Goal: Information Seeking & Learning: Learn about a topic

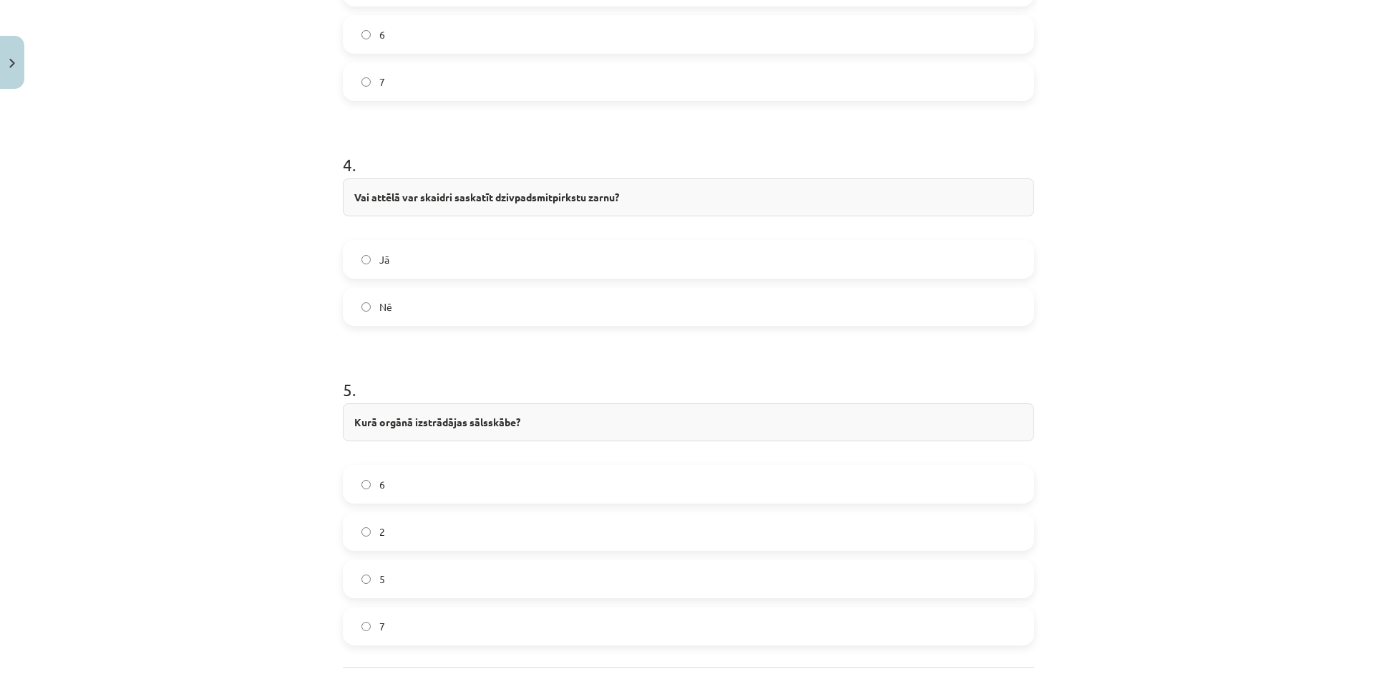
scroll to position [1498, 0]
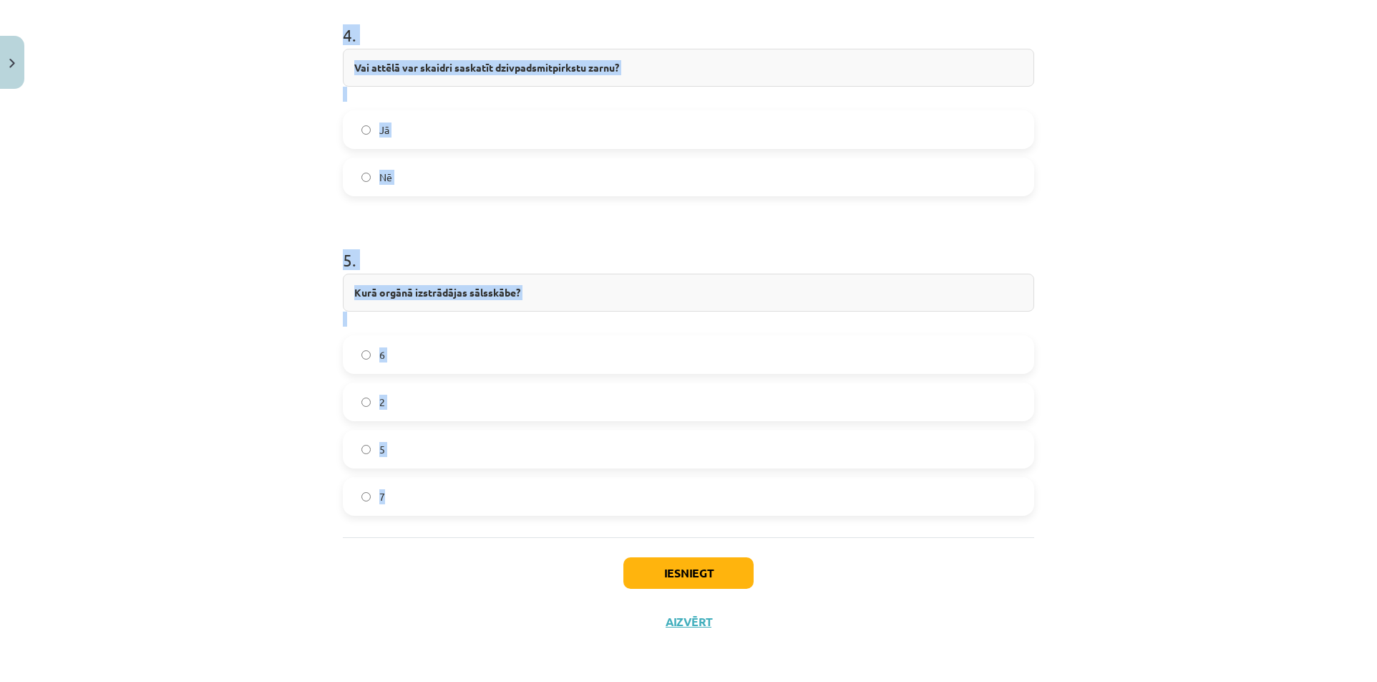
drag, startPoint x: 335, startPoint y: 463, endPoint x: 772, endPoint y: 498, distance: 438.8
copy form "Ar kādu ciparu attēla atzīmēts kuņģis? 3 2 4 1 2 . Ar kādu ciparu attēlā atzīmē…"
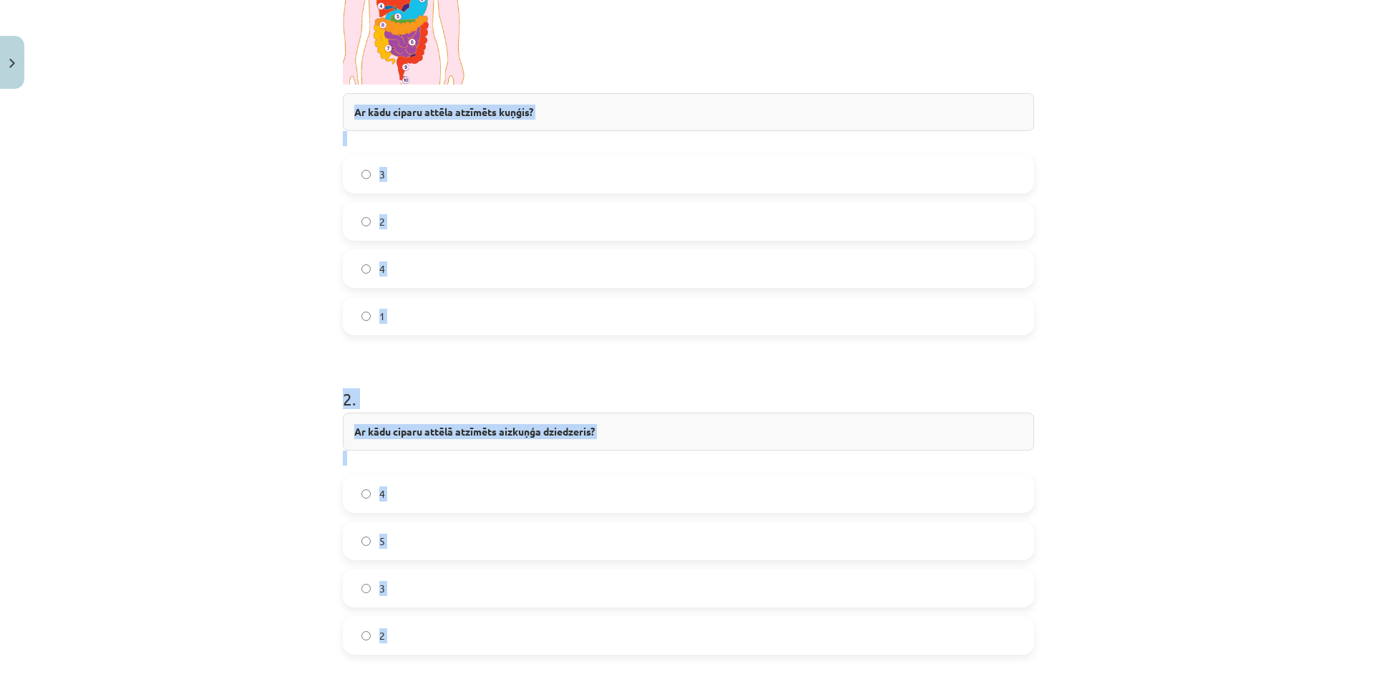
scroll to position [424, 0]
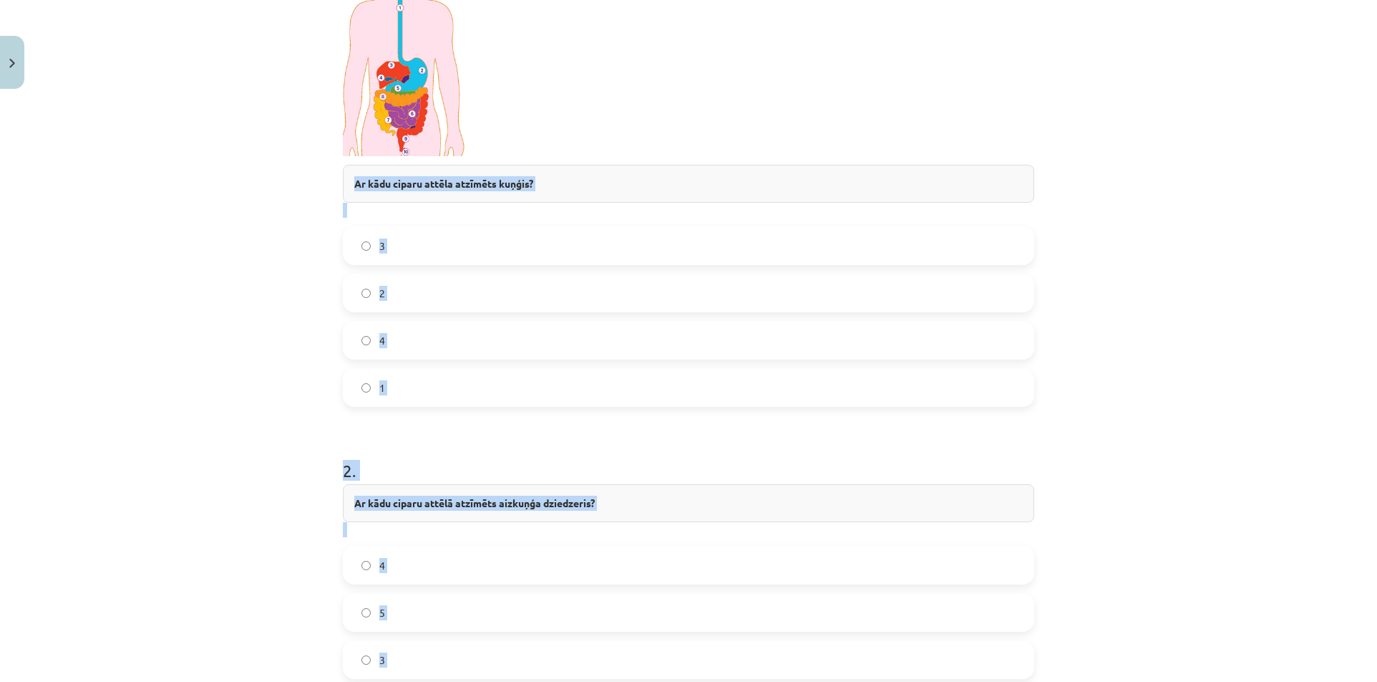
click at [190, 453] on div "Mācību tēma: Bioloģijas 8. klases 1. ieskaites mācību materiāls - laboratorijas…" at bounding box center [688, 341] width 1377 height 682
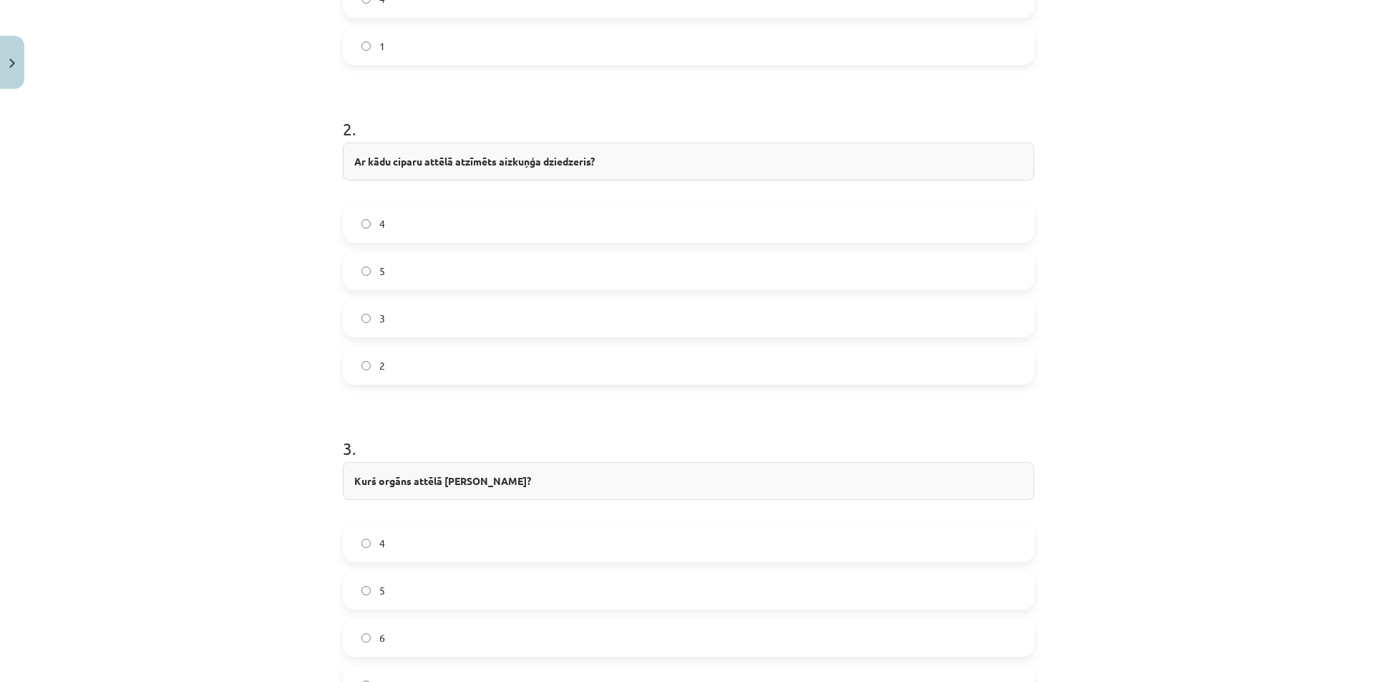
scroll to position [853, 0]
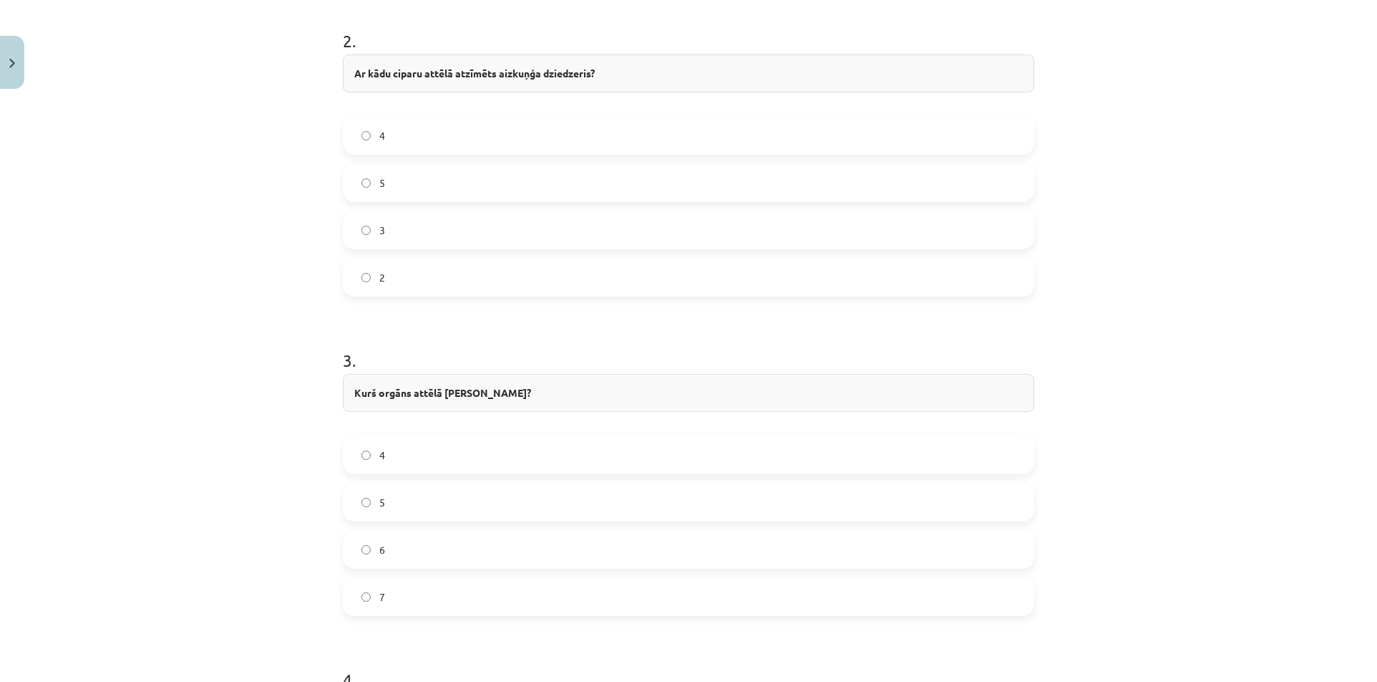
click at [401, 462] on label "4" at bounding box center [688, 455] width 689 height 36
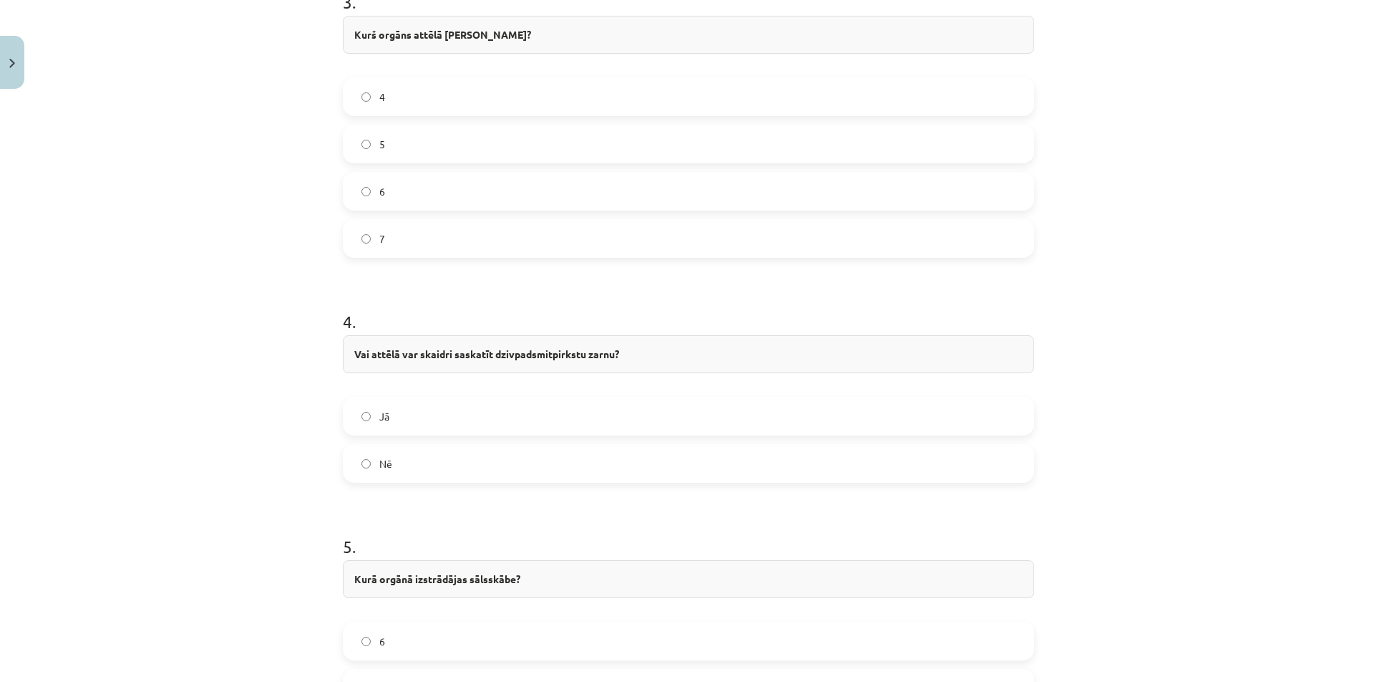
scroll to position [1283, 0]
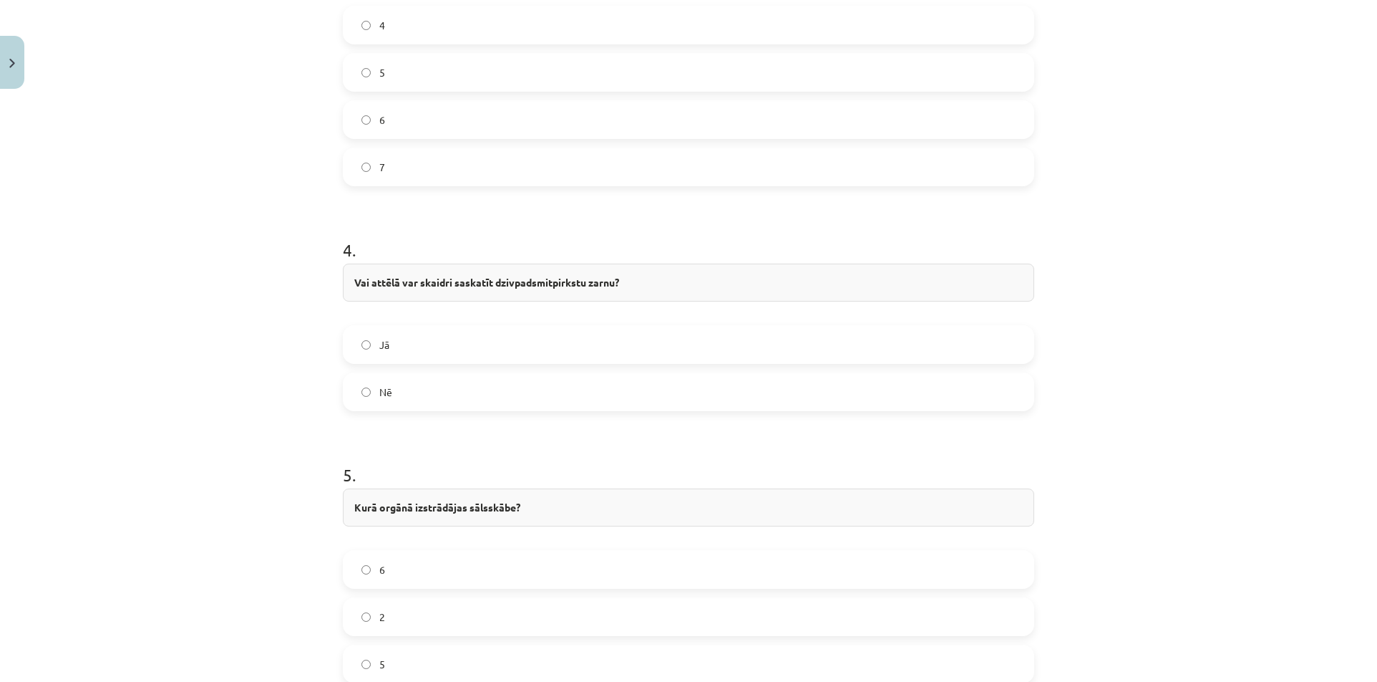
click at [397, 404] on label "Nē" at bounding box center [688, 392] width 689 height 36
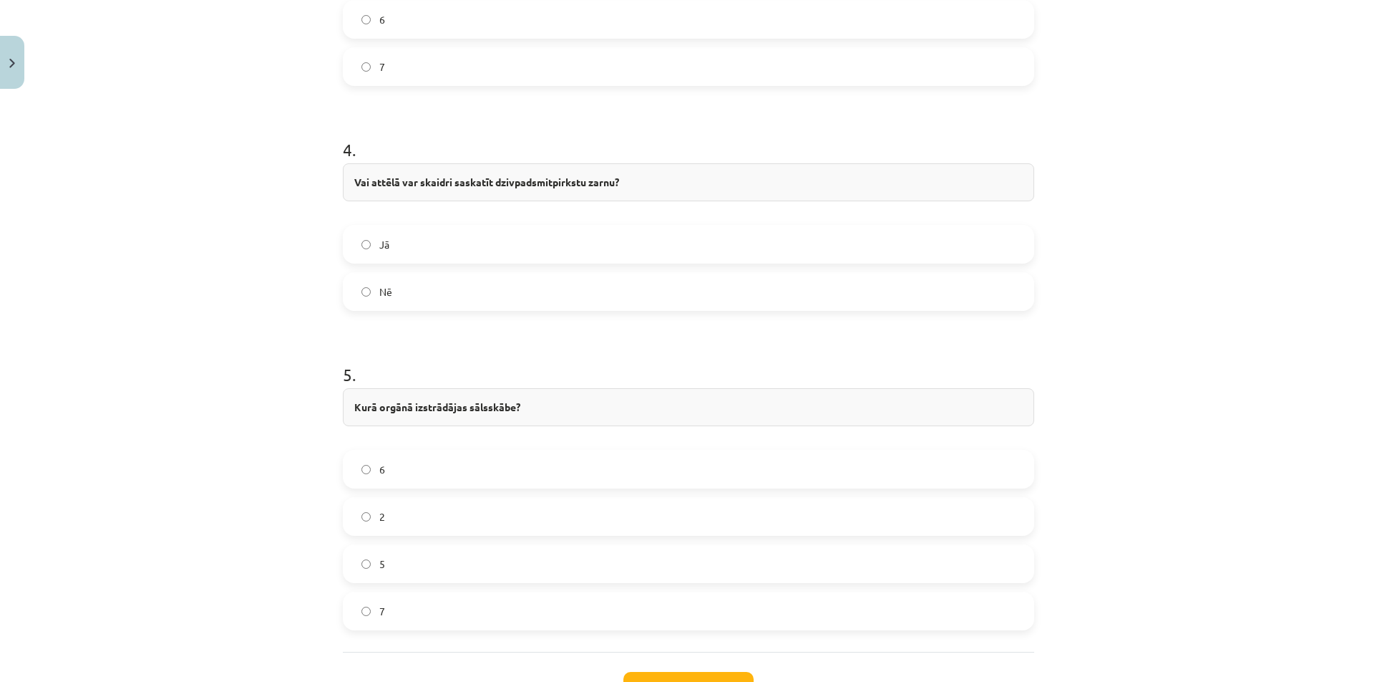
scroll to position [1426, 0]
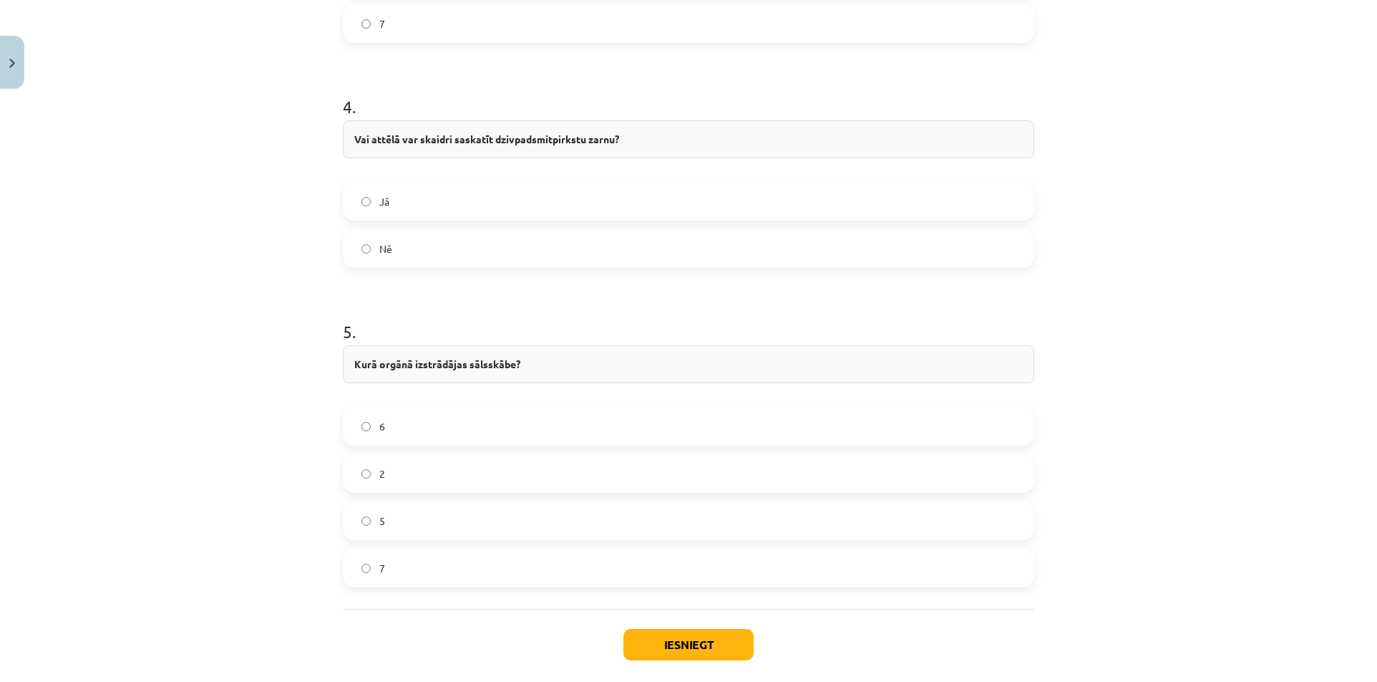
click at [404, 482] on label "2" at bounding box center [688, 473] width 689 height 36
click at [645, 646] on button "Iesniegt" at bounding box center [689, 645] width 130 height 32
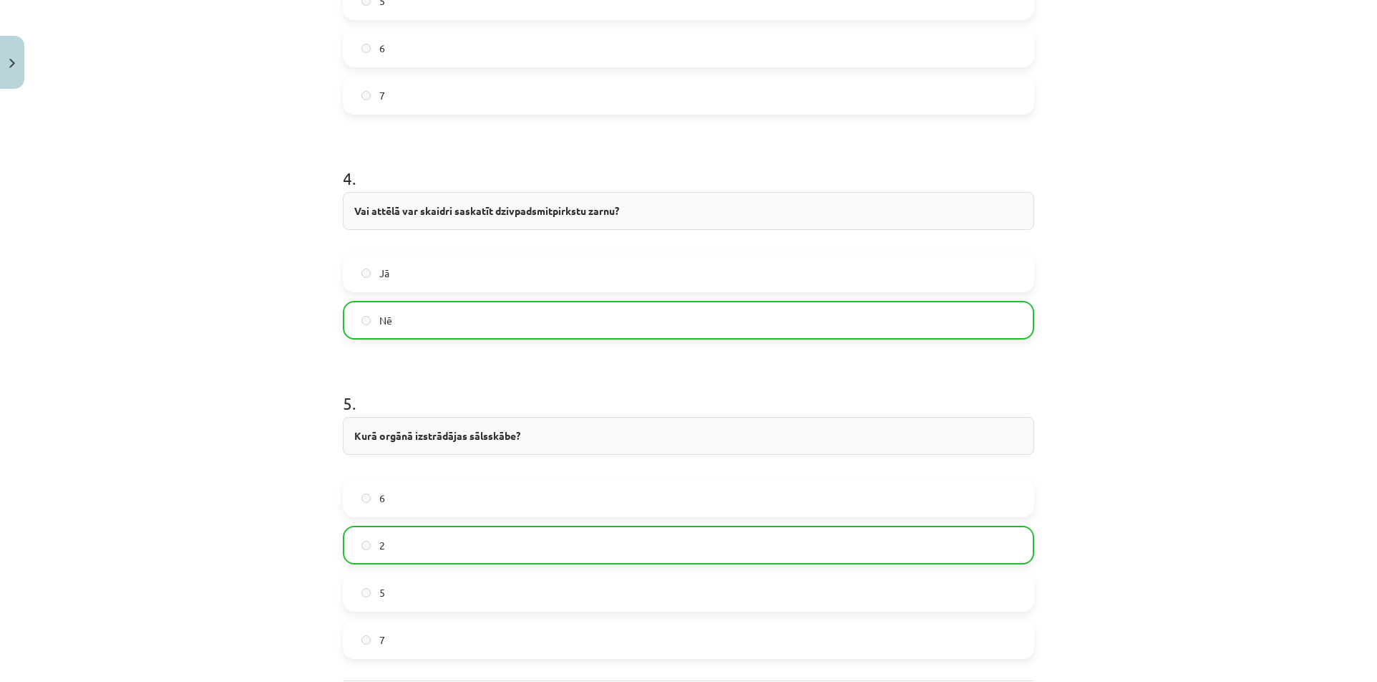
scroll to position [1544, 0]
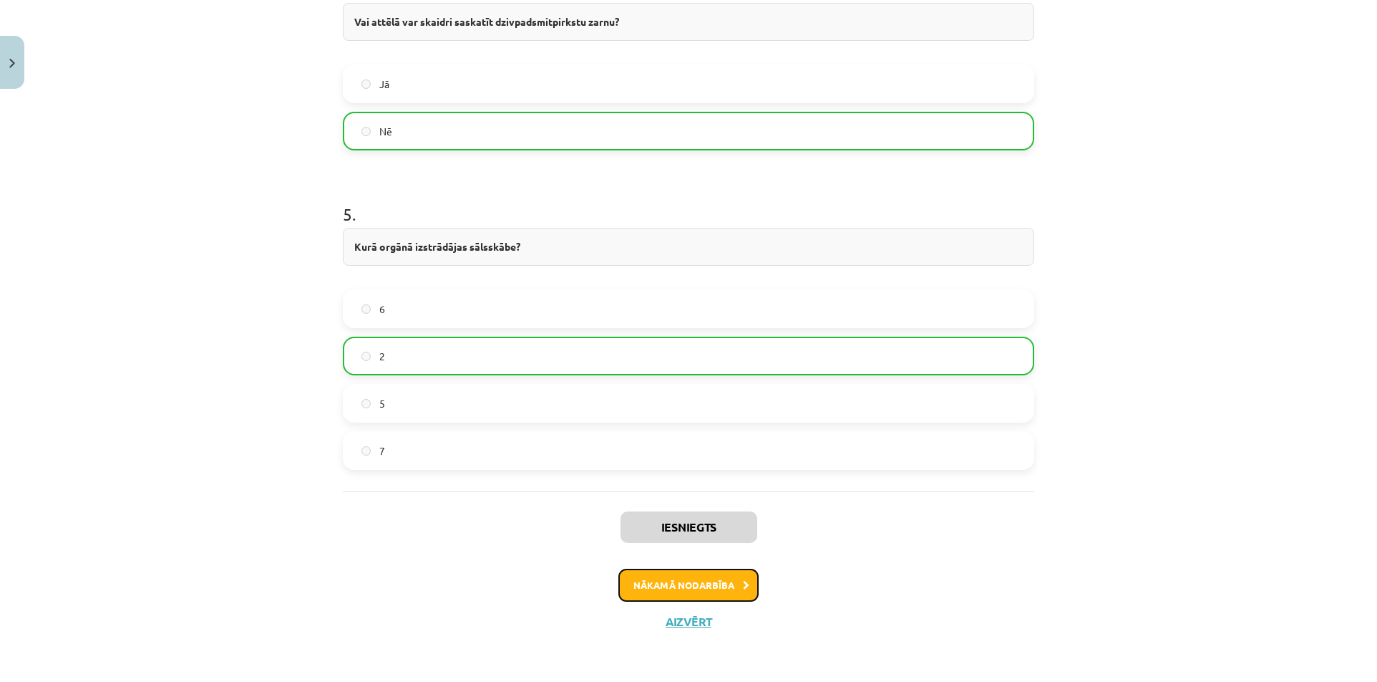
click at [684, 599] on button "Nākamā nodarbība" at bounding box center [689, 584] width 140 height 33
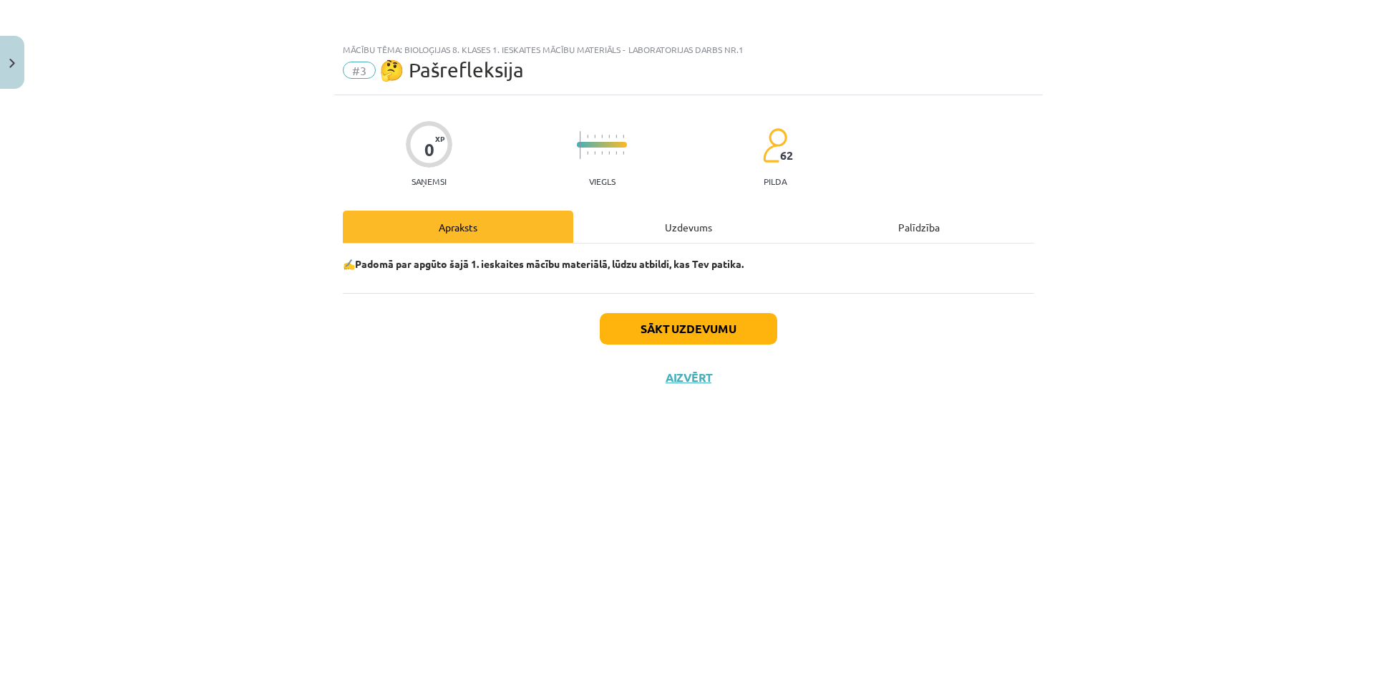
scroll to position [0, 0]
click at [672, 336] on button "Sākt uzdevumu" at bounding box center [689, 329] width 178 height 32
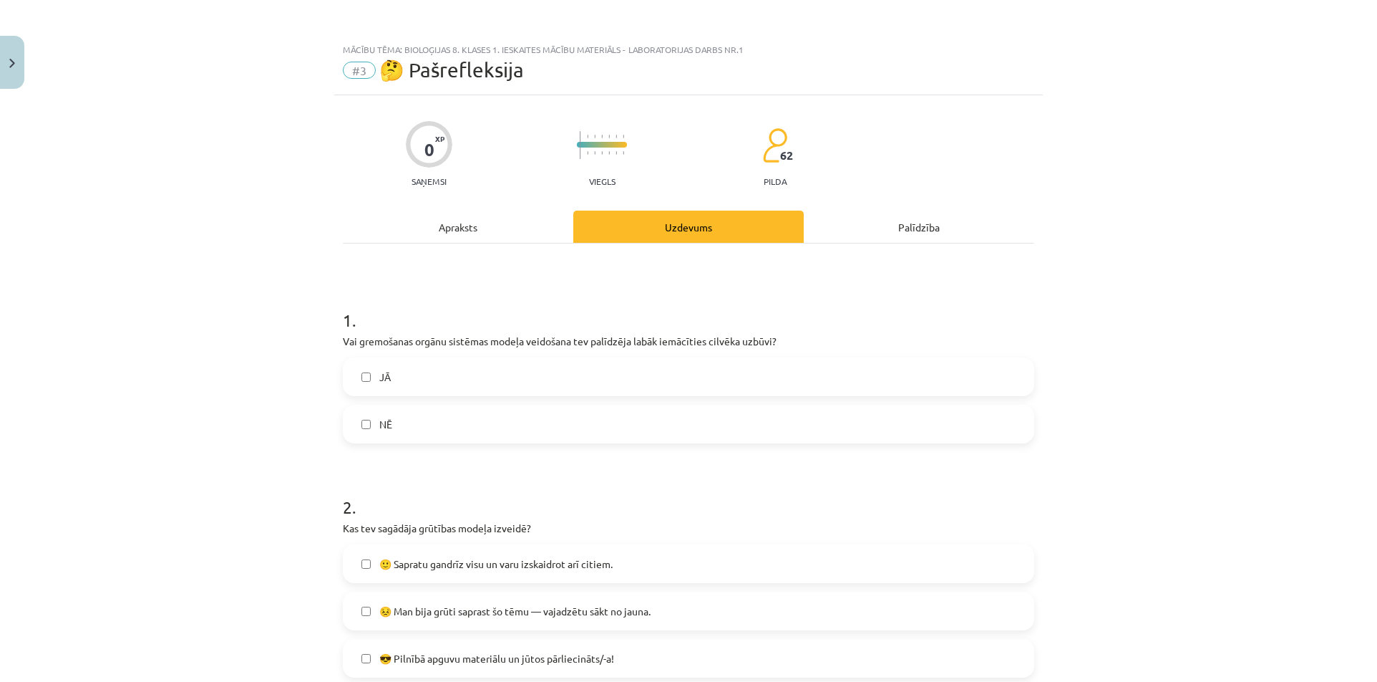
click at [343, 385] on div "JĀ NĒ" at bounding box center [689, 400] width 692 height 86
click at [480, 387] on label "JĀ" at bounding box center [688, 377] width 689 height 36
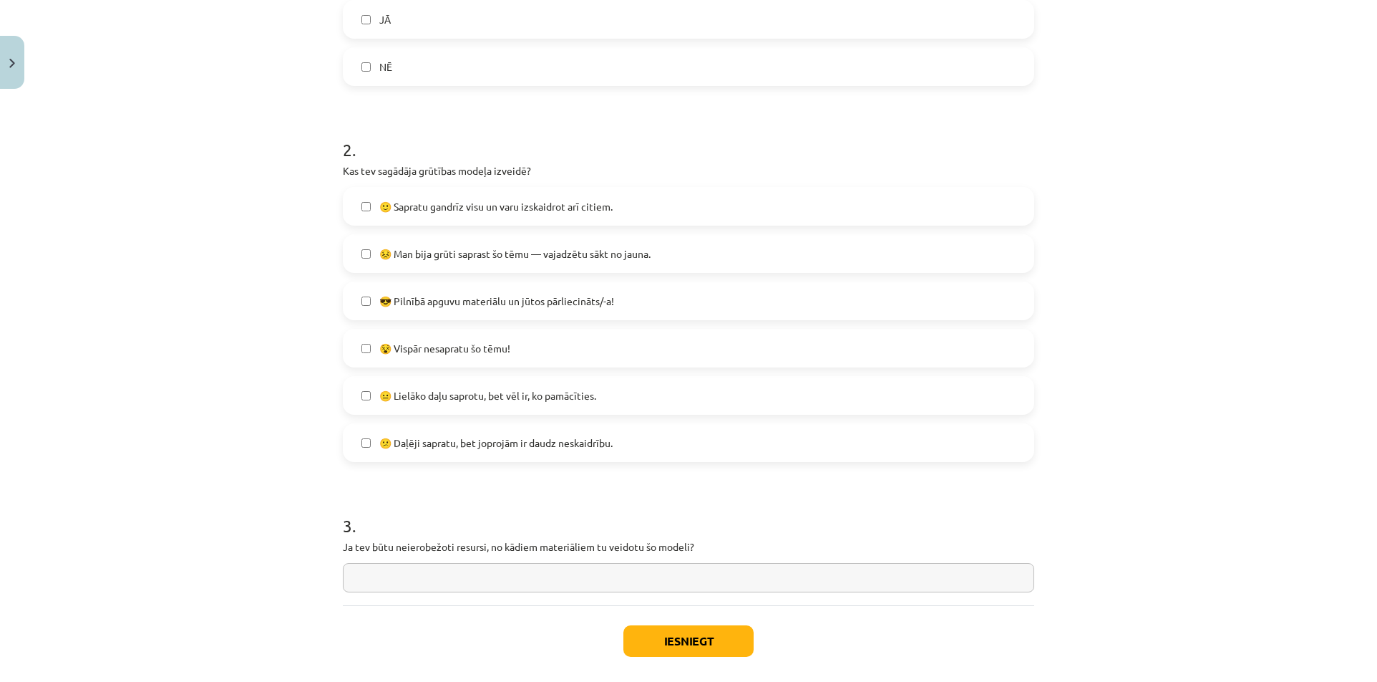
scroll to position [358, 0]
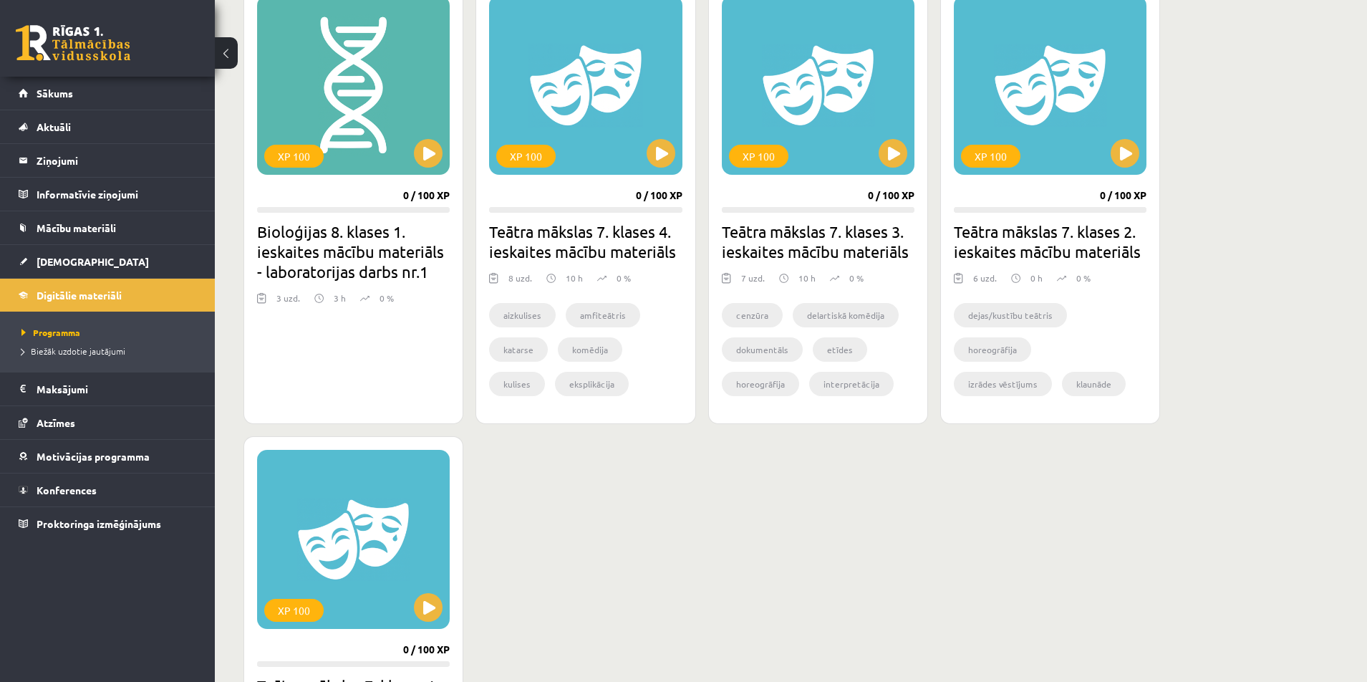
scroll to position [430, 0]
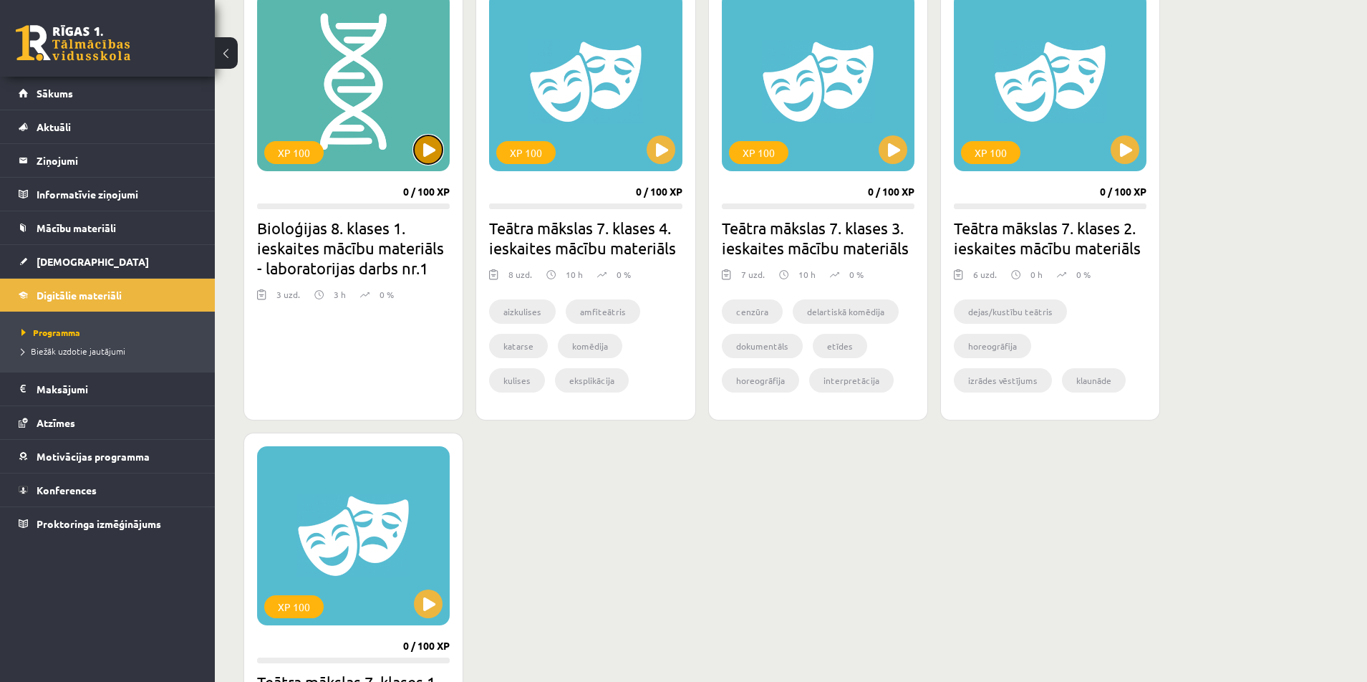
click at [431, 142] on button at bounding box center [428, 149] width 29 height 29
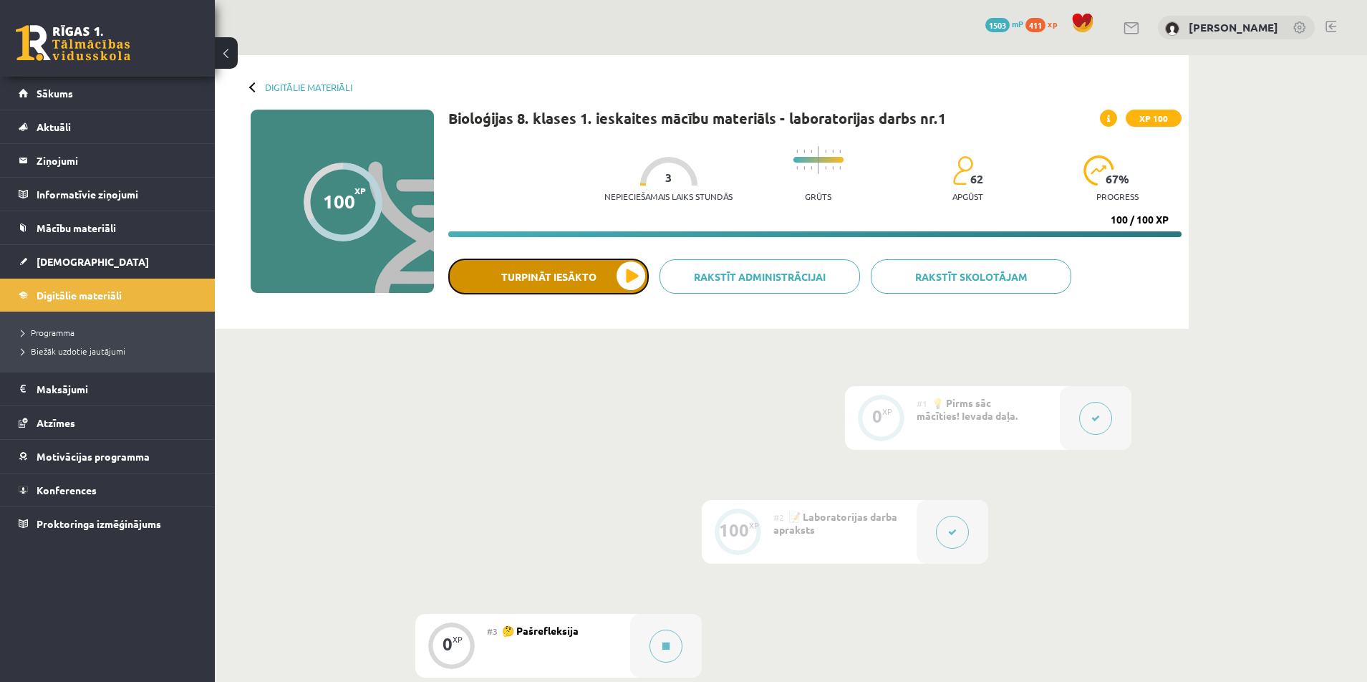
click at [570, 290] on button "Turpināt iesākto" at bounding box center [548, 276] width 200 height 36
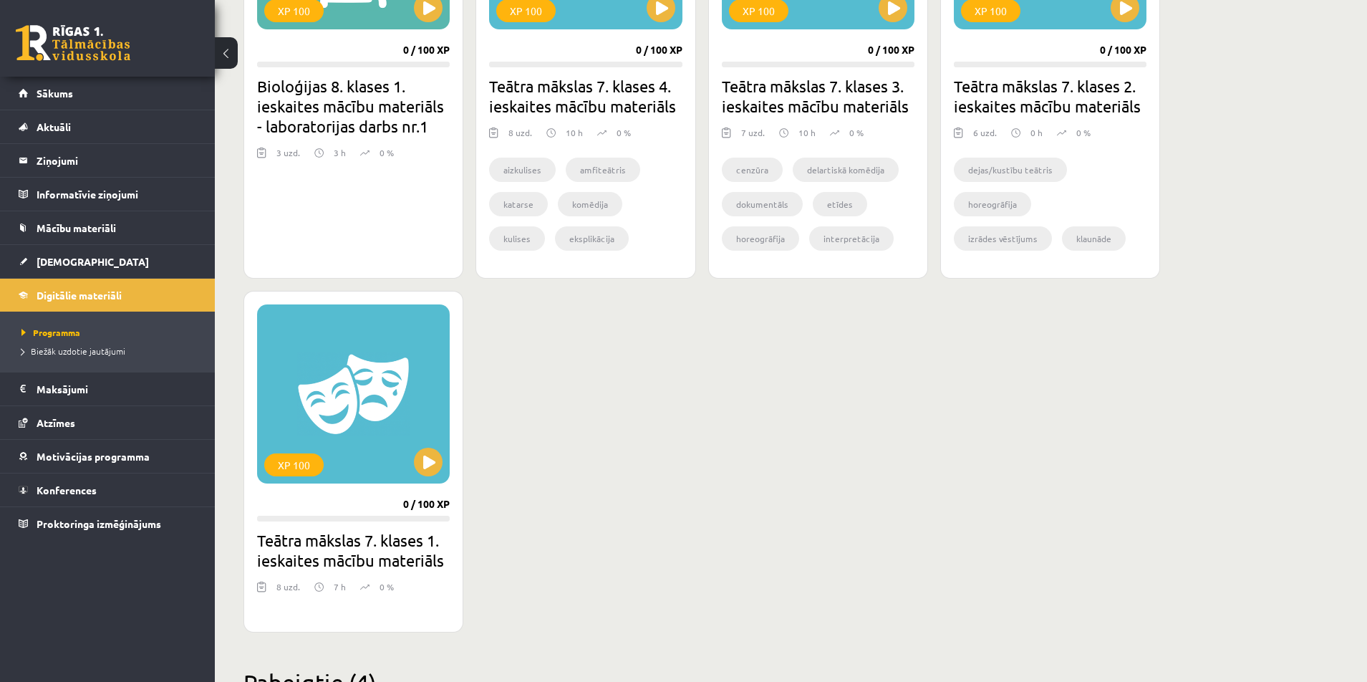
scroll to position [573, 0]
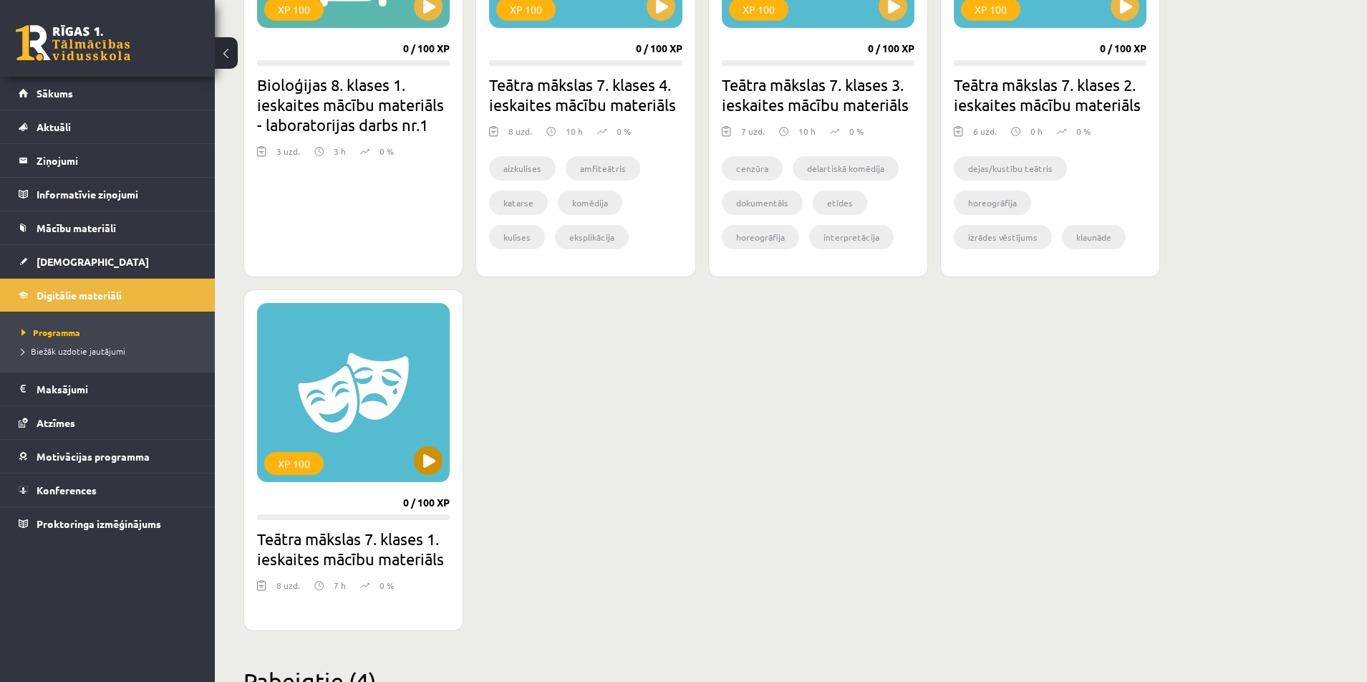
click at [418, 473] on div "XP 100" at bounding box center [353, 392] width 193 height 179
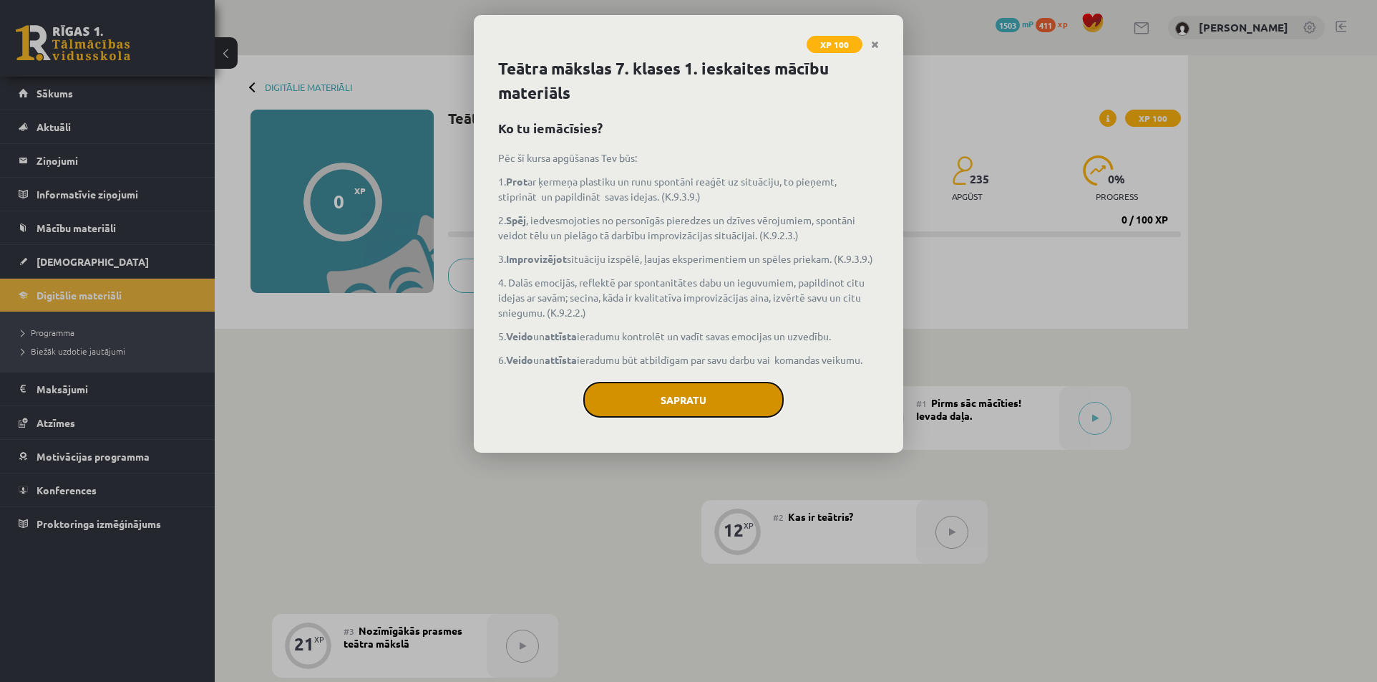
click at [626, 398] on button "Sapratu" at bounding box center [683, 400] width 200 height 36
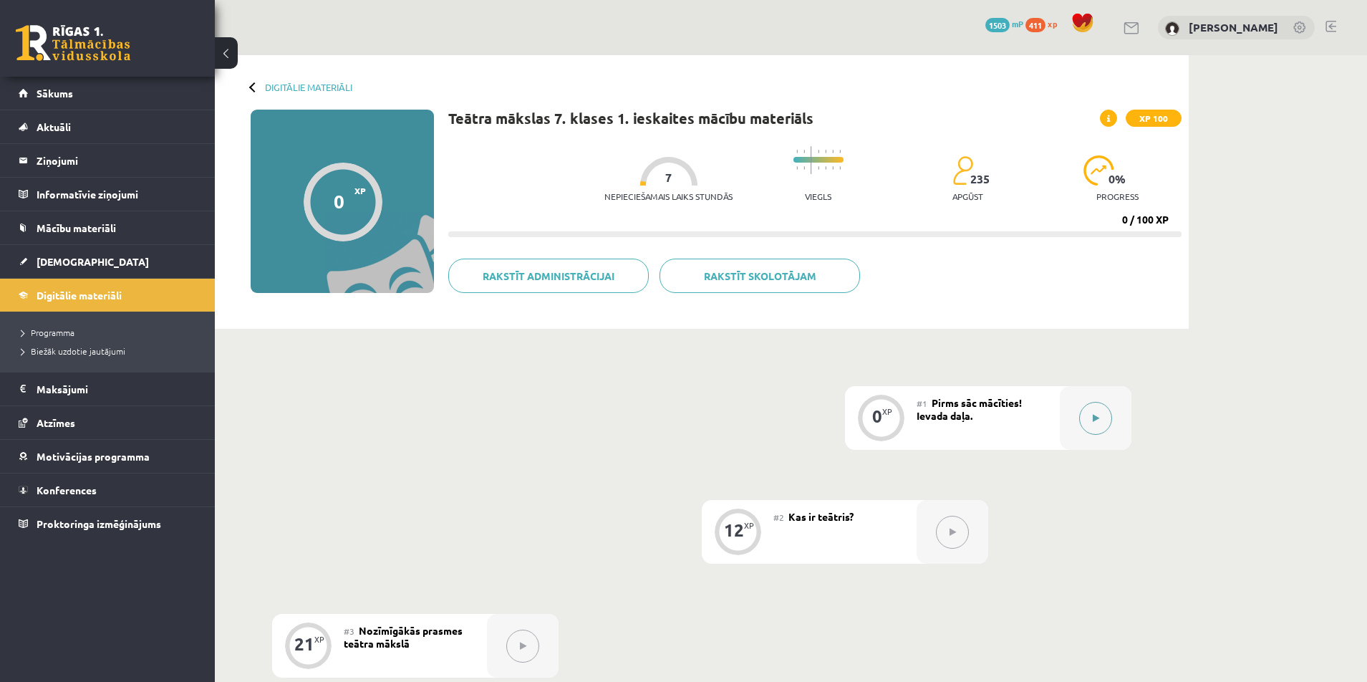
click at [1089, 421] on button at bounding box center [1095, 418] width 33 height 33
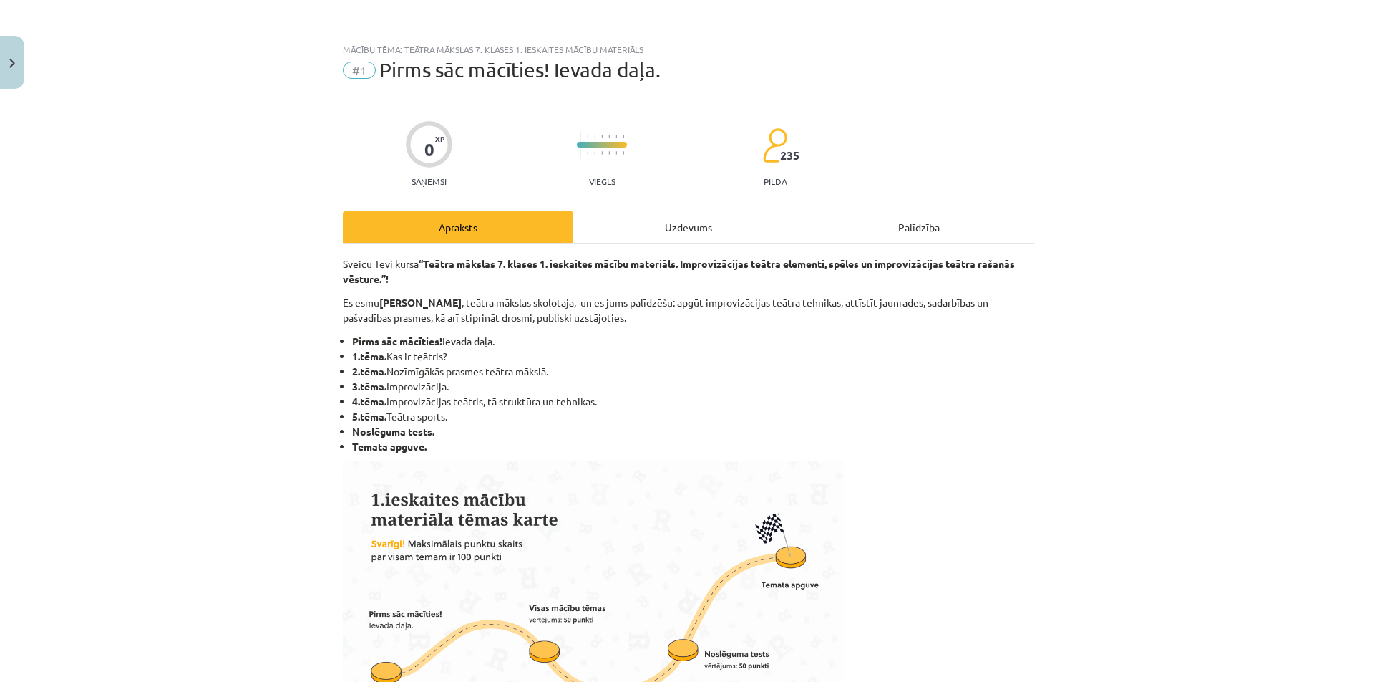
click at [592, 238] on div "Uzdevums" at bounding box center [688, 226] width 231 height 32
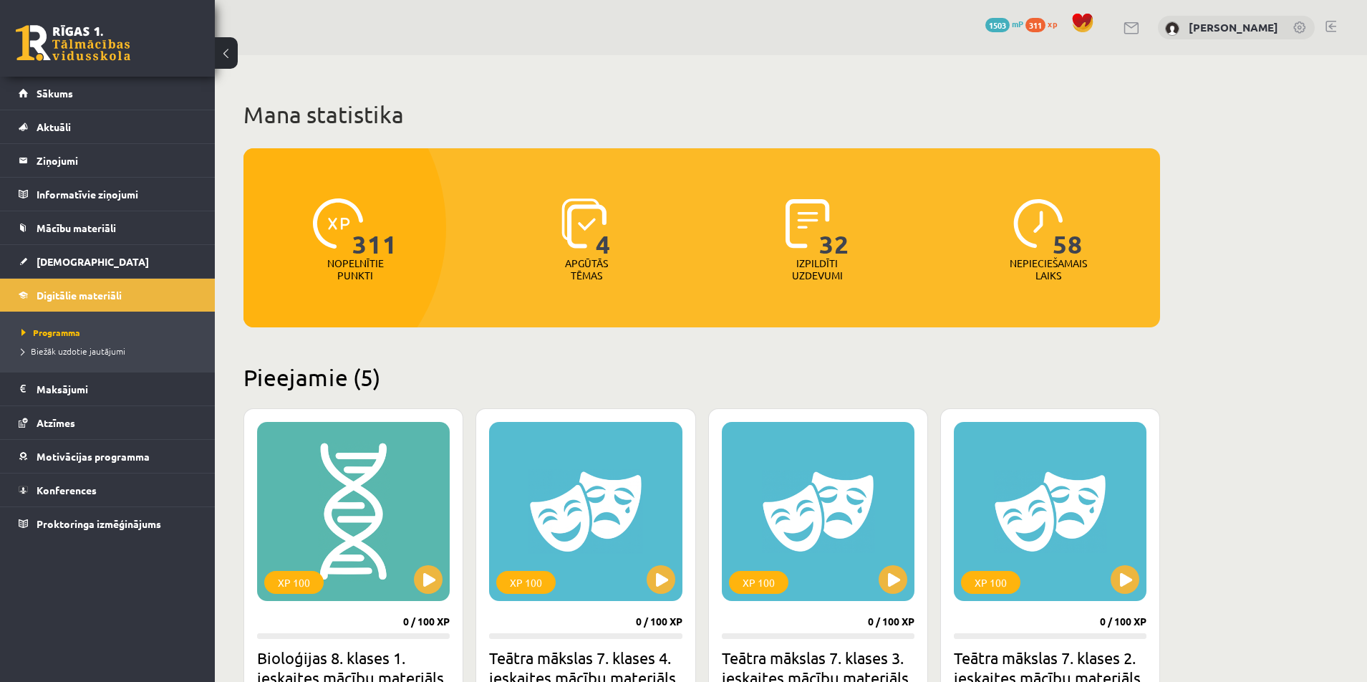
scroll to position [567, 0]
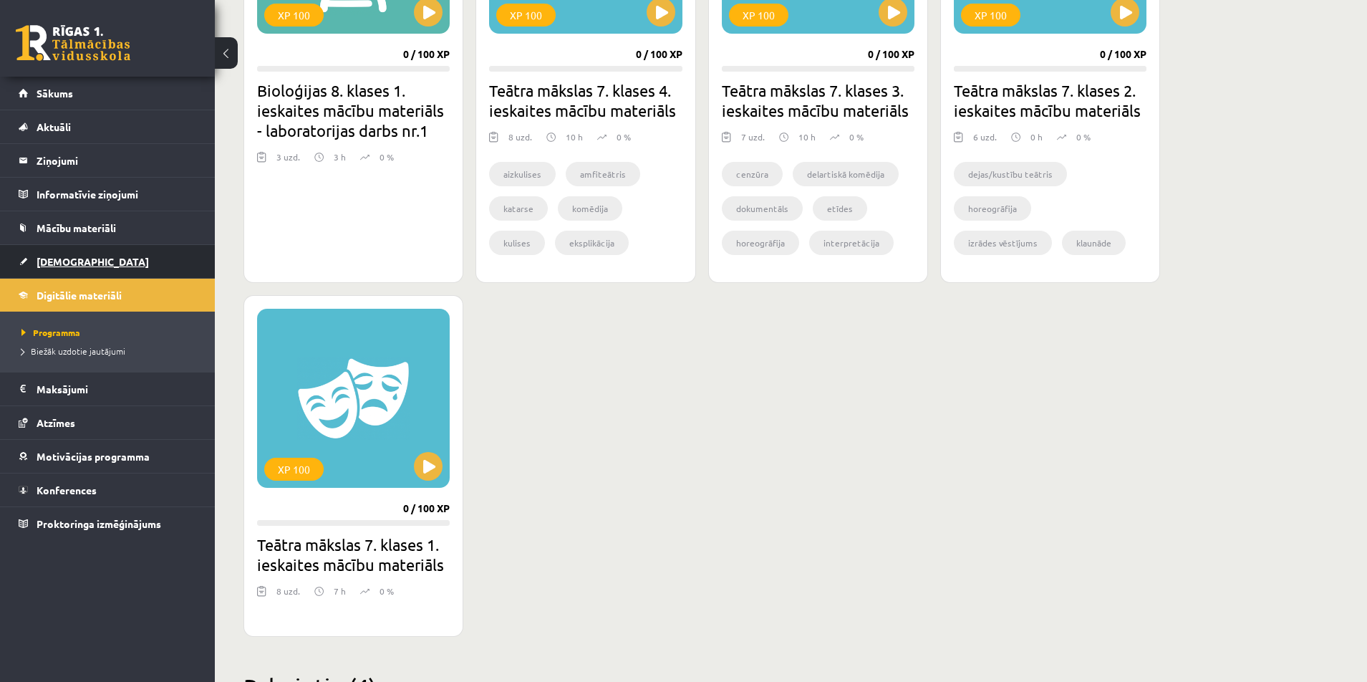
click at [96, 256] on link "[DEMOGRAPHIC_DATA]" at bounding box center [108, 261] width 178 height 33
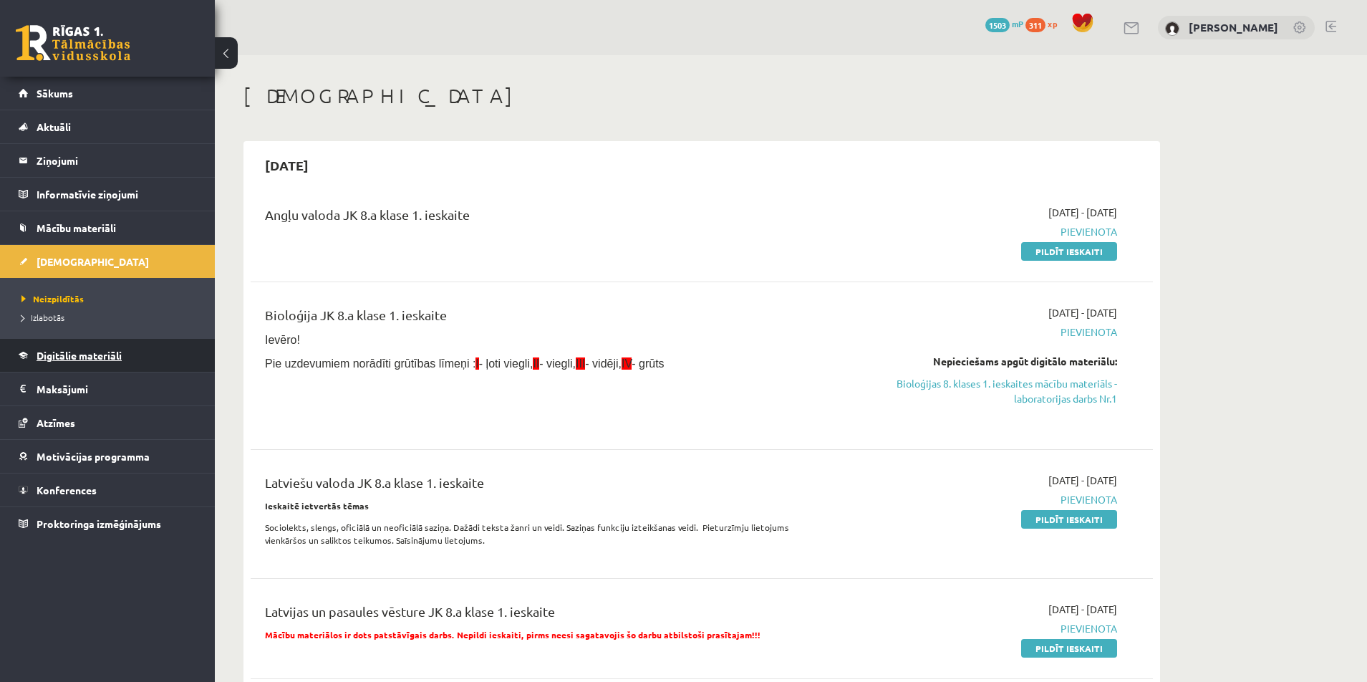
click at [132, 341] on link "Digitālie materiāli" at bounding box center [108, 355] width 178 height 33
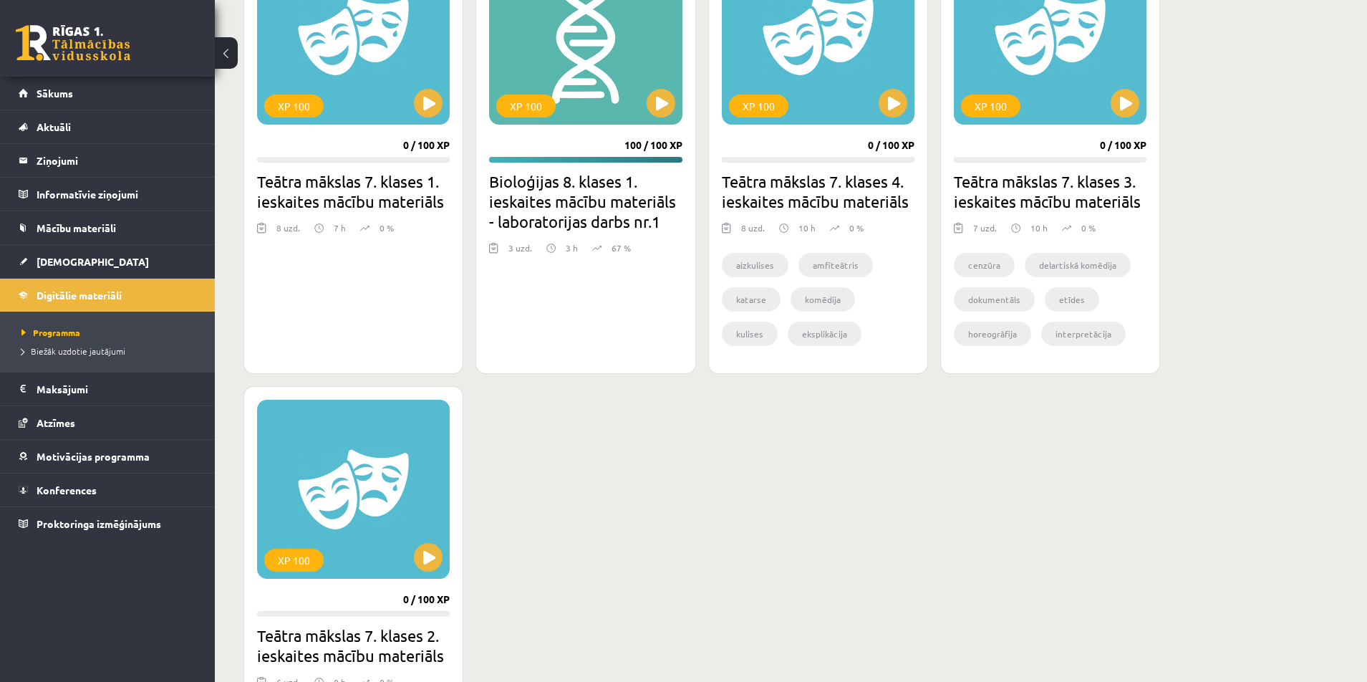
scroll to position [501, 0]
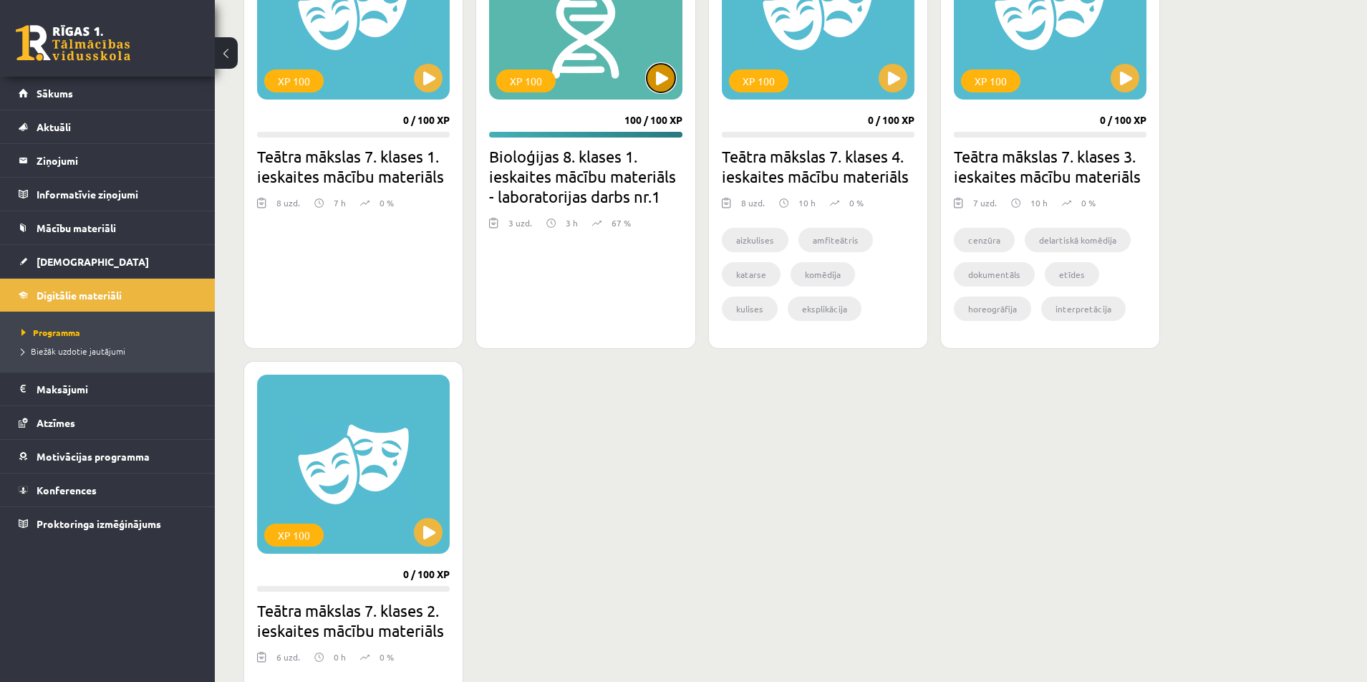
click at [659, 89] on button at bounding box center [660, 78] width 29 height 29
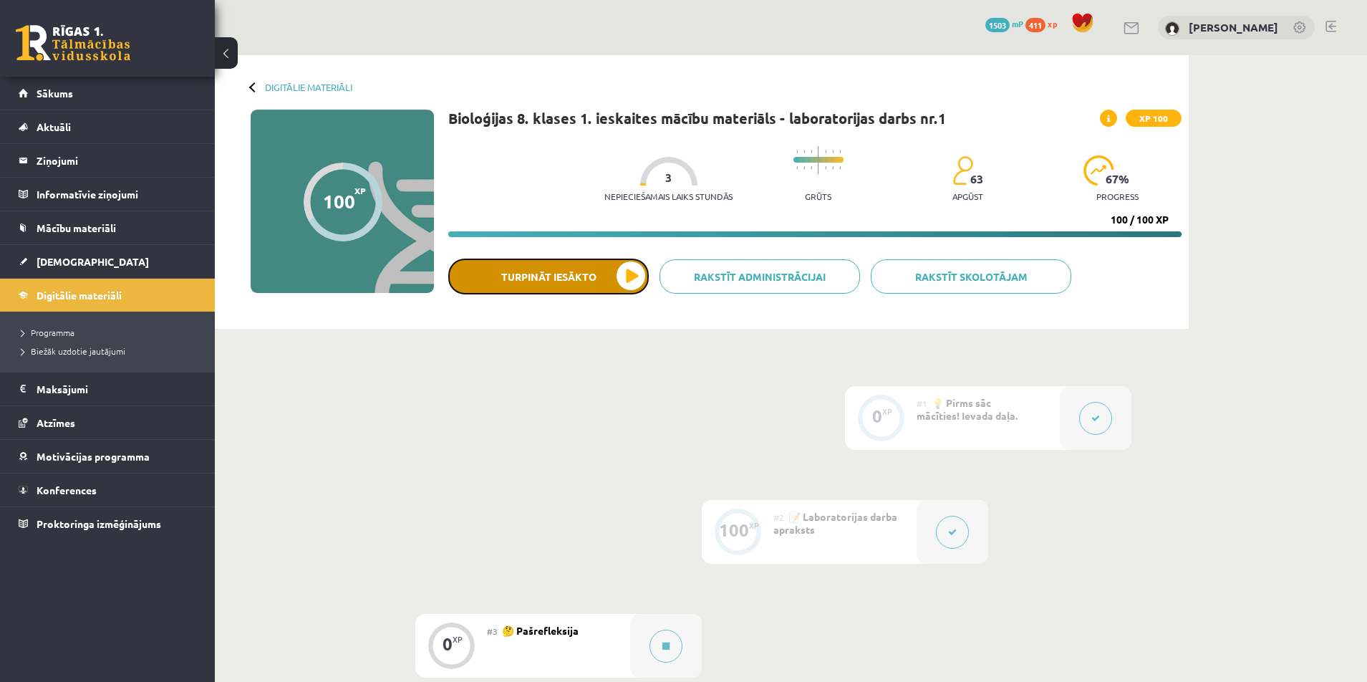
click at [573, 268] on button "Turpināt iesākto" at bounding box center [548, 276] width 200 height 36
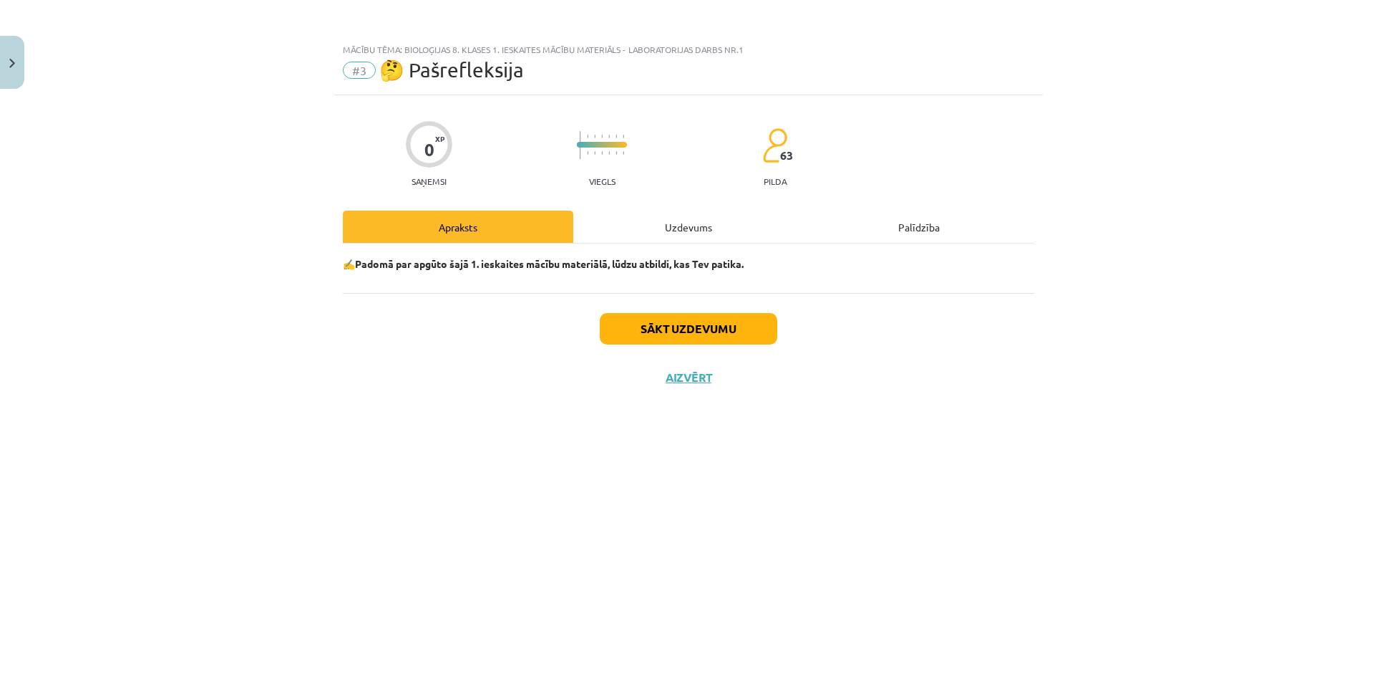
click at [485, 218] on div "Apraksts" at bounding box center [458, 226] width 231 height 32
click at [681, 384] on div "Sākt uzdevumu Aizvērt" at bounding box center [689, 343] width 692 height 100
click at [682, 378] on button "Aizvērt" at bounding box center [689, 377] width 54 height 14
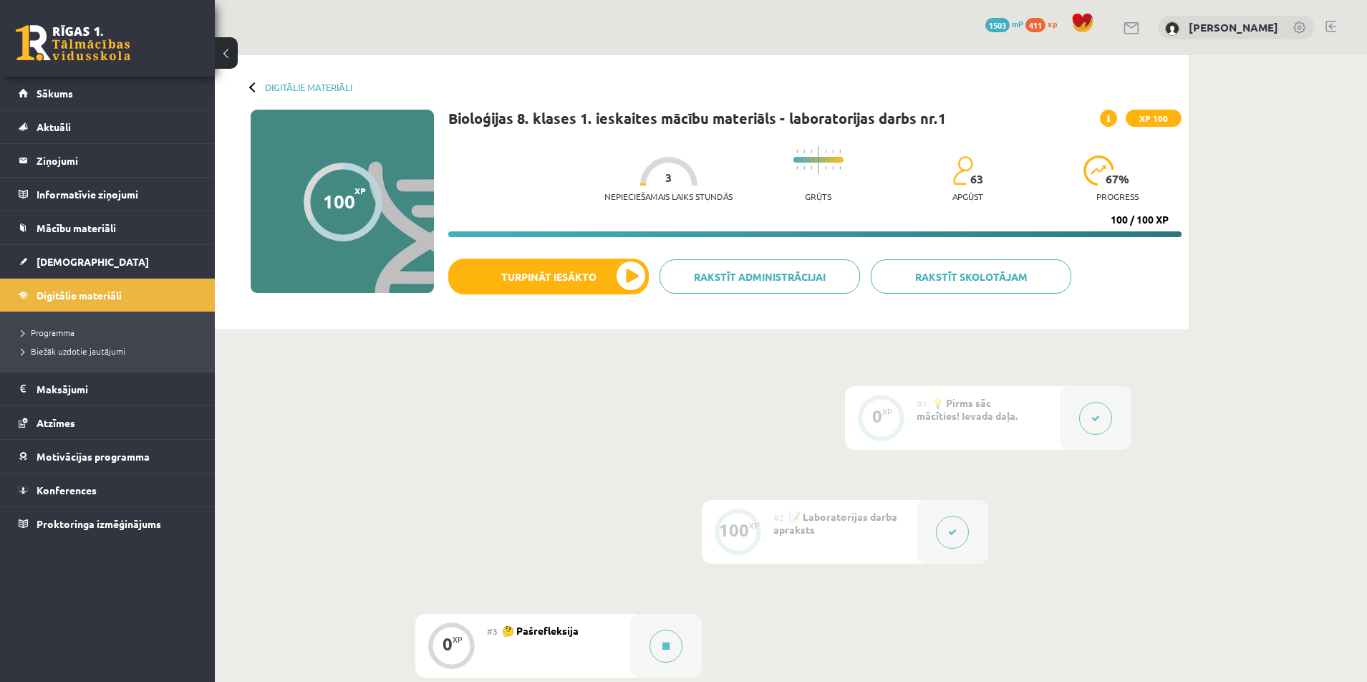
click at [1085, 421] on button at bounding box center [1095, 418] width 33 height 33
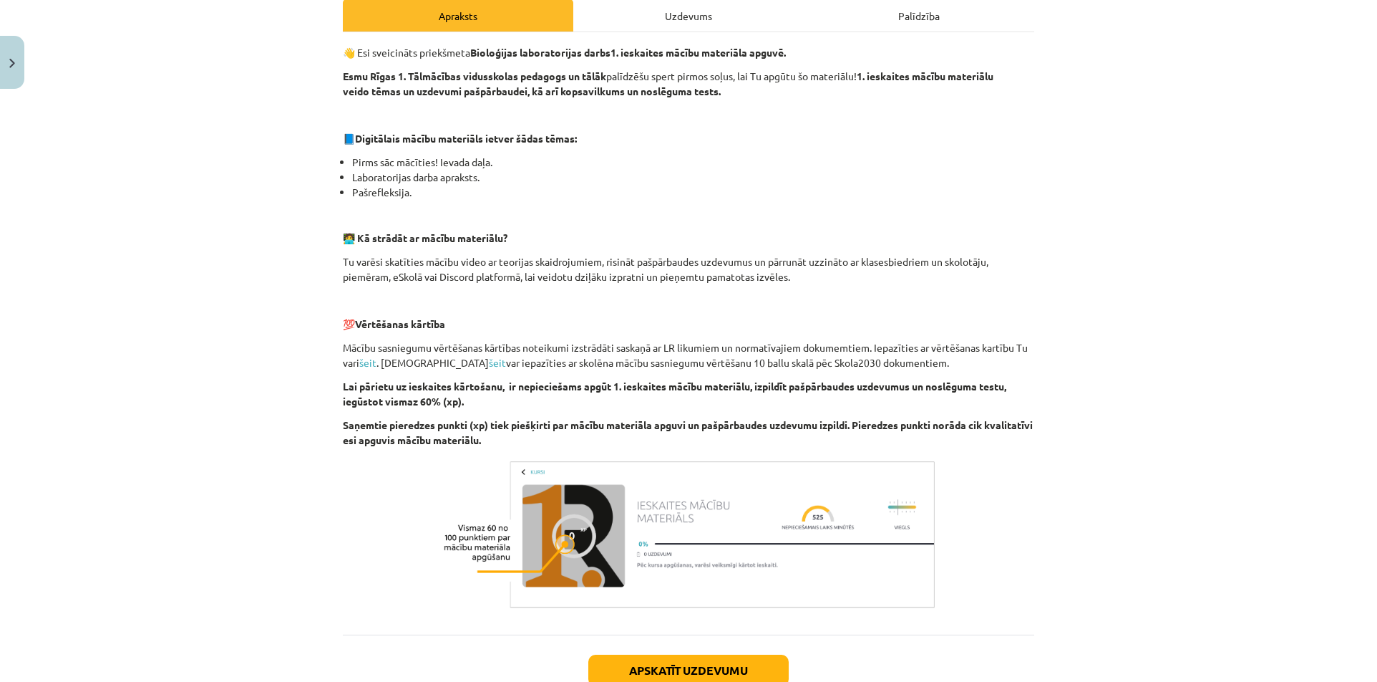
scroll to position [354, 0]
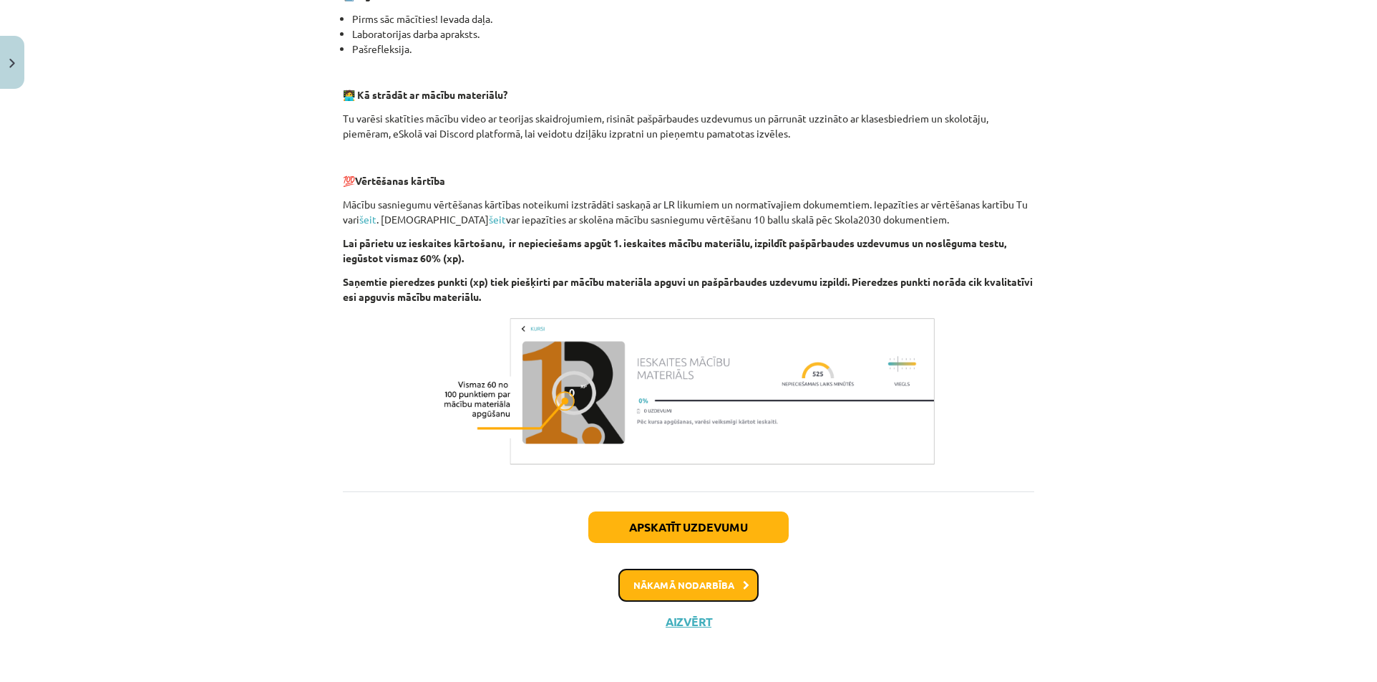
click at [691, 596] on button "Nākamā nodarbība" at bounding box center [689, 584] width 140 height 33
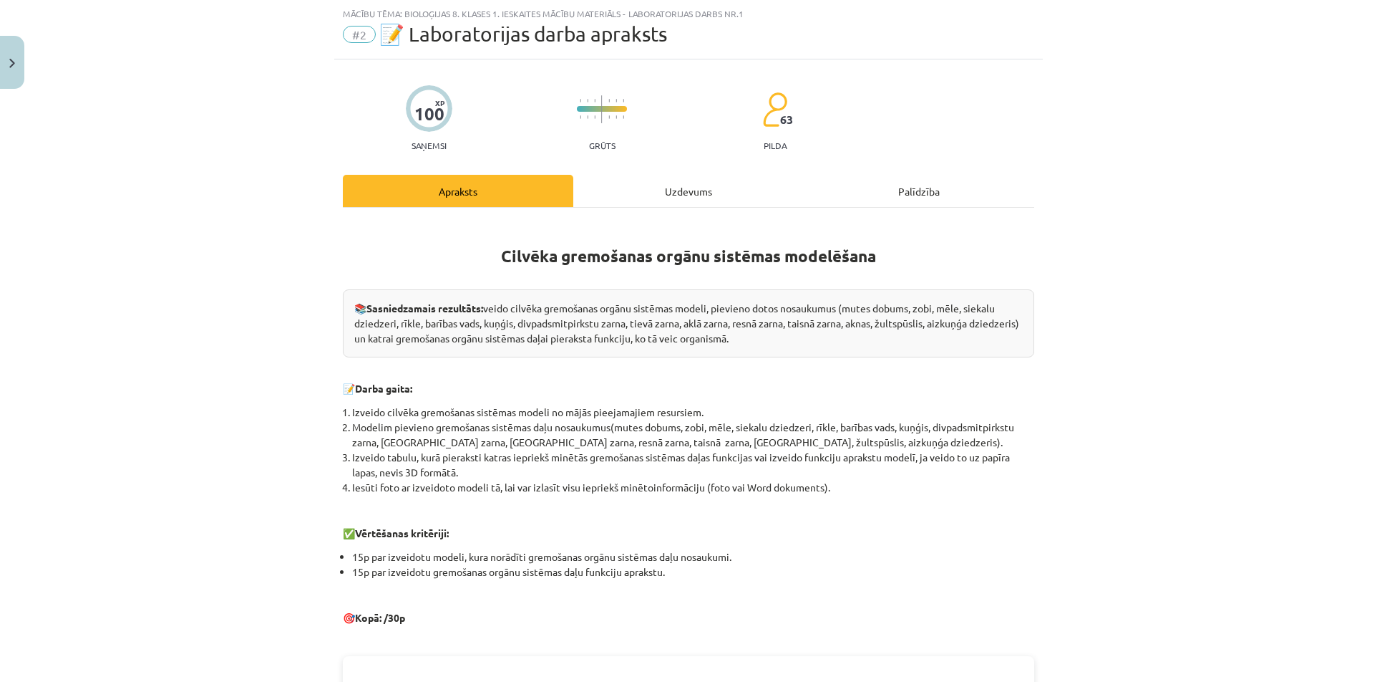
scroll to position [0, 0]
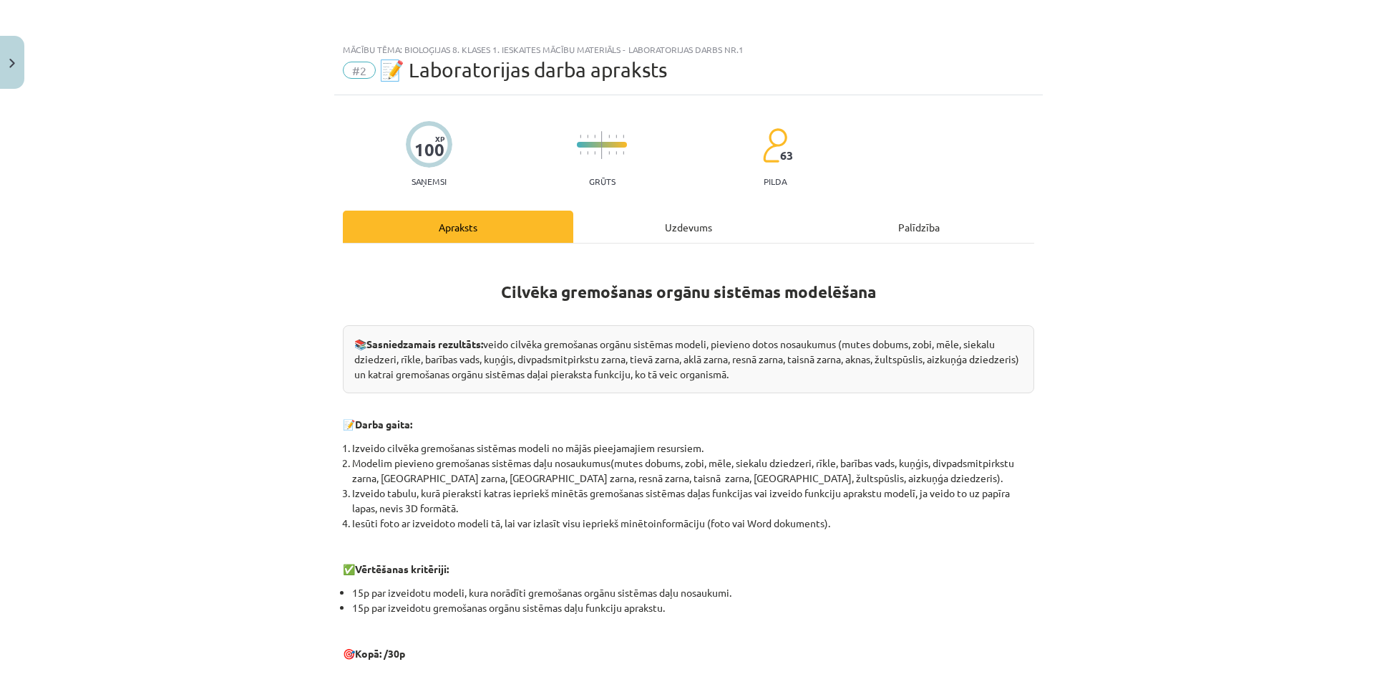
click at [648, 231] on div "Uzdevums" at bounding box center [688, 226] width 231 height 32
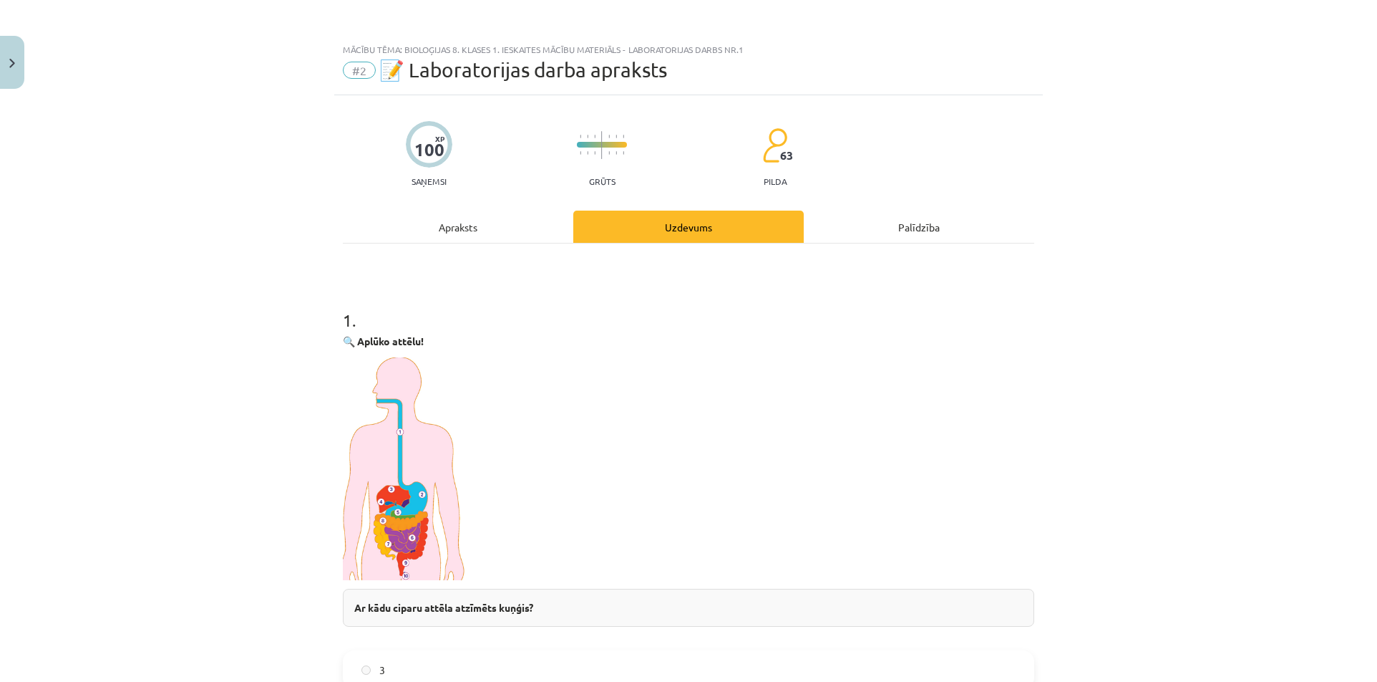
scroll to position [36, 0]
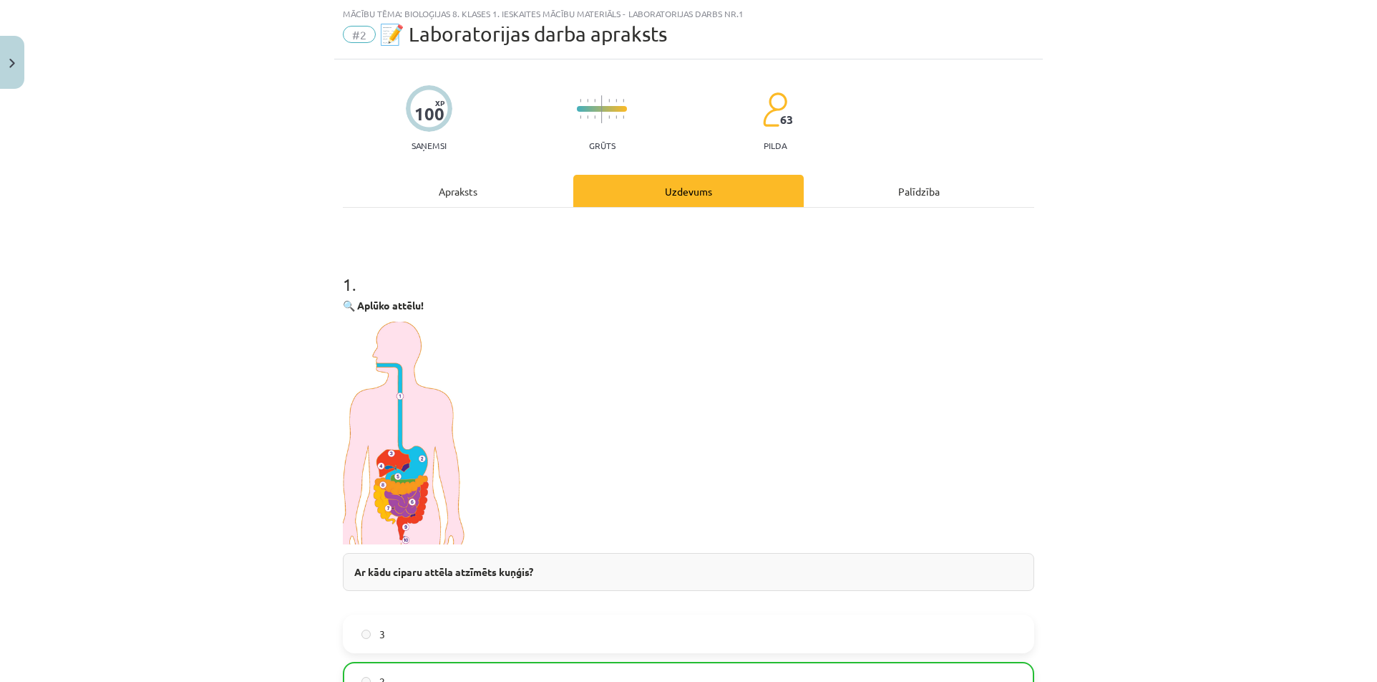
click at [455, 188] on div "Apraksts" at bounding box center [458, 191] width 231 height 32
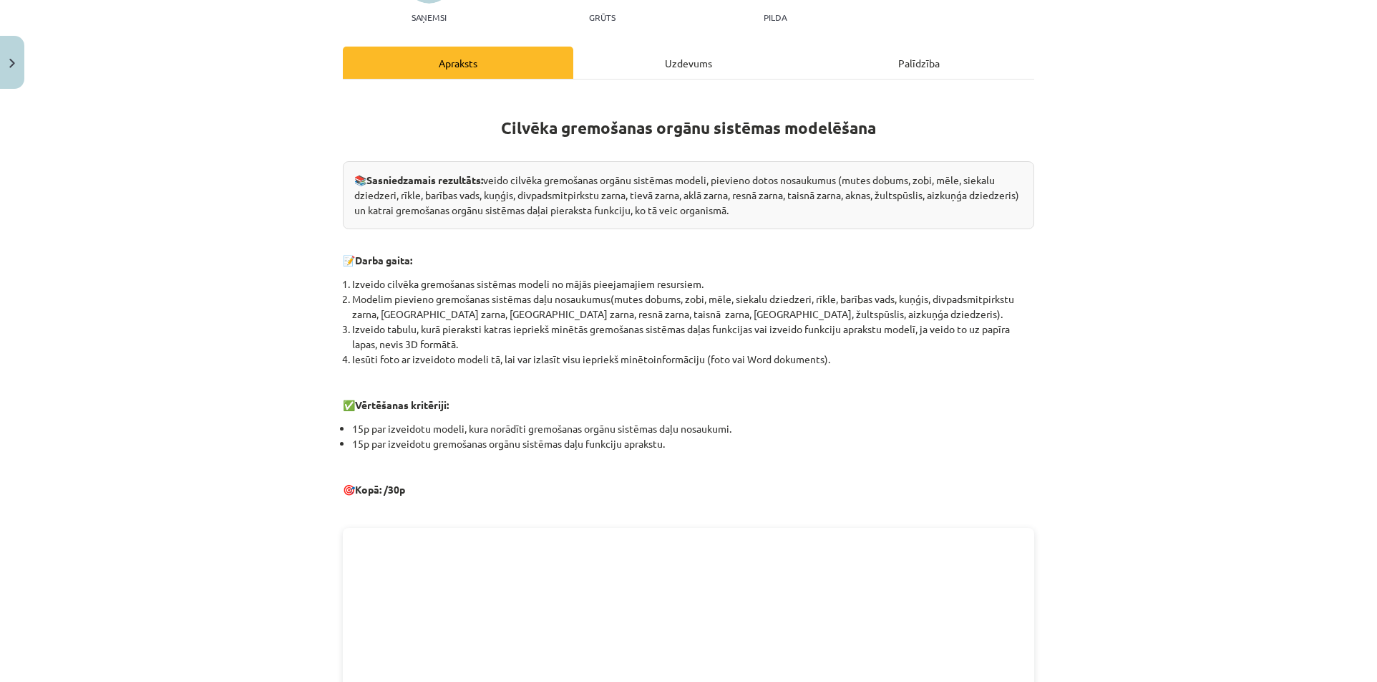
scroll to position [0, 0]
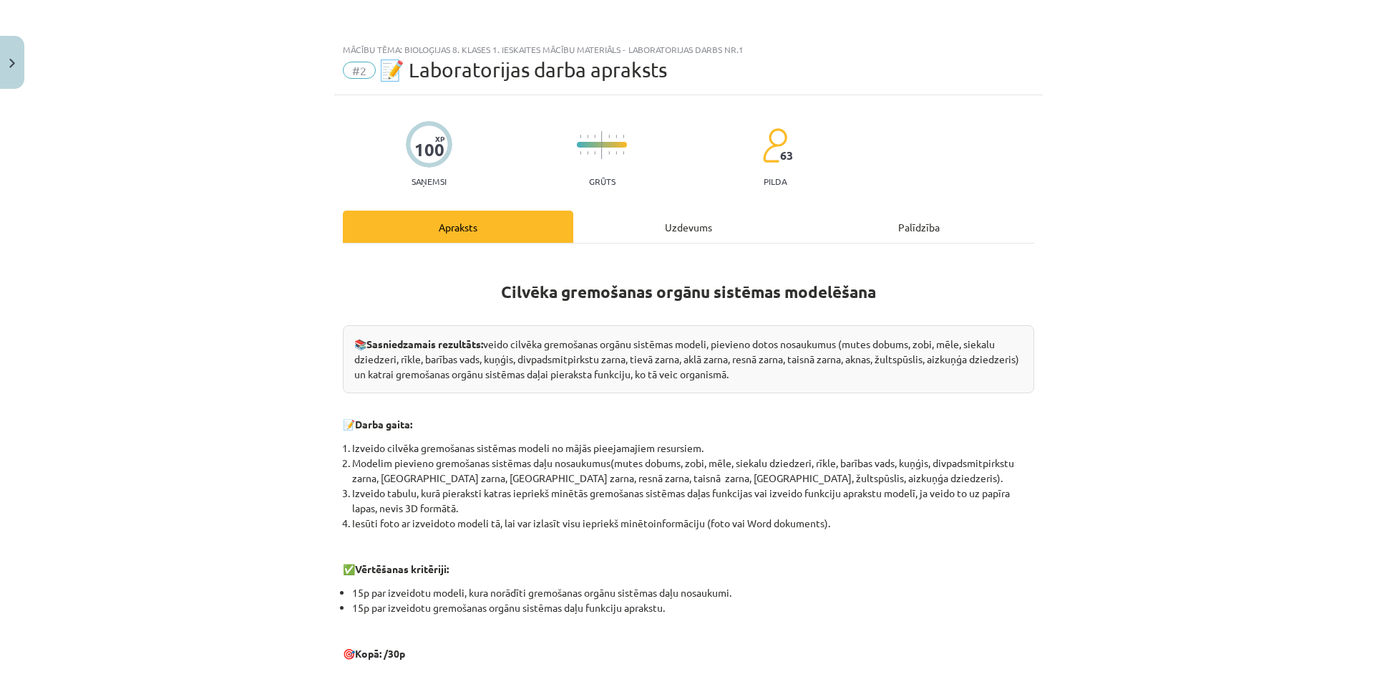
click at [604, 231] on div "Uzdevums" at bounding box center [688, 226] width 231 height 32
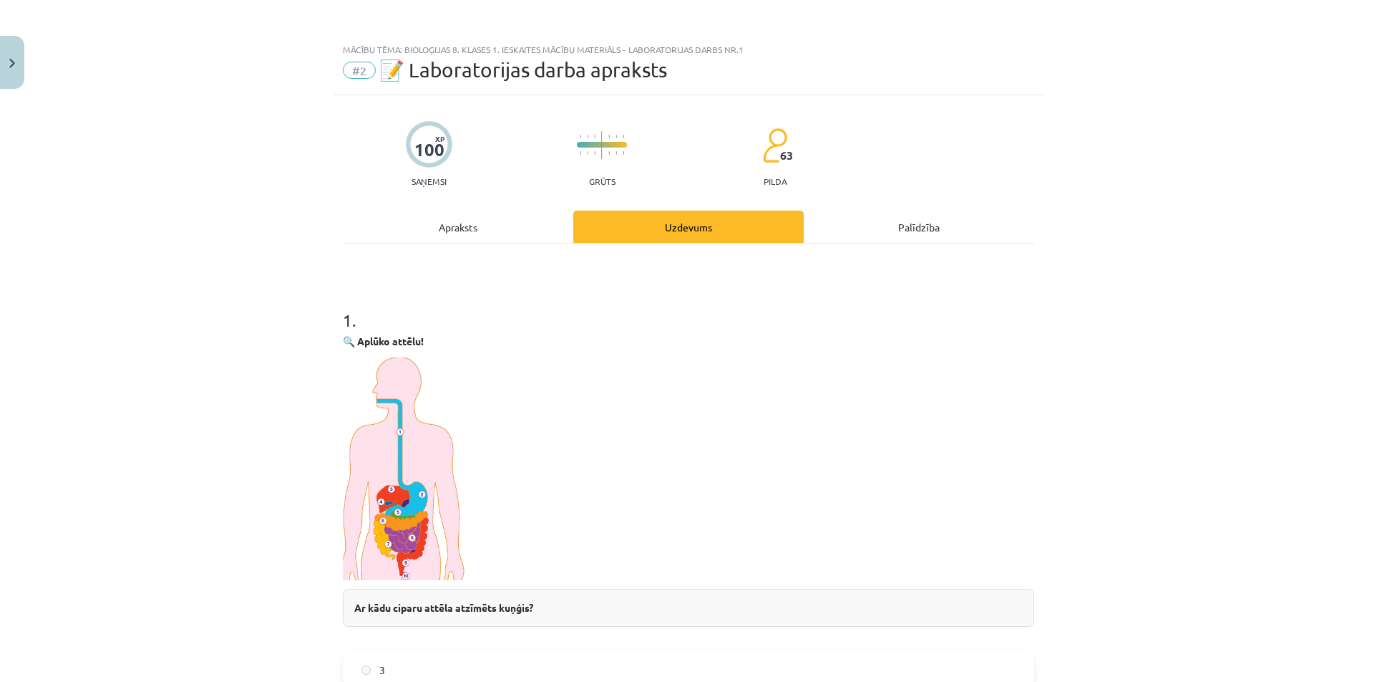
scroll to position [36, 0]
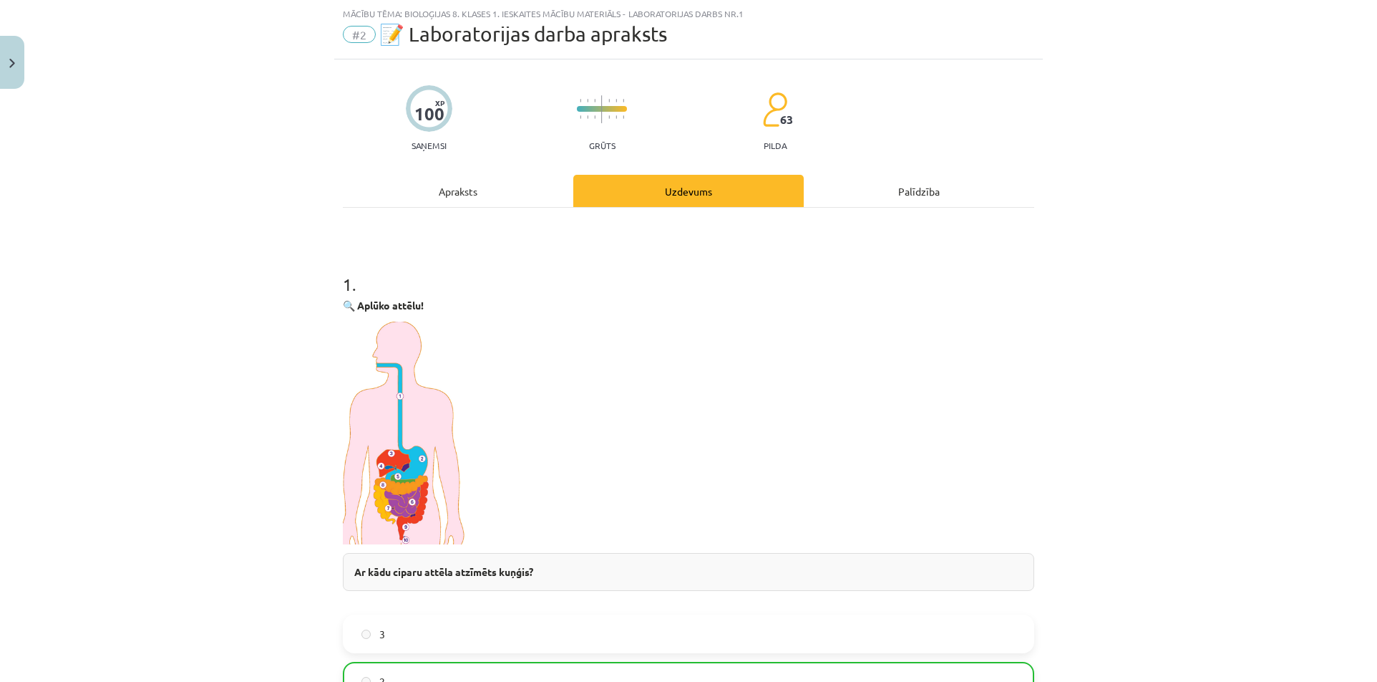
click at [495, 200] on div "Apraksts" at bounding box center [458, 191] width 231 height 32
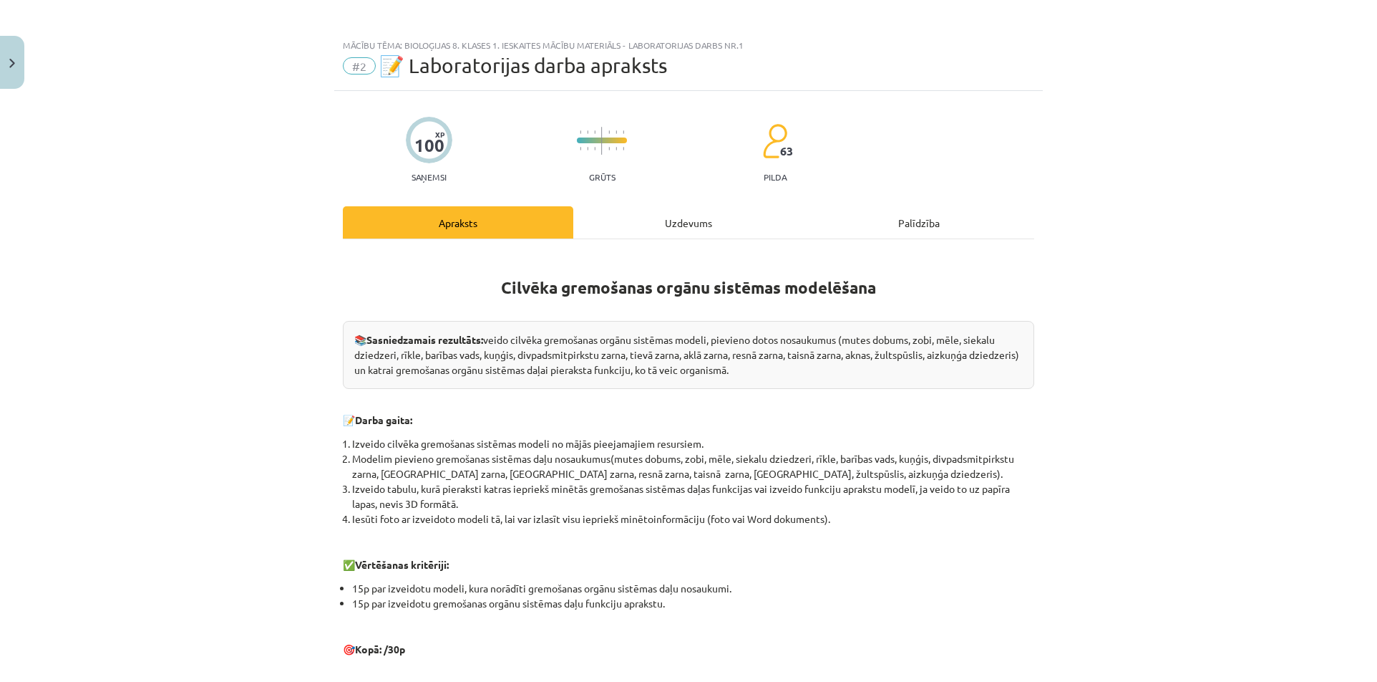
scroll to position [0, 0]
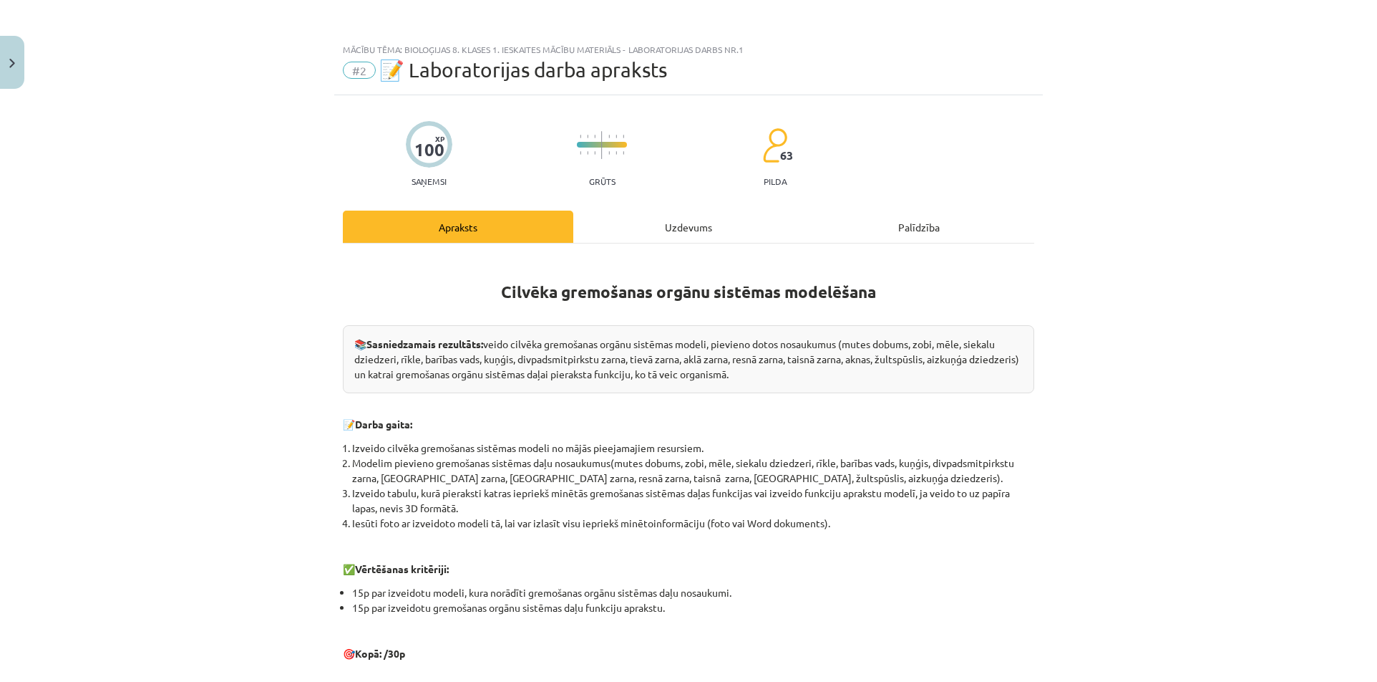
click at [626, 223] on div "Uzdevums" at bounding box center [688, 226] width 231 height 32
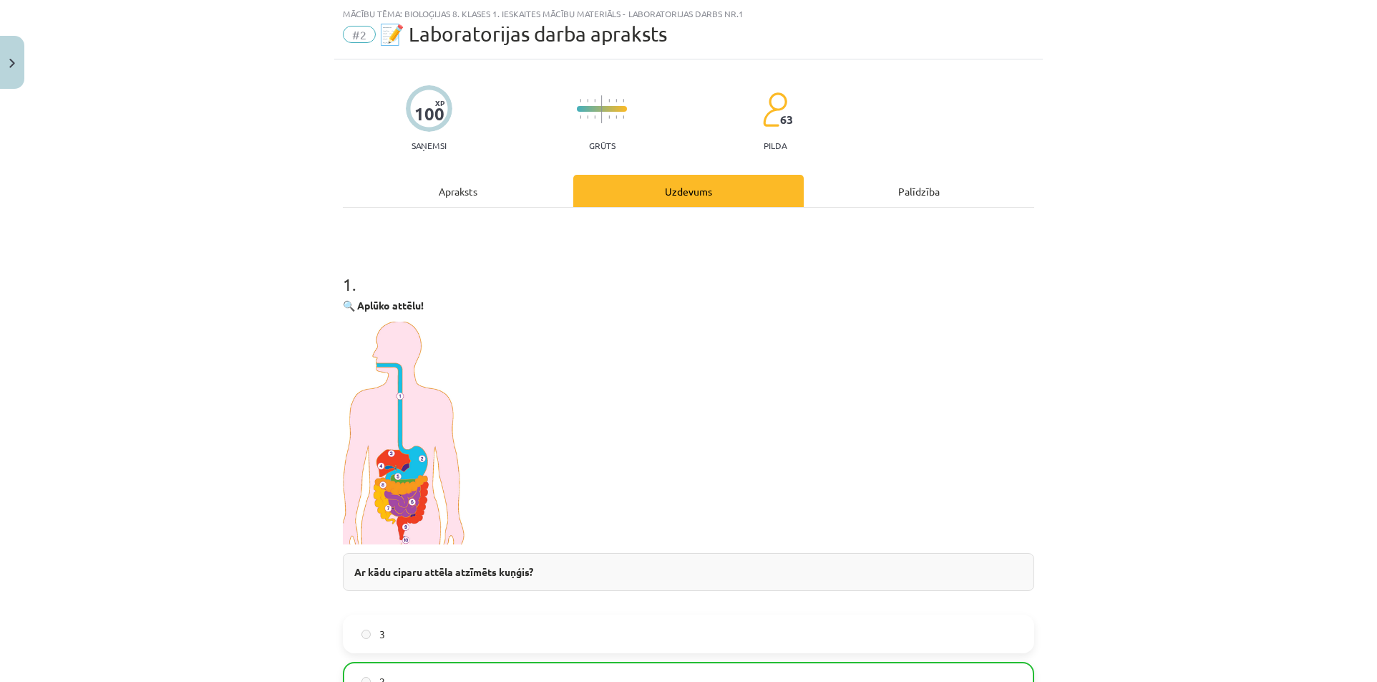
click at [470, 196] on div "Apraksts" at bounding box center [458, 191] width 231 height 32
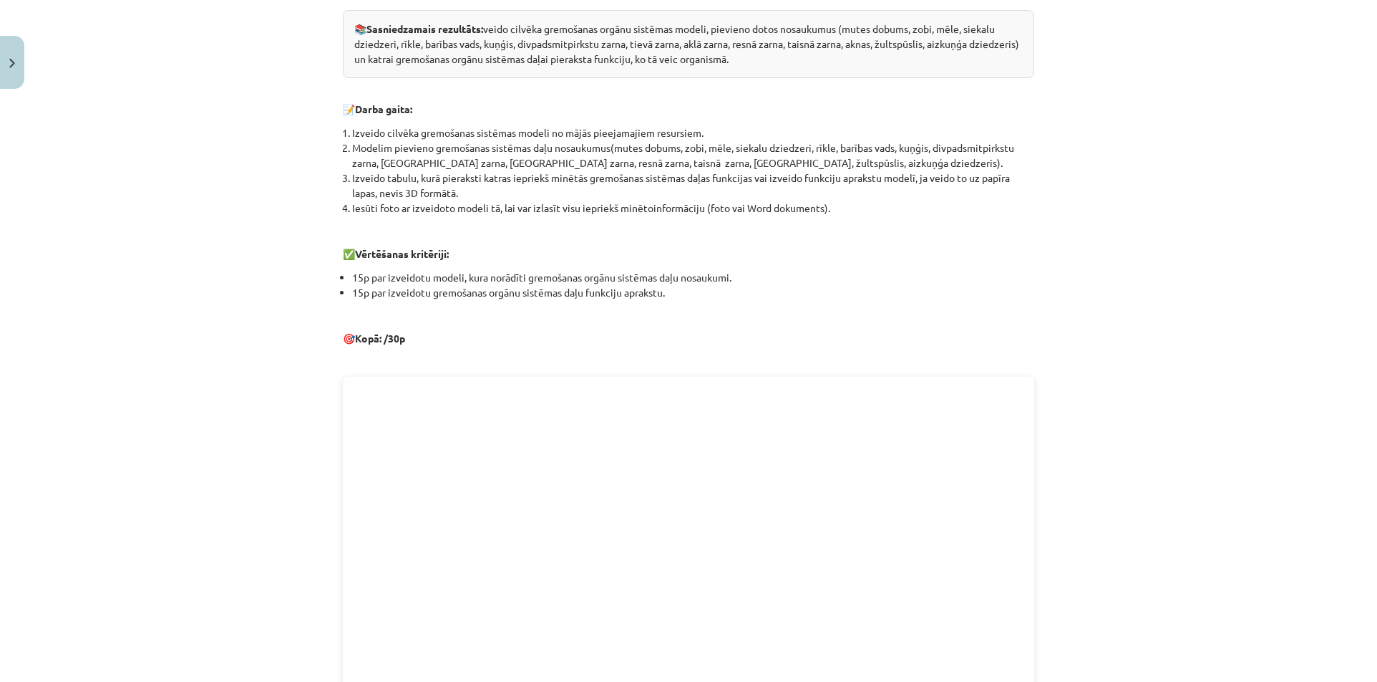
scroll to position [394, 0]
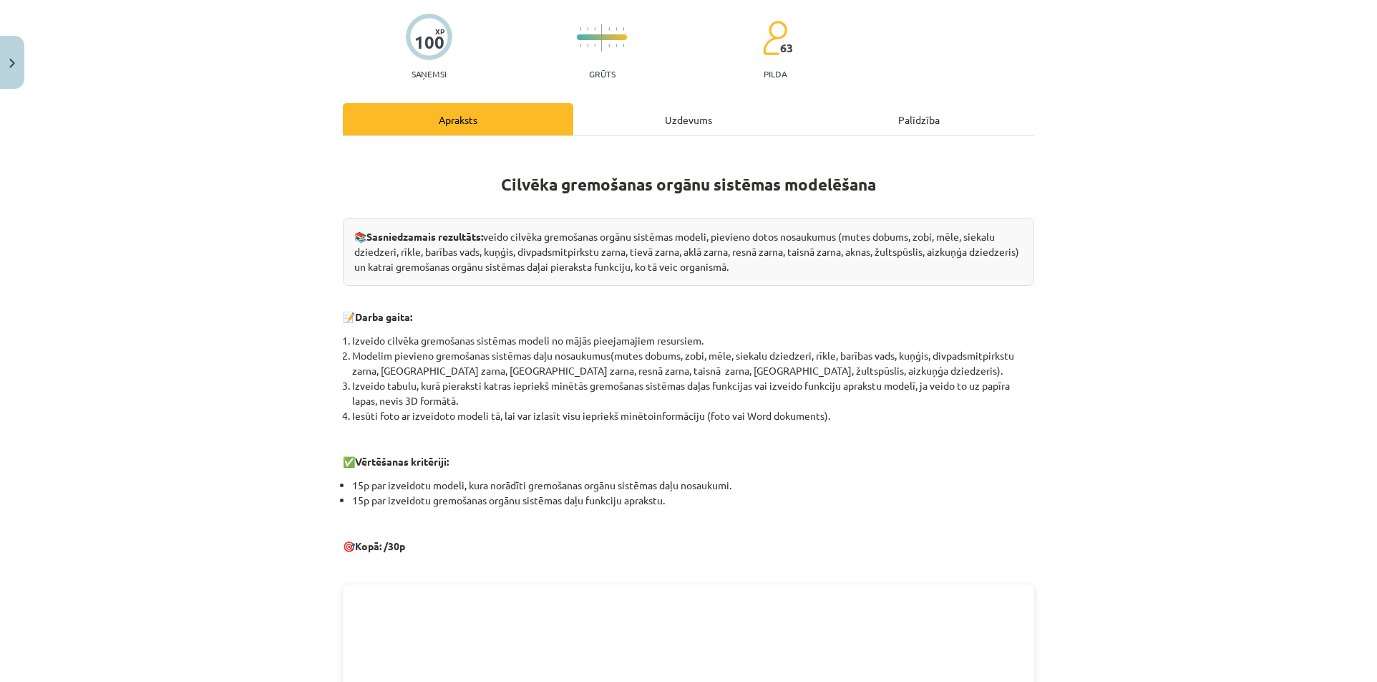
click at [672, 132] on div "Uzdevums" at bounding box center [688, 119] width 231 height 32
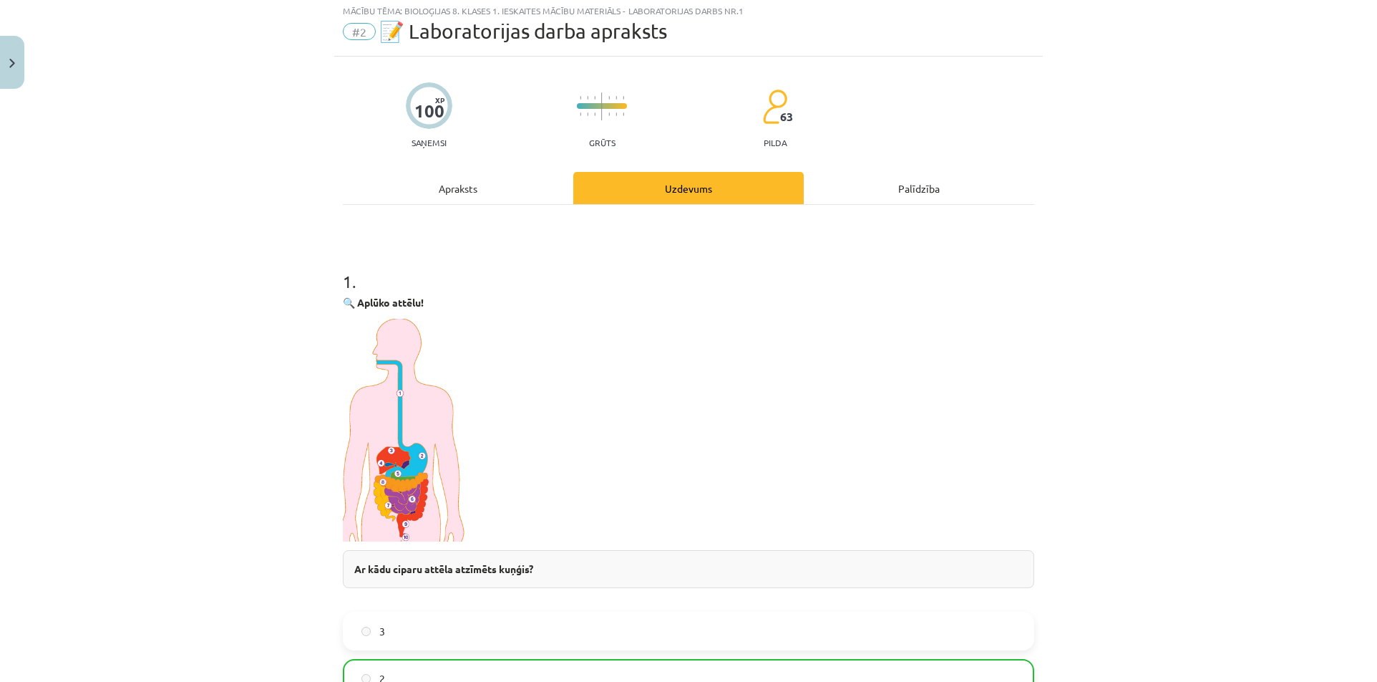
scroll to position [36, 0]
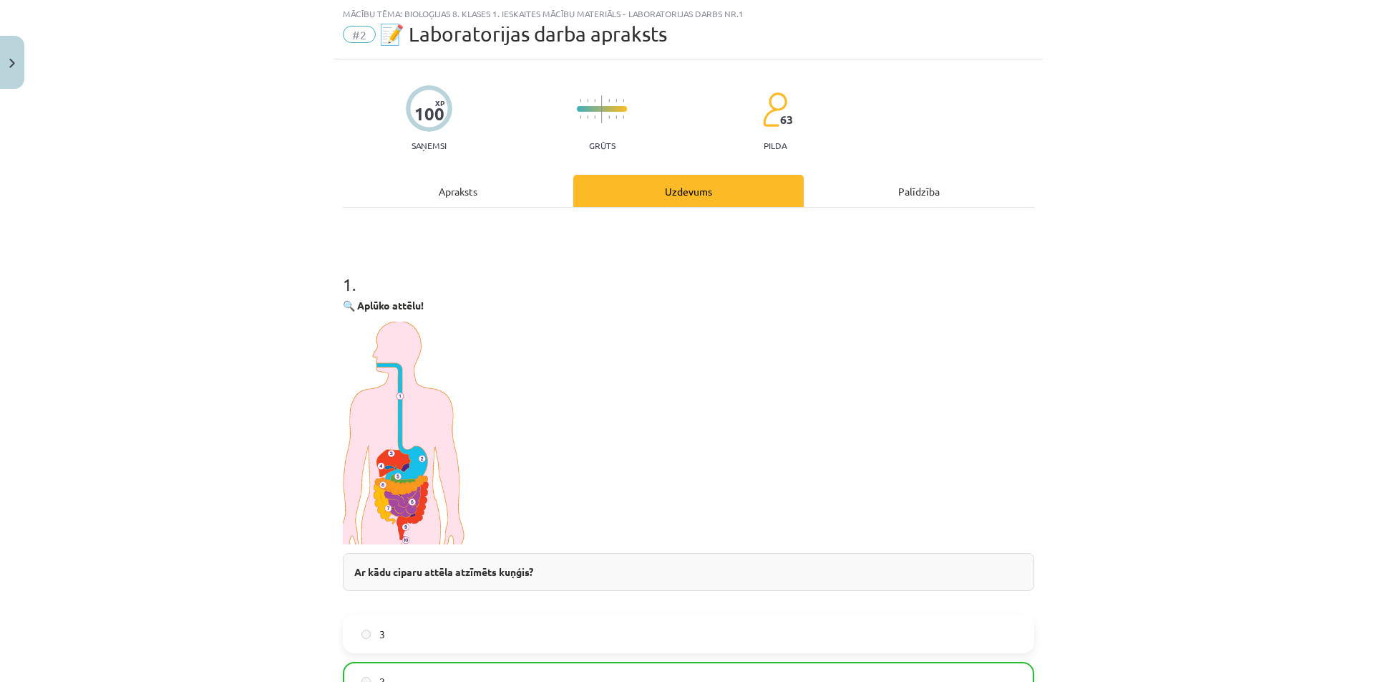
click at [450, 195] on div "Apraksts" at bounding box center [458, 191] width 231 height 32
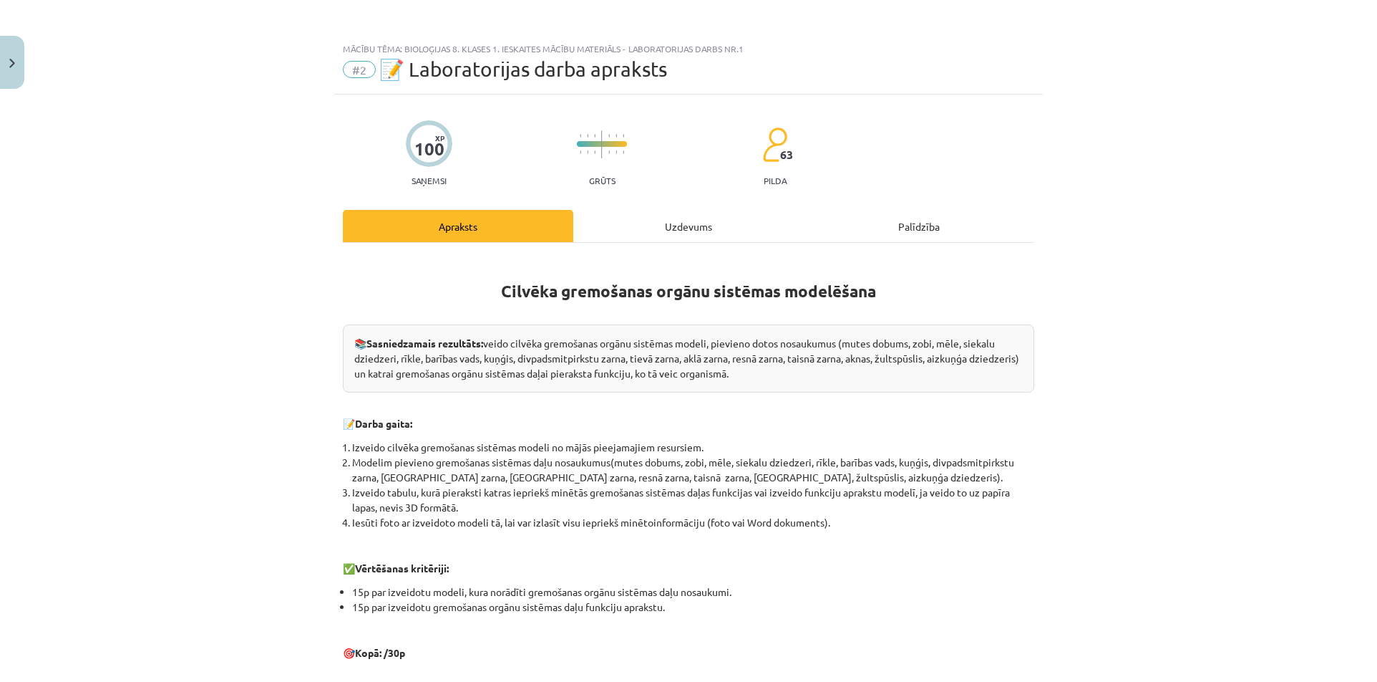
scroll to position [0, 0]
click at [629, 226] on div "Uzdevums" at bounding box center [688, 226] width 231 height 32
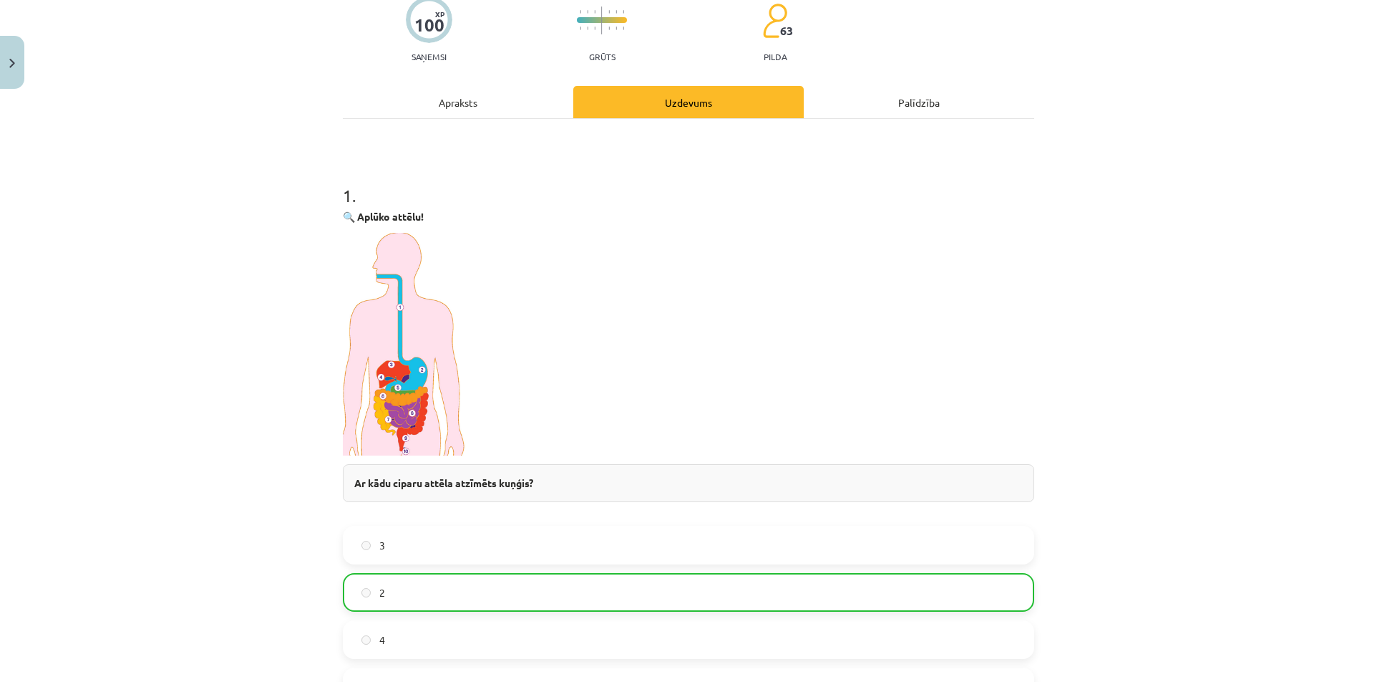
scroll to position [107, 0]
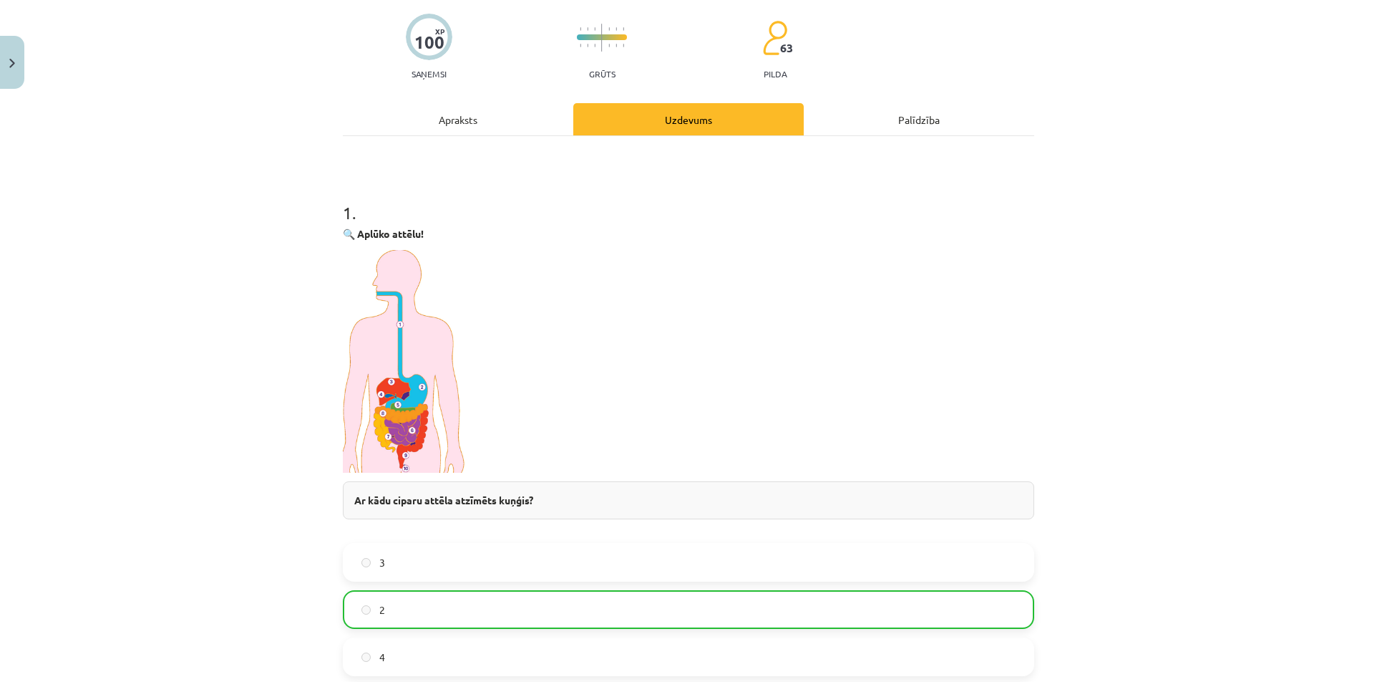
click at [1297, 525] on div "Mācību tēma: Bioloģijas 8. klases 1. ieskaites mācību materiāls - laboratorijas…" at bounding box center [688, 341] width 1377 height 682
click at [452, 117] on div "Apraksts" at bounding box center [458, 119] width 231 height 32
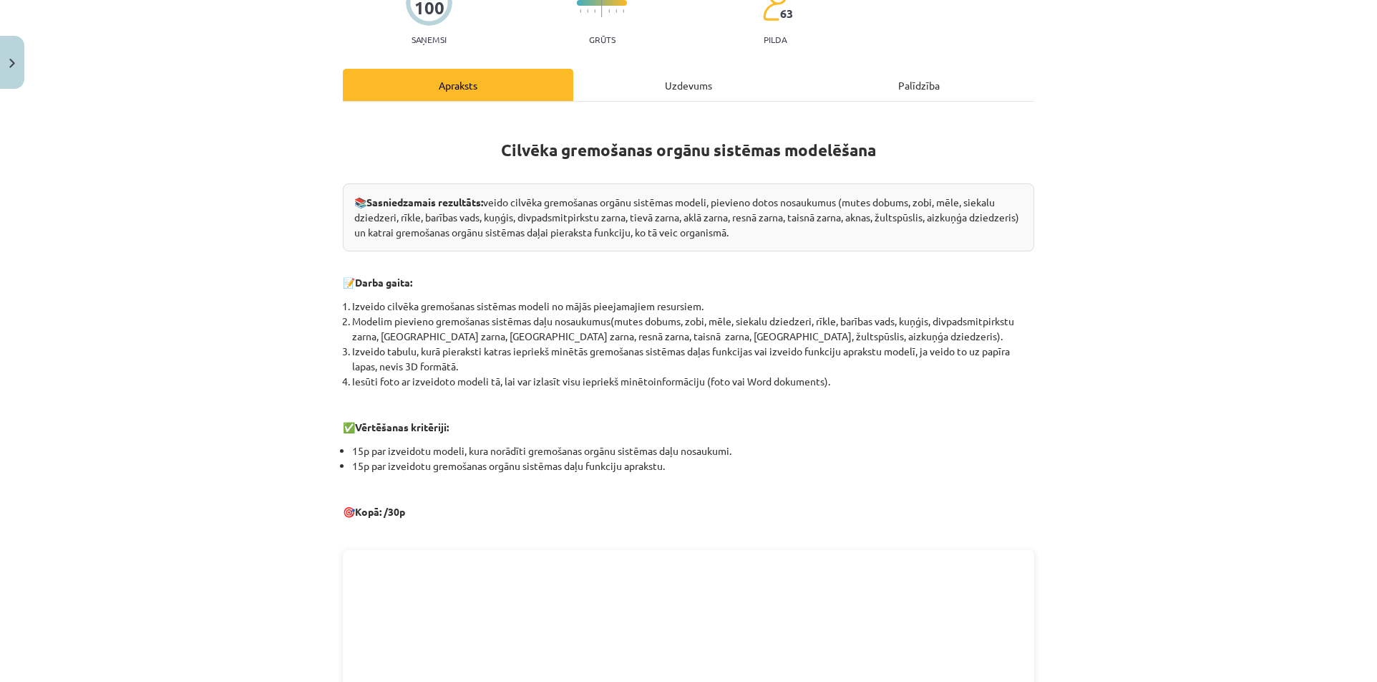
scroll to position [143, 0]
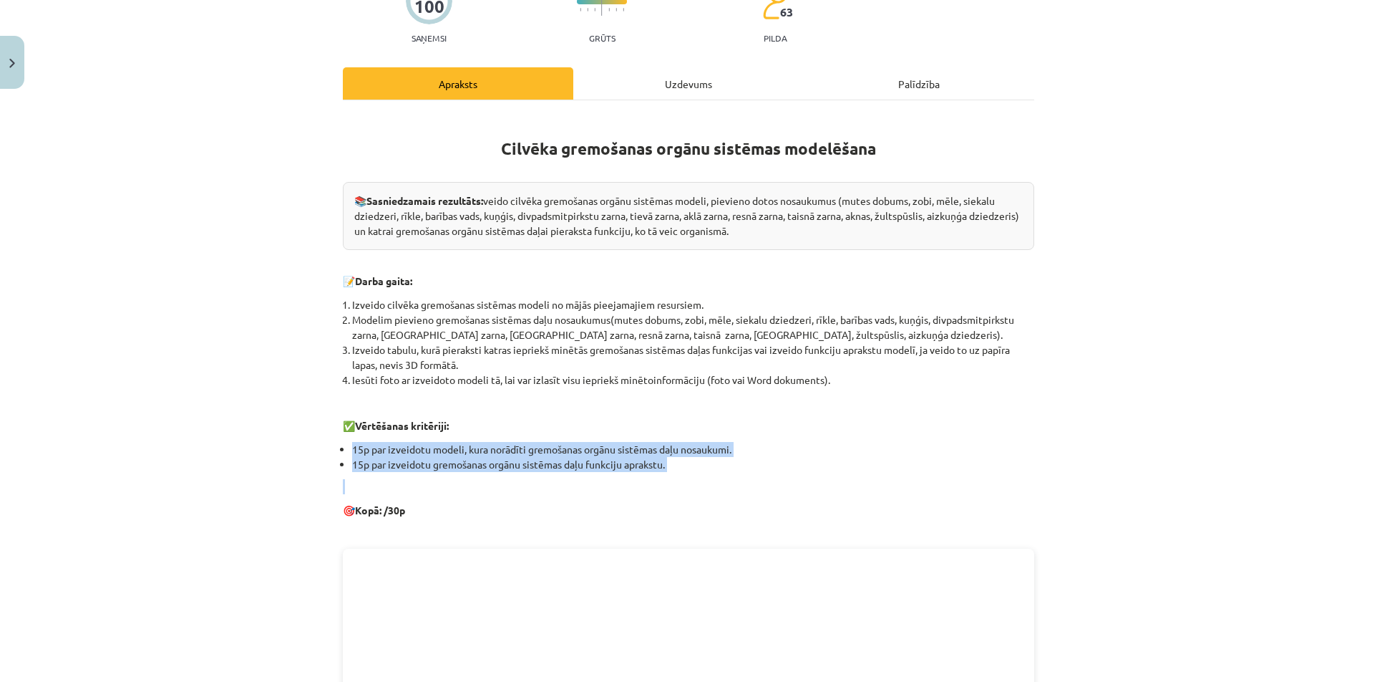
drag, startPoint x: 347, startPoint y: 445, endPoint x: 886, endPoint y: 473, distance: 539.8
click at [886, 473] on div "Cilvēka gremošanas orgānu sistēmas modelēšana 📚 Sasniedzamais rezultāts: veido …" at bounding box center [689, 537] width 692 height 848
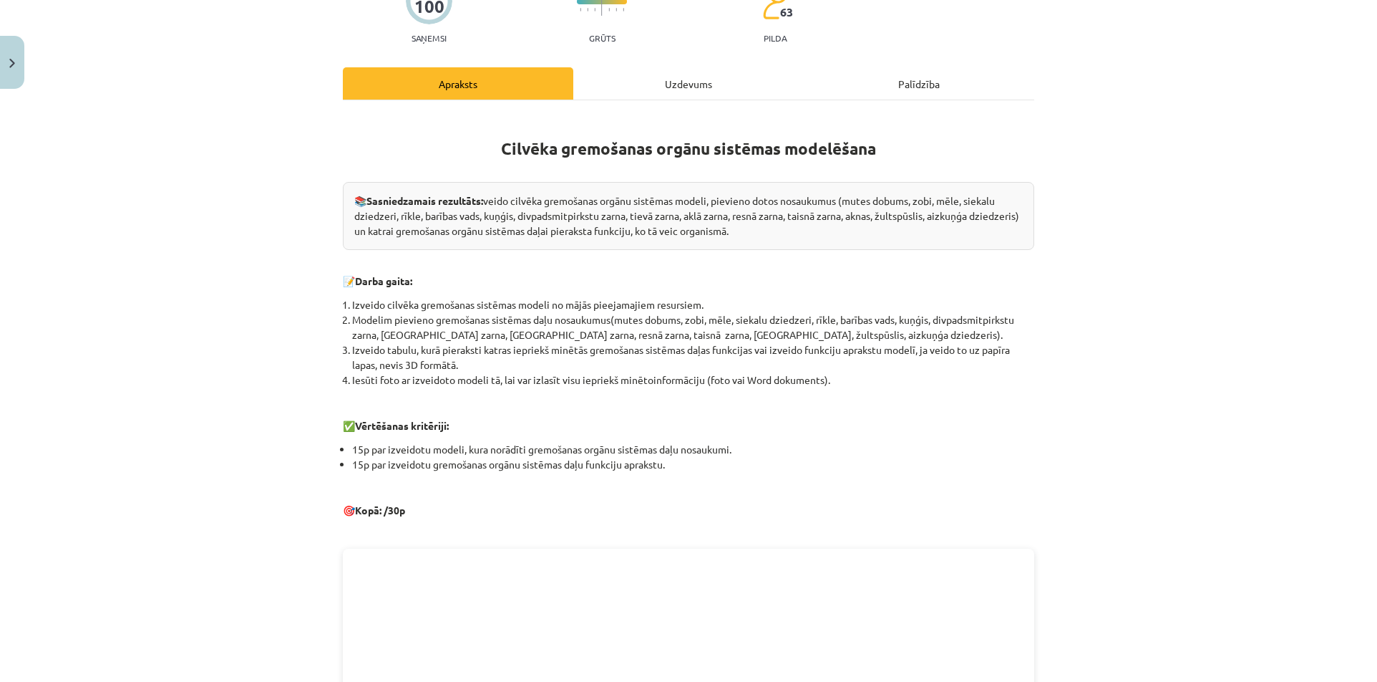
click at [936, 494] on div "Cilvēka gremošanas orgānu sistēmas modelēšana 📚 Sasniedzamais rezultāts: veido …" at bounding box center [689, 537] width 692 height 848
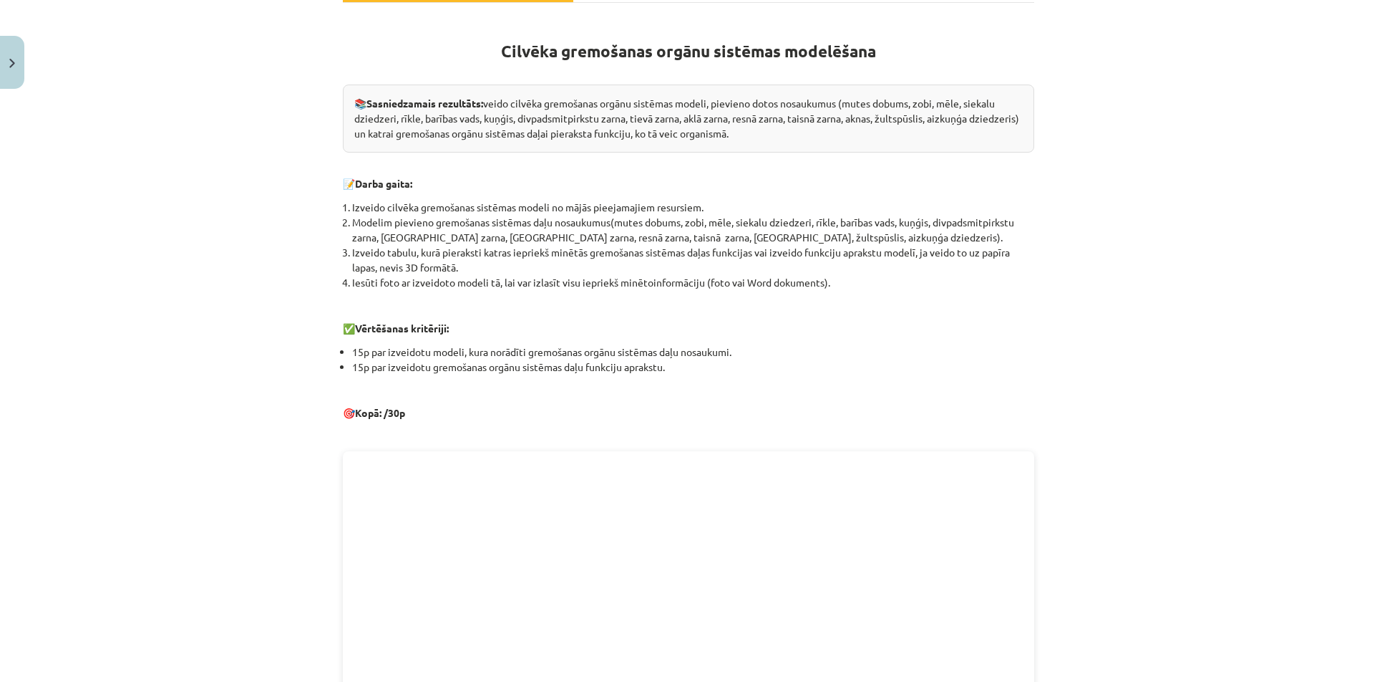
scroll to position [215, 0]
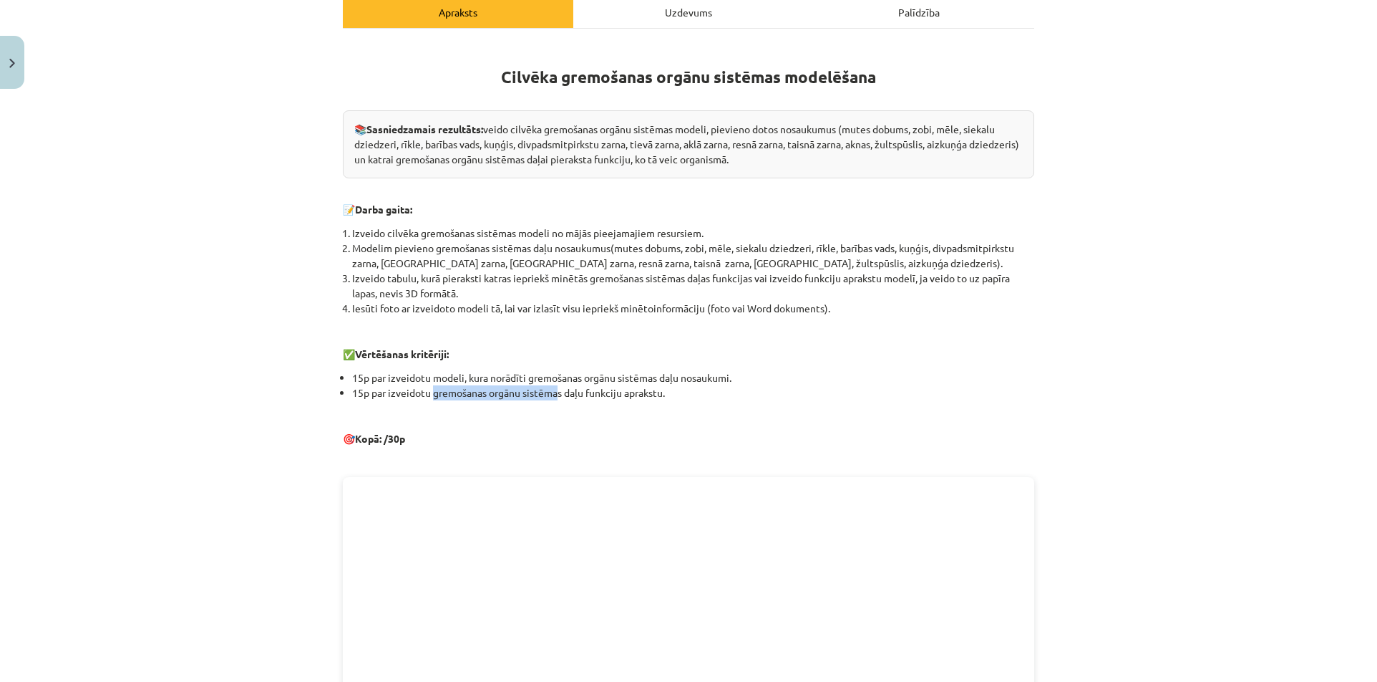
drag, startPoint x: 429, startPoint y: 394, endPoint x: 556, endPoint y: 397, distance: 127.5
click at [556, 397] on li "15p par izveidotu gremošanas orgānu sistēmas daļu funkciju aprakstu." at bounding box center [693, 392] width 682 height 15
copy li "gremošanas orgānu sistēma"
click at [798, 473] on div "Cilvēka gremošanas orgānu sistēmas modelēšana 📚 Sasniedzamais rezultāts: veido …" at bounding box center [689, 466] width 692 height 848
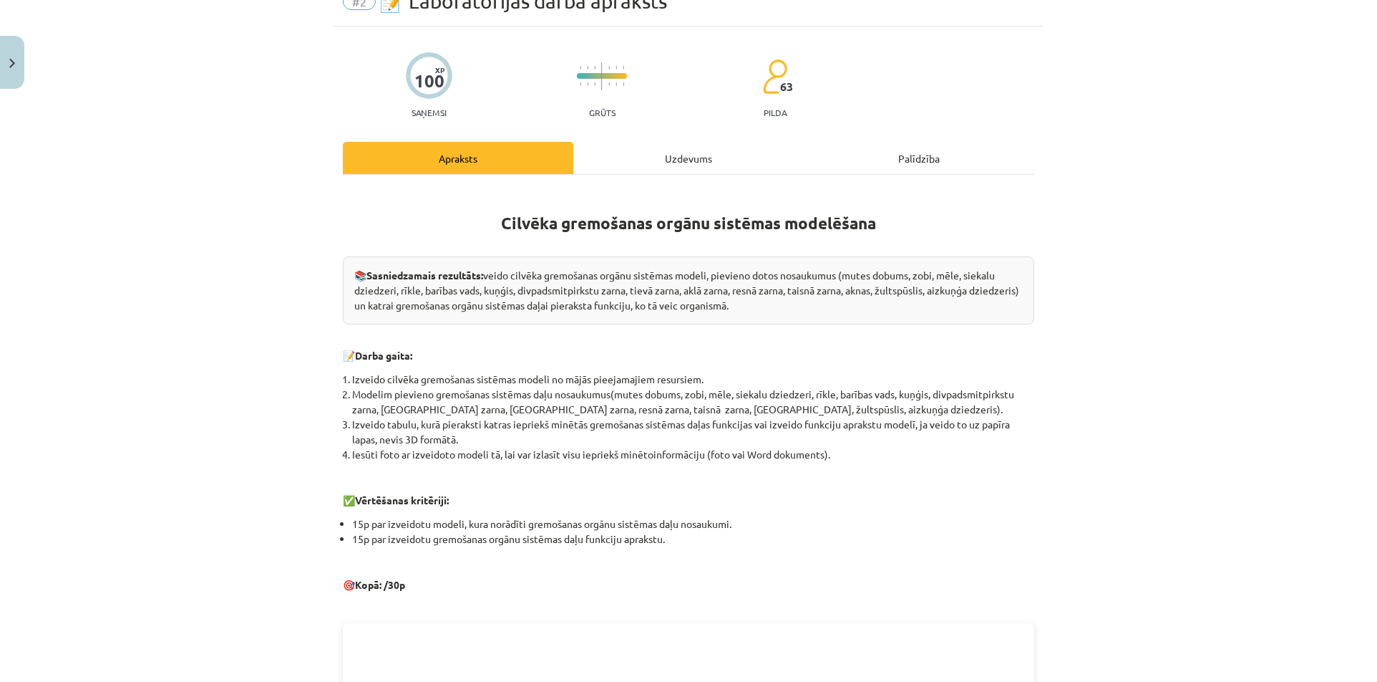
scroll to position [0, 0]
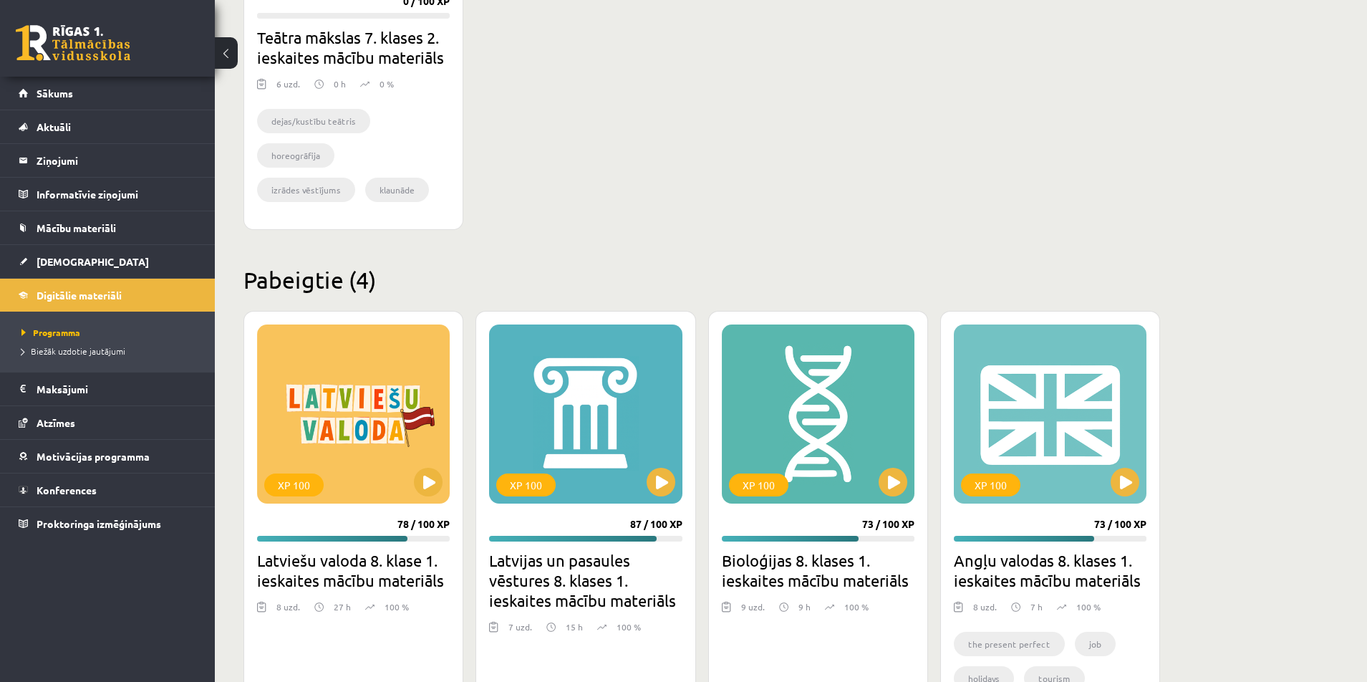
scroll to position [1173, 0]
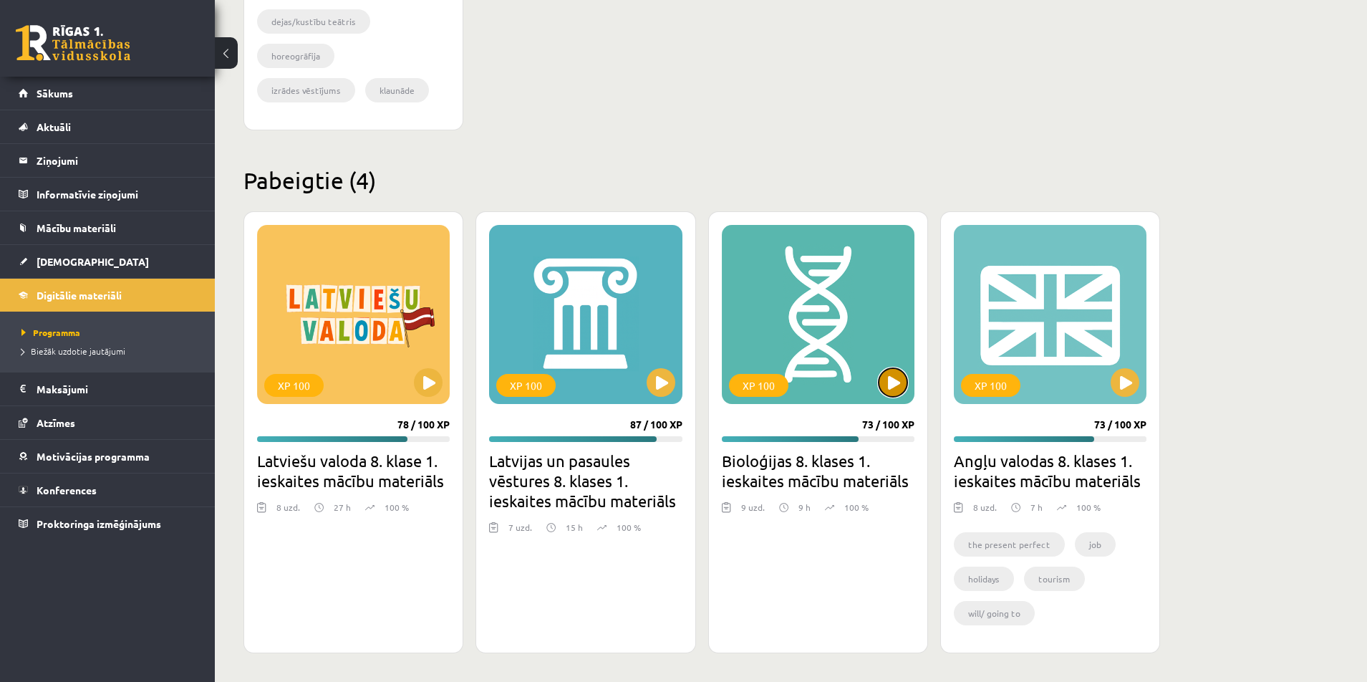
click at [897, 383] on button at bounding box center [892, 382] width 29 height 29
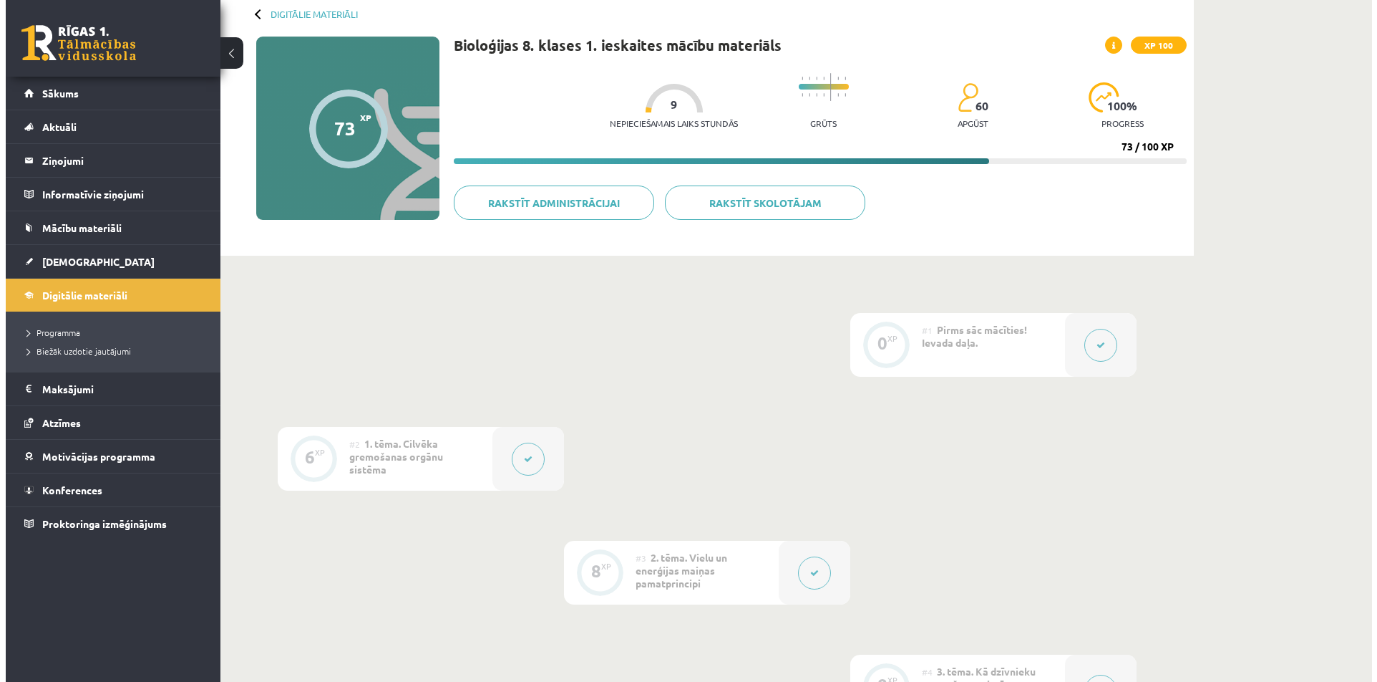
scroll to position [143, 0]
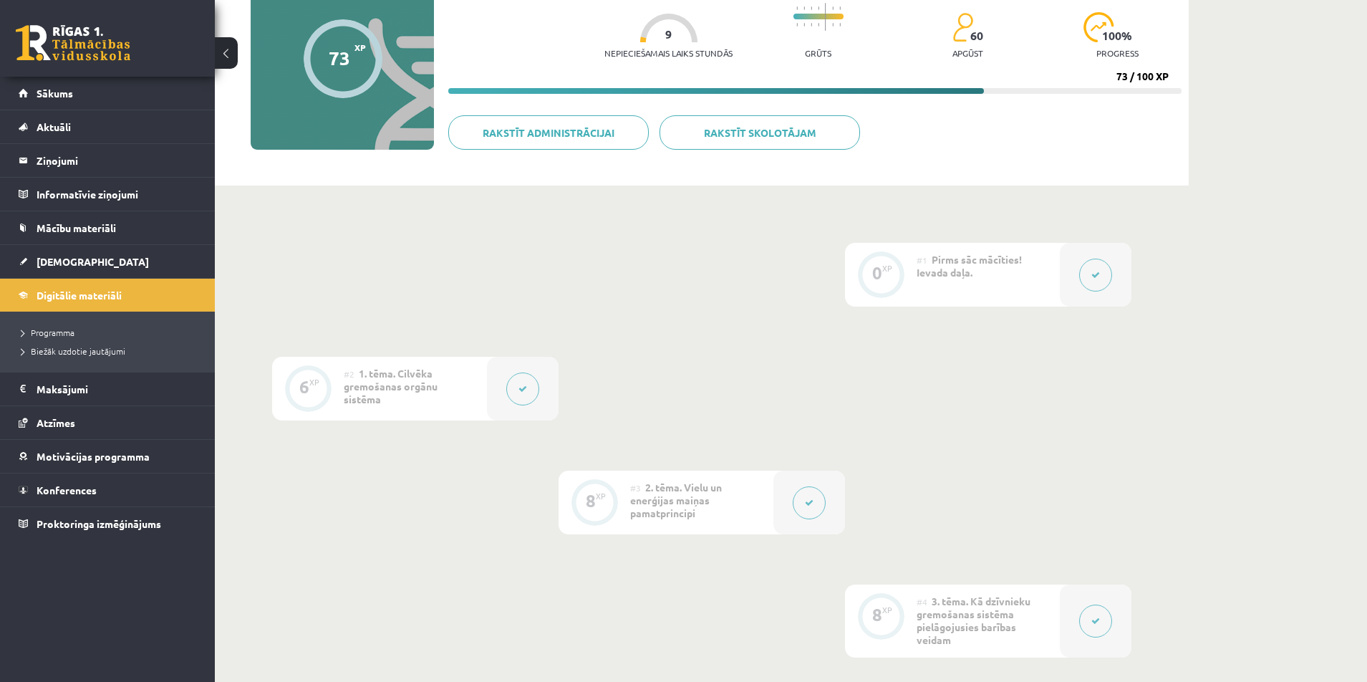
click at [519, 390] on icon at bounding box center [522, 388] width 9 height 9
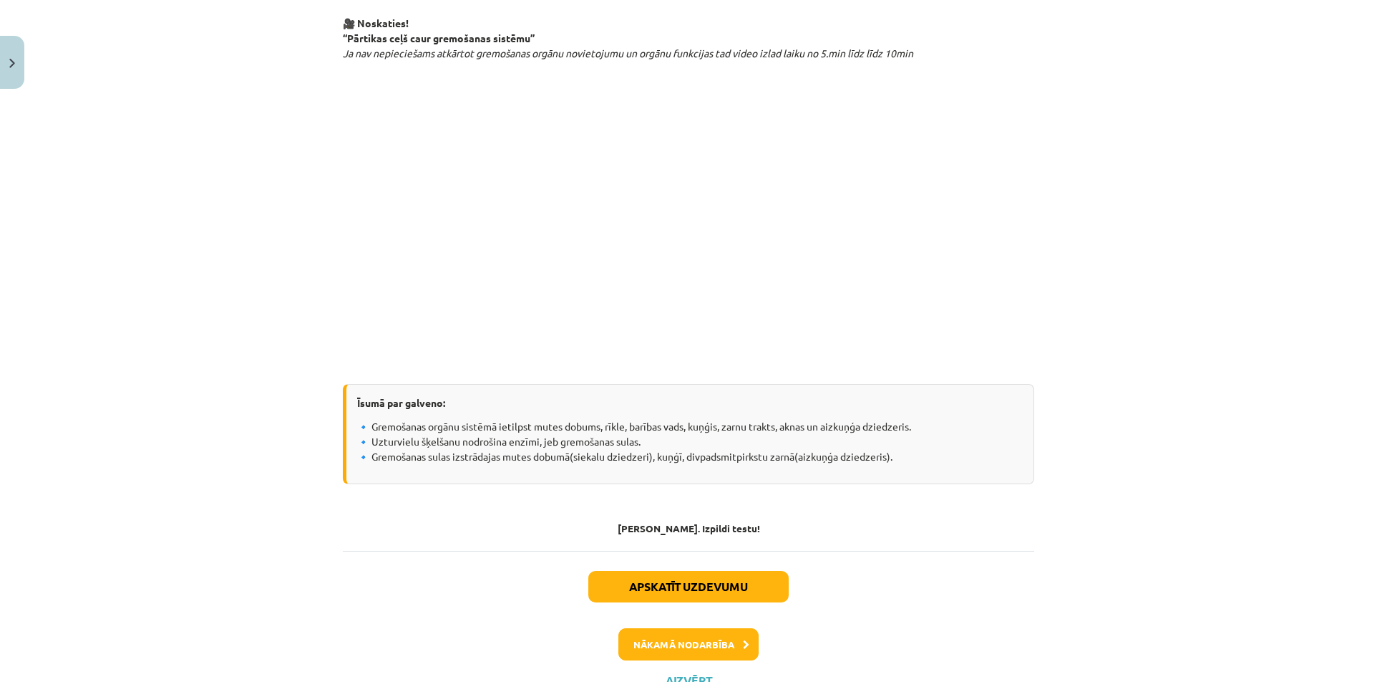
scroll to position [2774, 0]
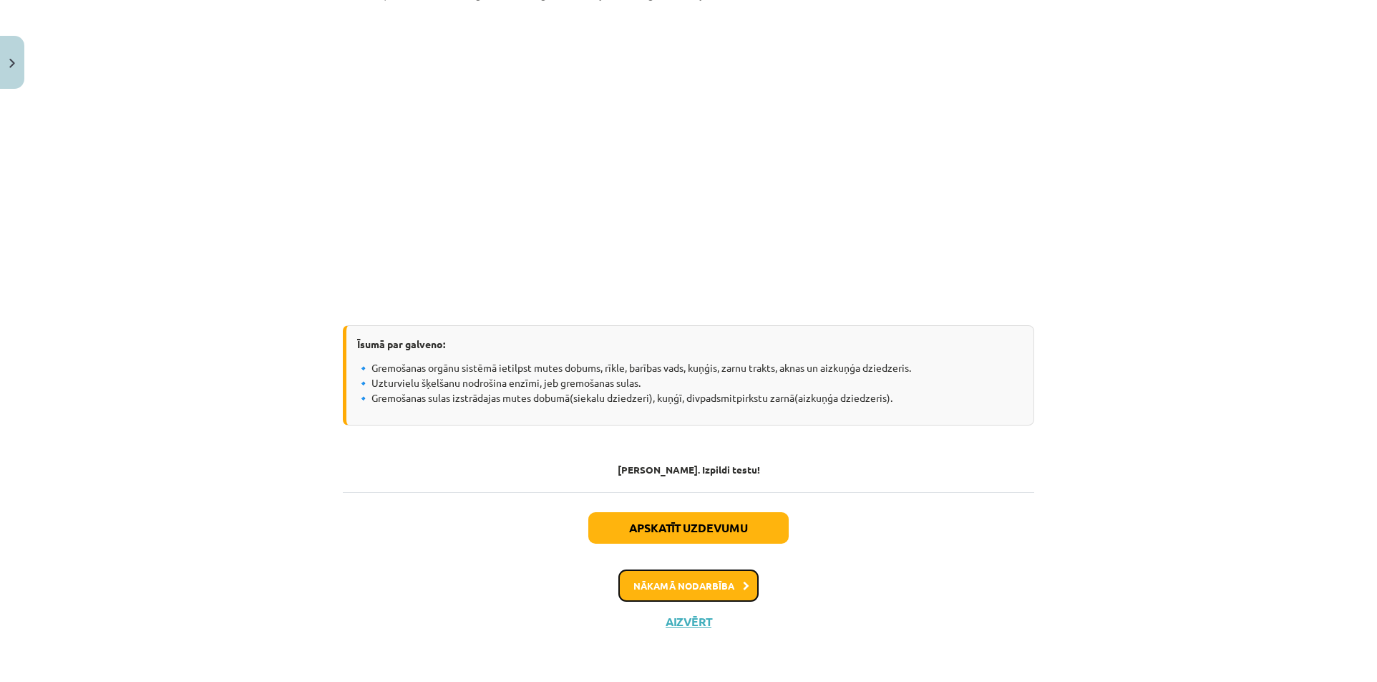
click at [698, 578] on button "Nākamā nodarbība" at bounding box center [689, 585] width 140 height 33
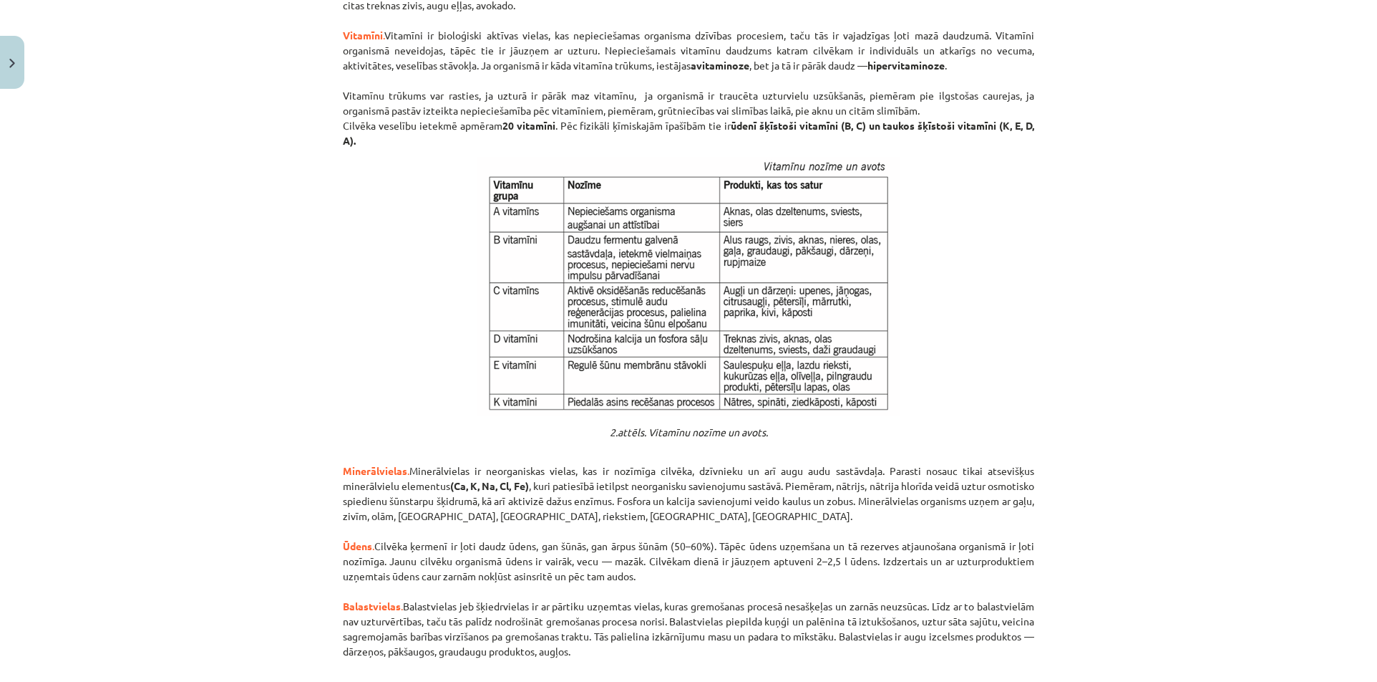
scroll to position [1253, 0]
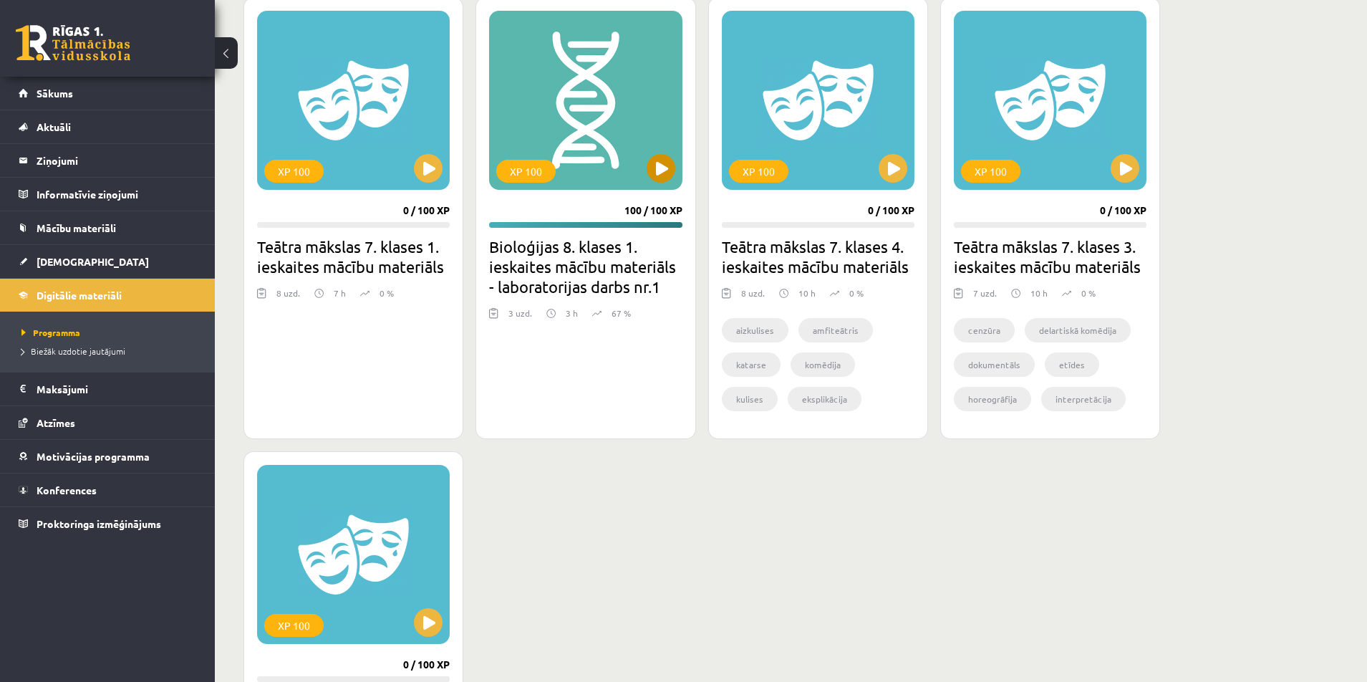
scroll to position [386, 0]
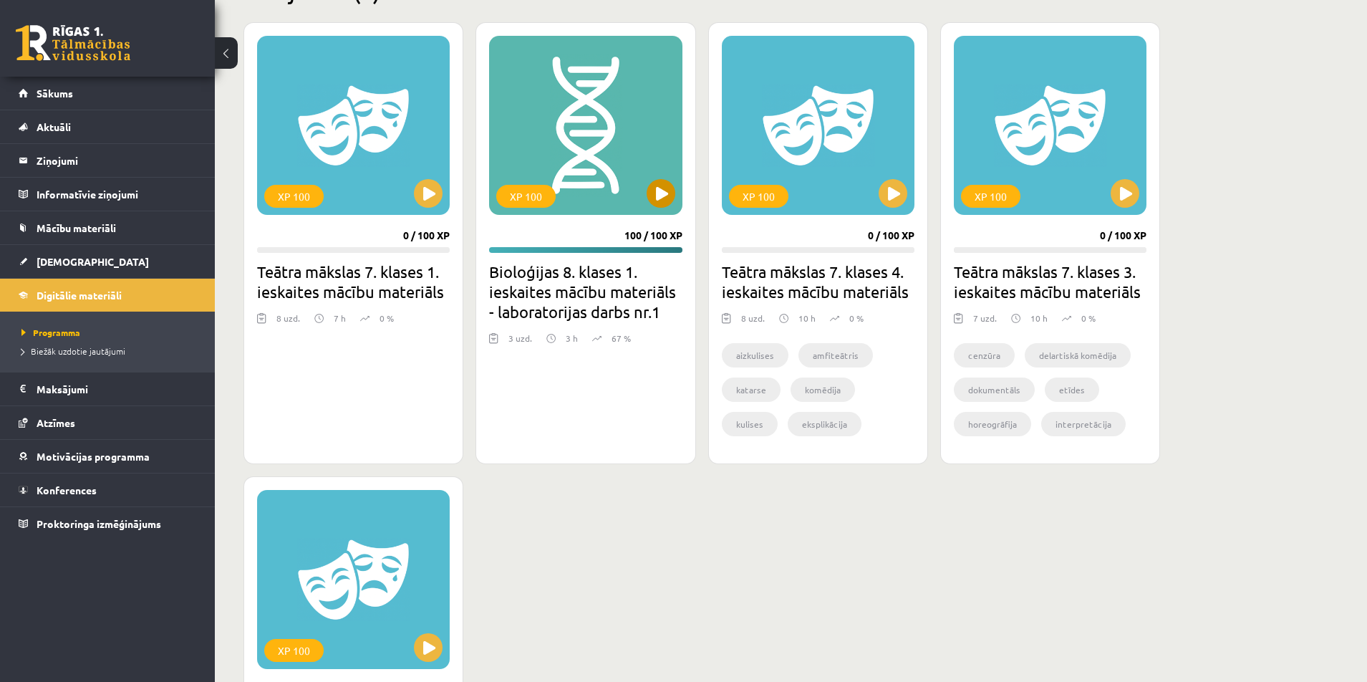
click at [655, 213] on div "XP 100" at bounding box center [585, 125] width 193 height 179
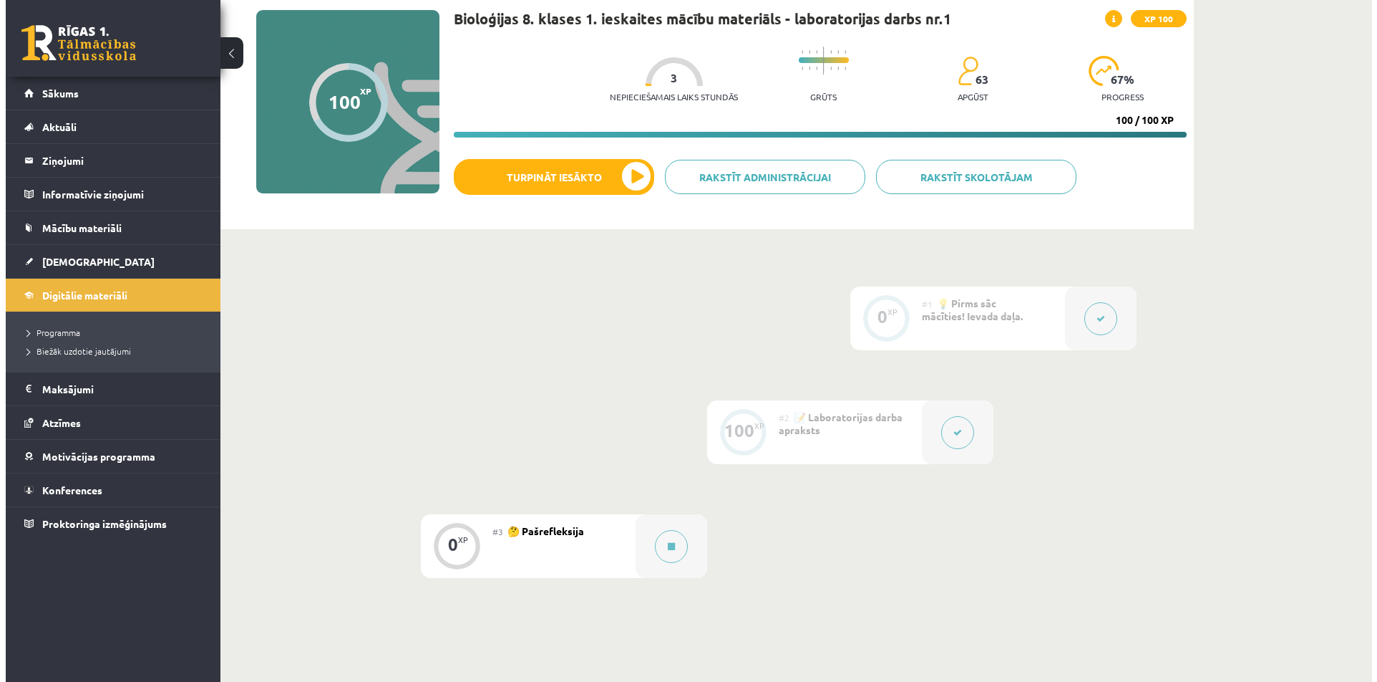
scroll to position [143, 0]
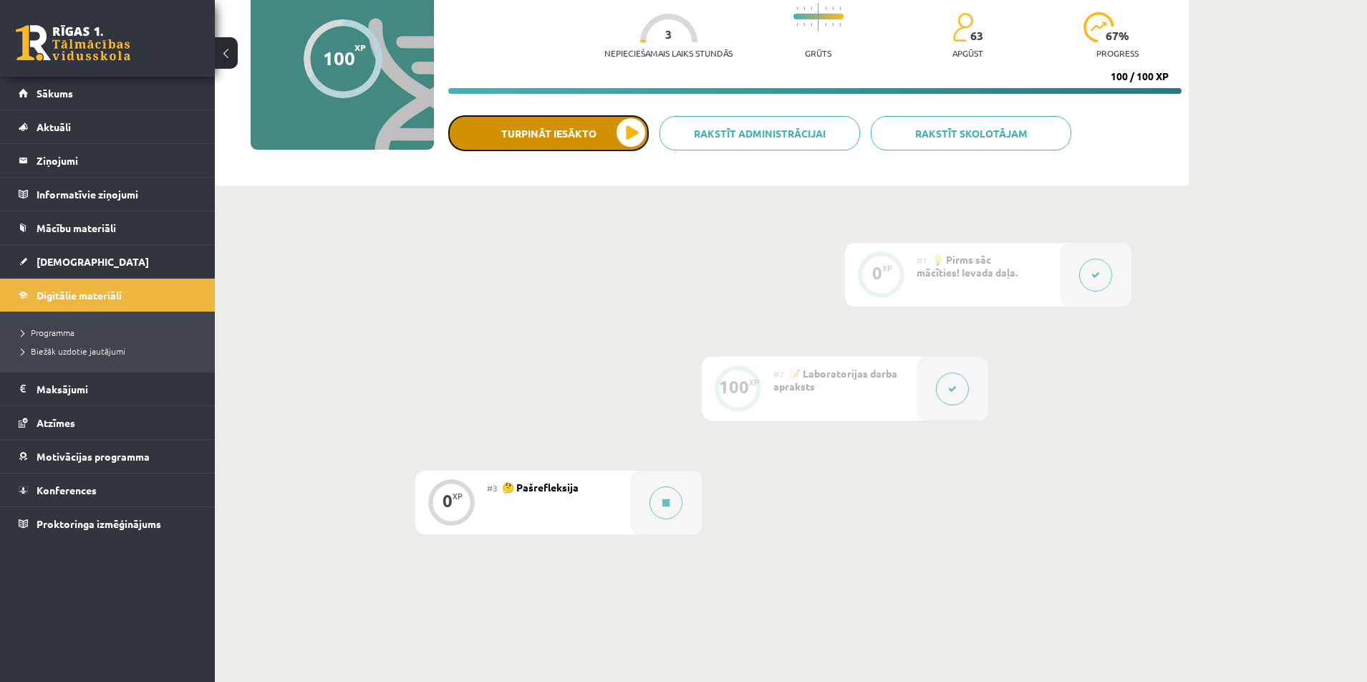
click at [616, 145] on button "Turpināt iesākto" at bounding box center [548, 133] width 200 height 36
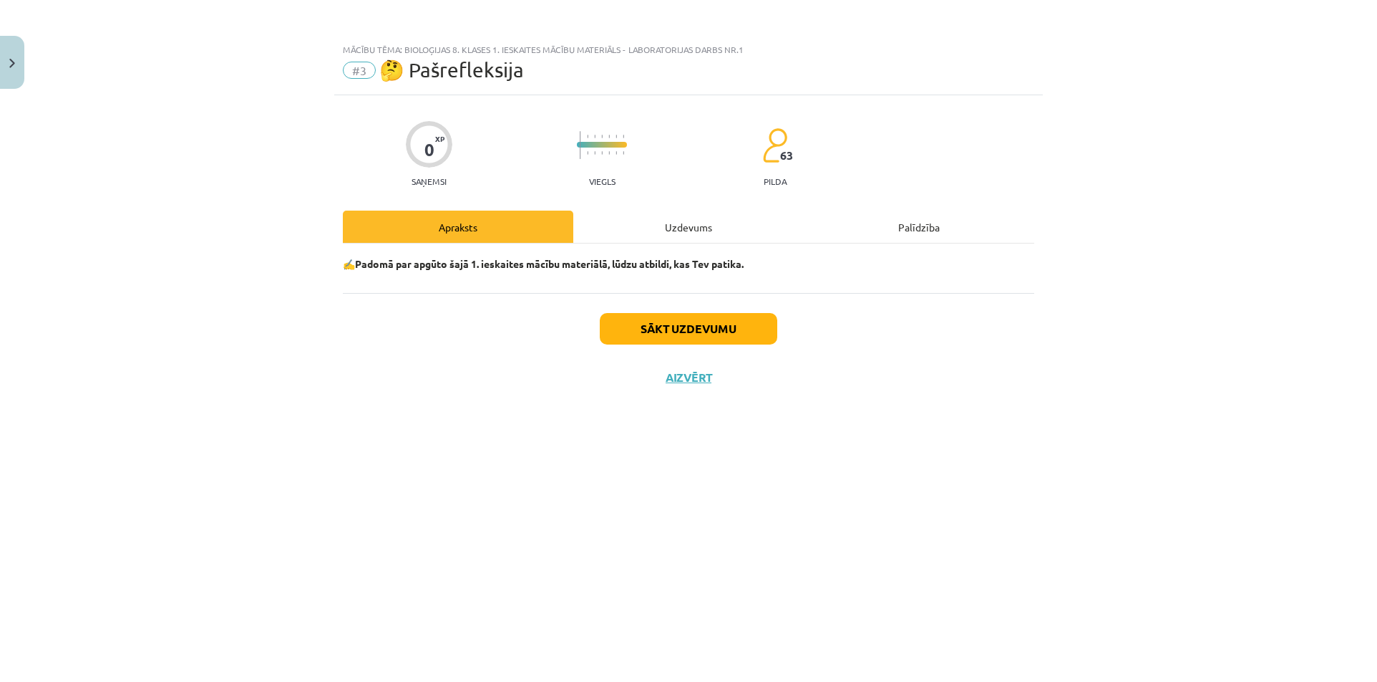
click at [670, 228] on div "Uzdevums" at bounding box center [688, 226] width 231 height 32
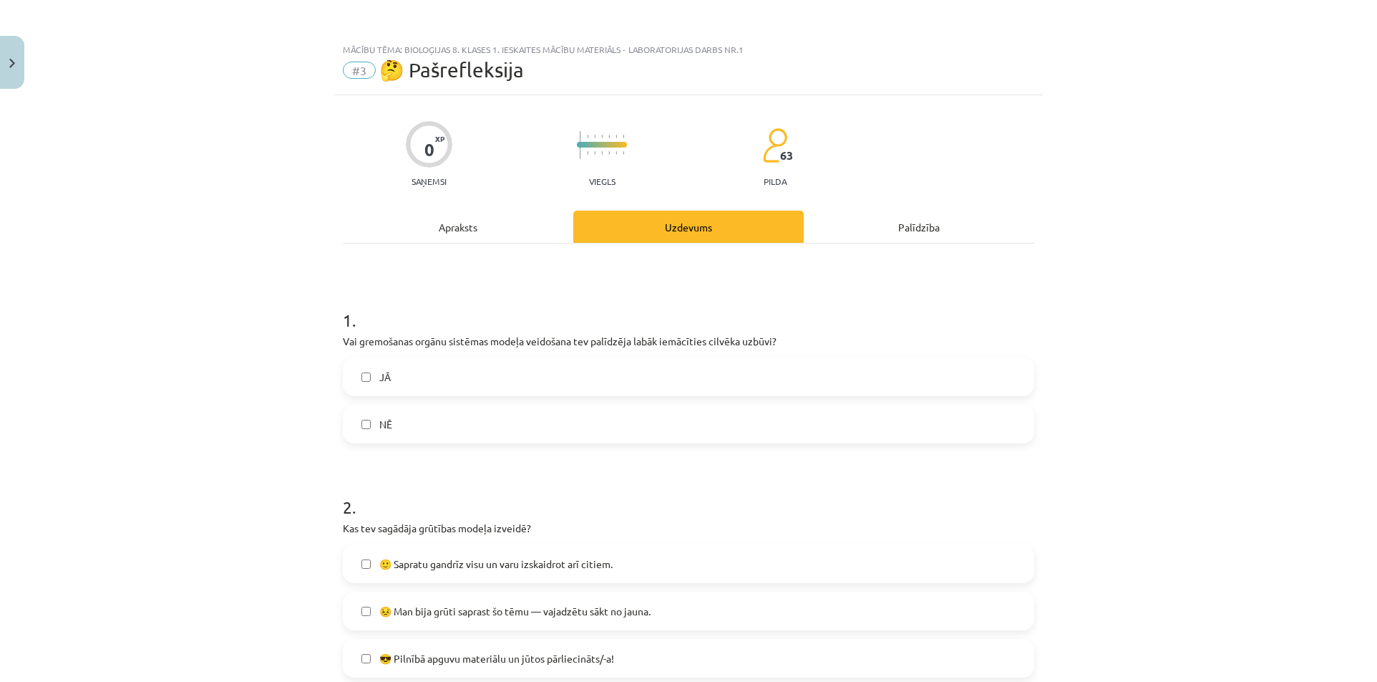
click at [430, 213] on div "Apraksts" at bounding box center [458, 226] width 231 height 32
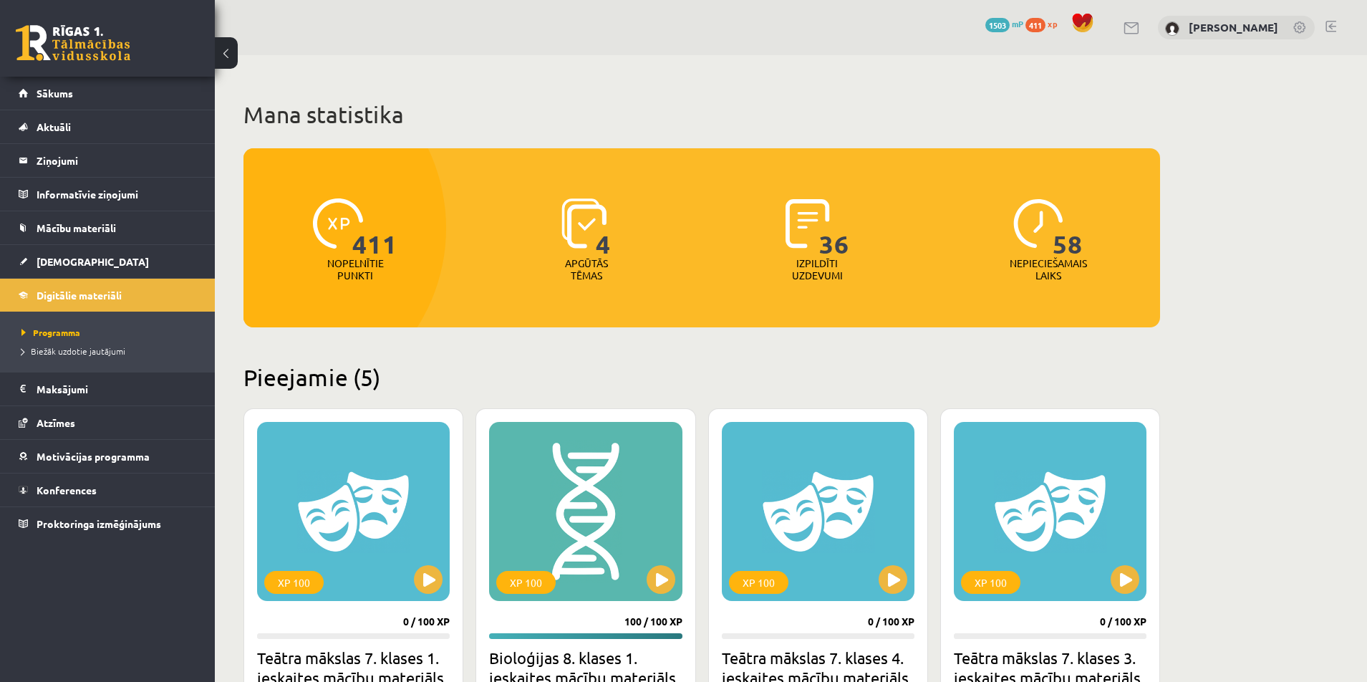
scroll to position [385, 0]
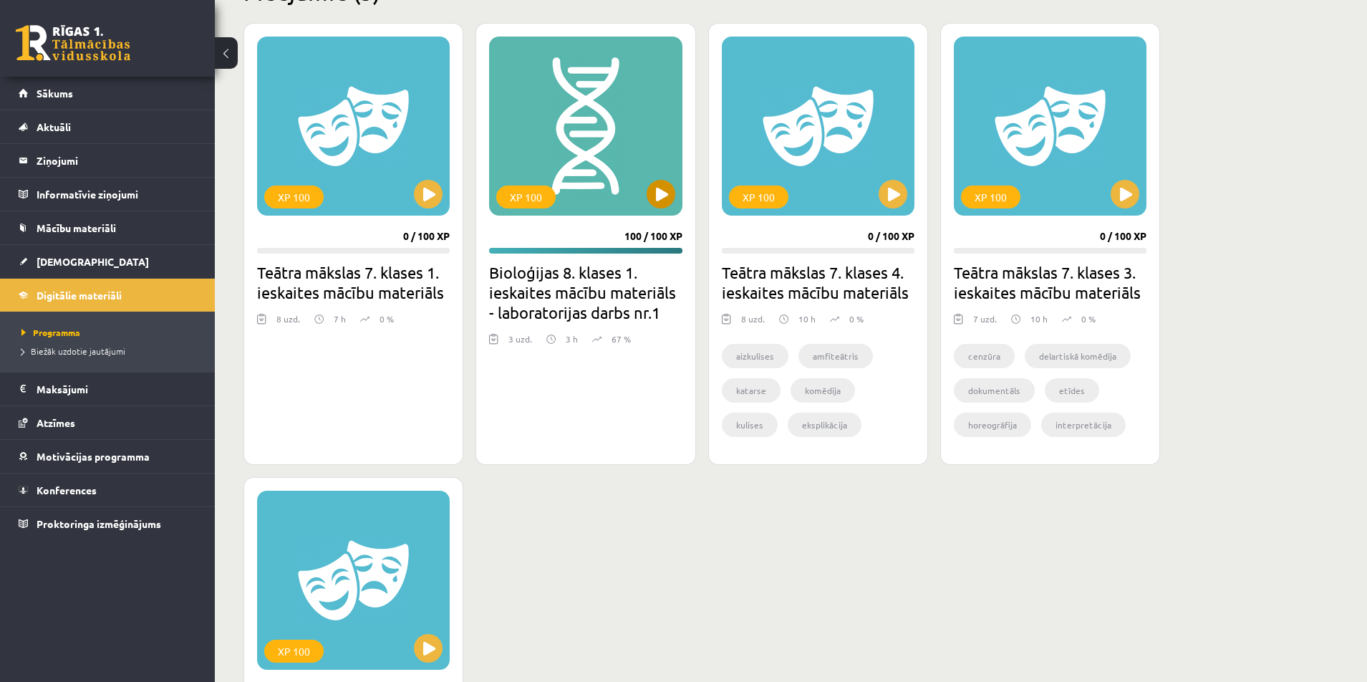
click at [622, 194] on div "XP 100" at bounding box center [585, 126] width 193 height 179
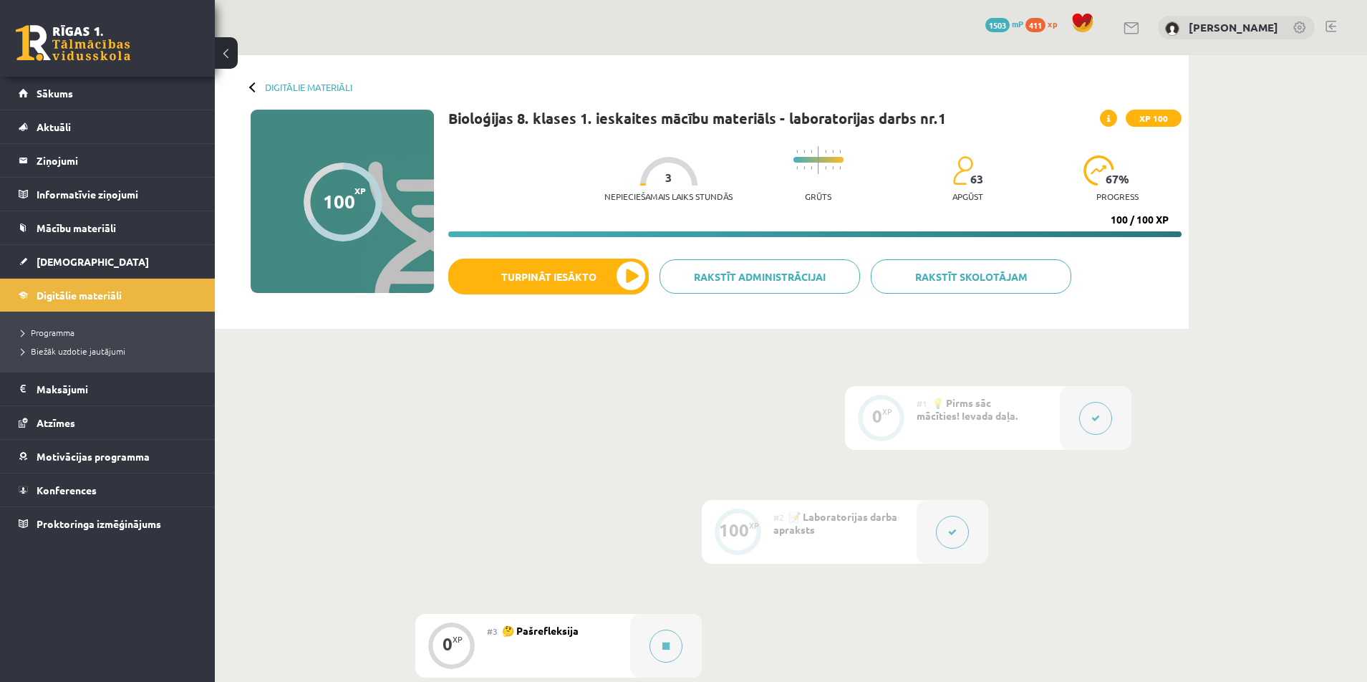
click at [1105, 423] on button at bounding box center [1095, 418] width 33 height 33
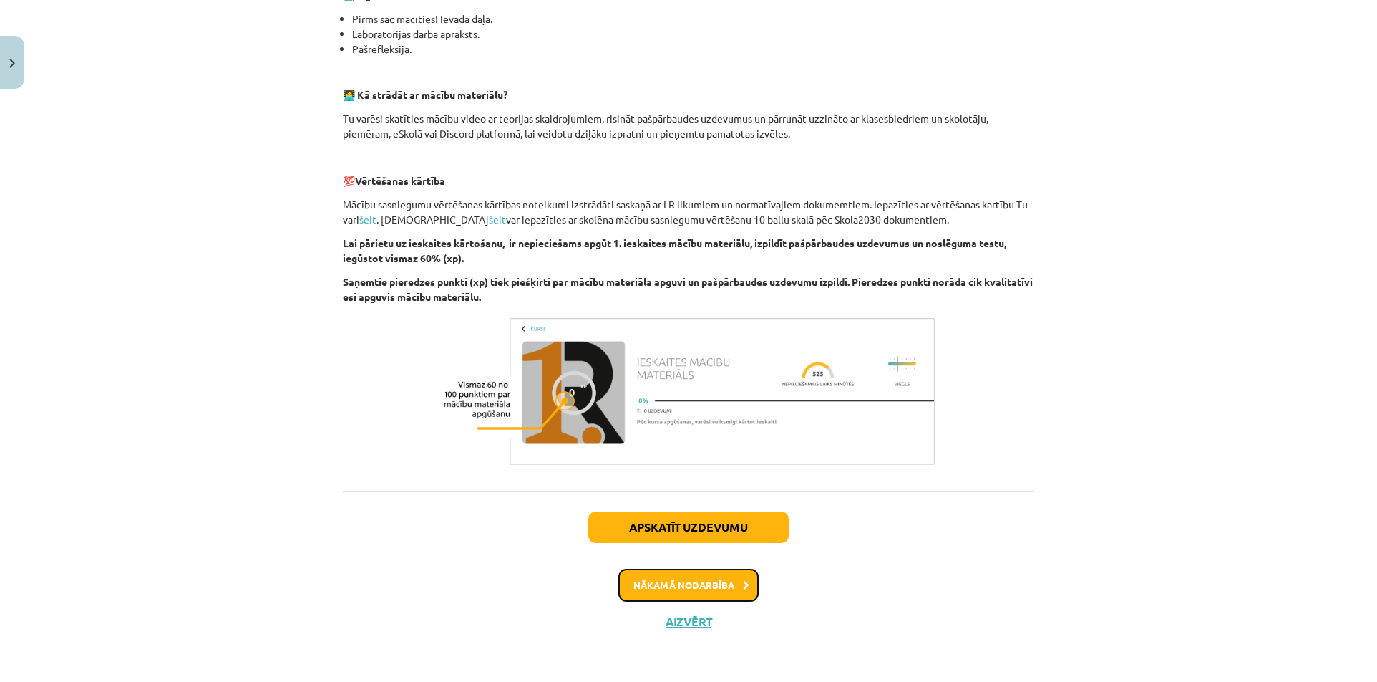
click at [685, 578] on button "Nākamā nodarbība" at bounding box center [689, 584] width 140 height 33
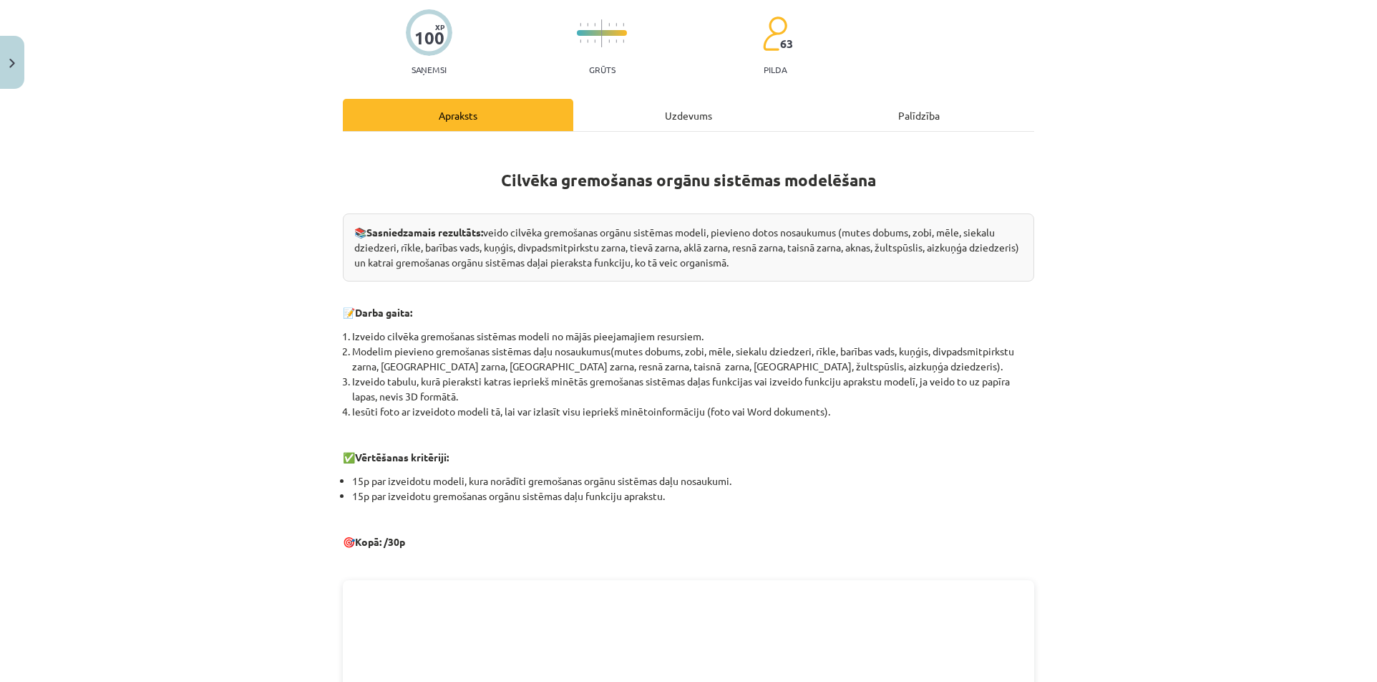
scroll to position [107, 0]
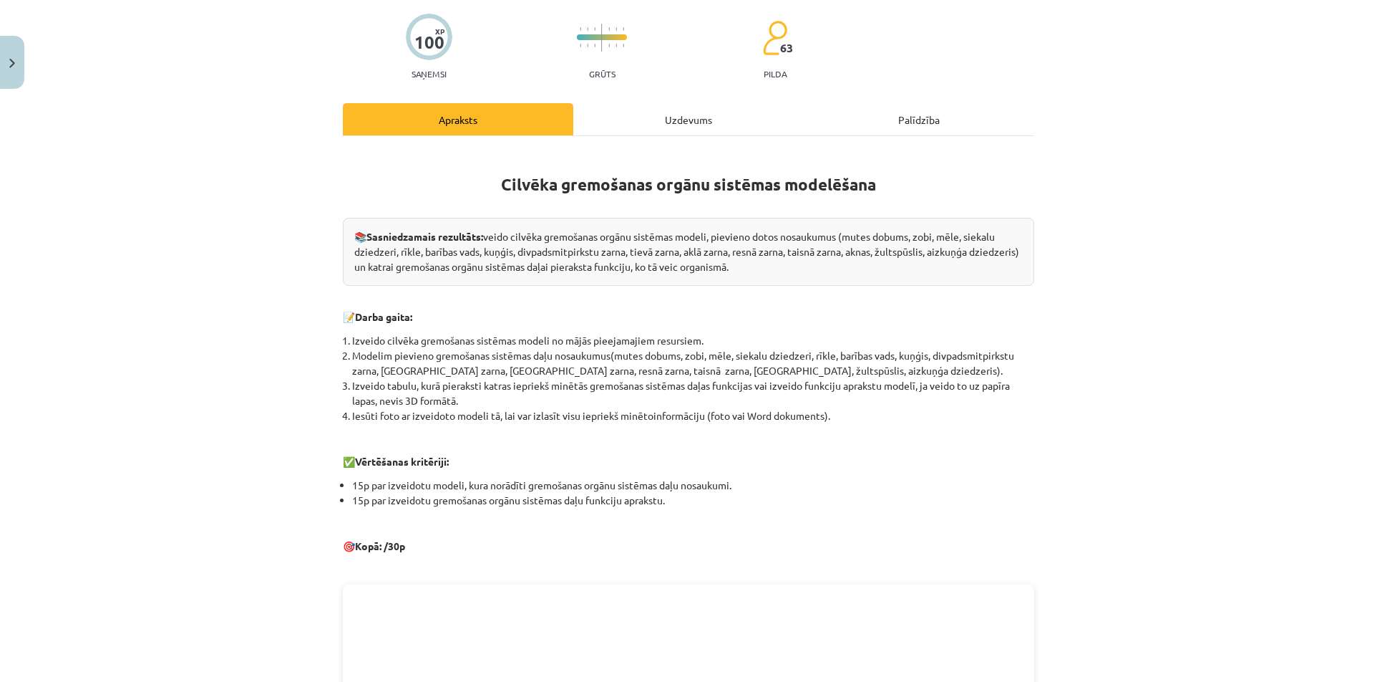
drag, startPoint x: 329, startPoint y: 418, endPoint x: 346, endPoint y: 418, distance: 17.2
click at [346, 418] on div "100 XP Saņemsi Grūts 63 pilda Apraksts Uzdevums Palīdzība Cilvēka gremošanas or…" at bounding box center [688, 581] width 709 height 1186
drag, startPoint x: 341, startPoint y: 417, endPoint x: 332, endPoint y: 417, distance: 9.3
click at [334, 417] on div "100 XP Saņemsi Grūts 63 pilda Apraksts Uzdevums Palīdzība Cilvēka gremošanas or…" at bounding box center [688, 581] width 709 height 1186
drag, startPoint x: 336, startPoint y: 416, endPoint x: 346, endPoint y: 415, distance: 9.4
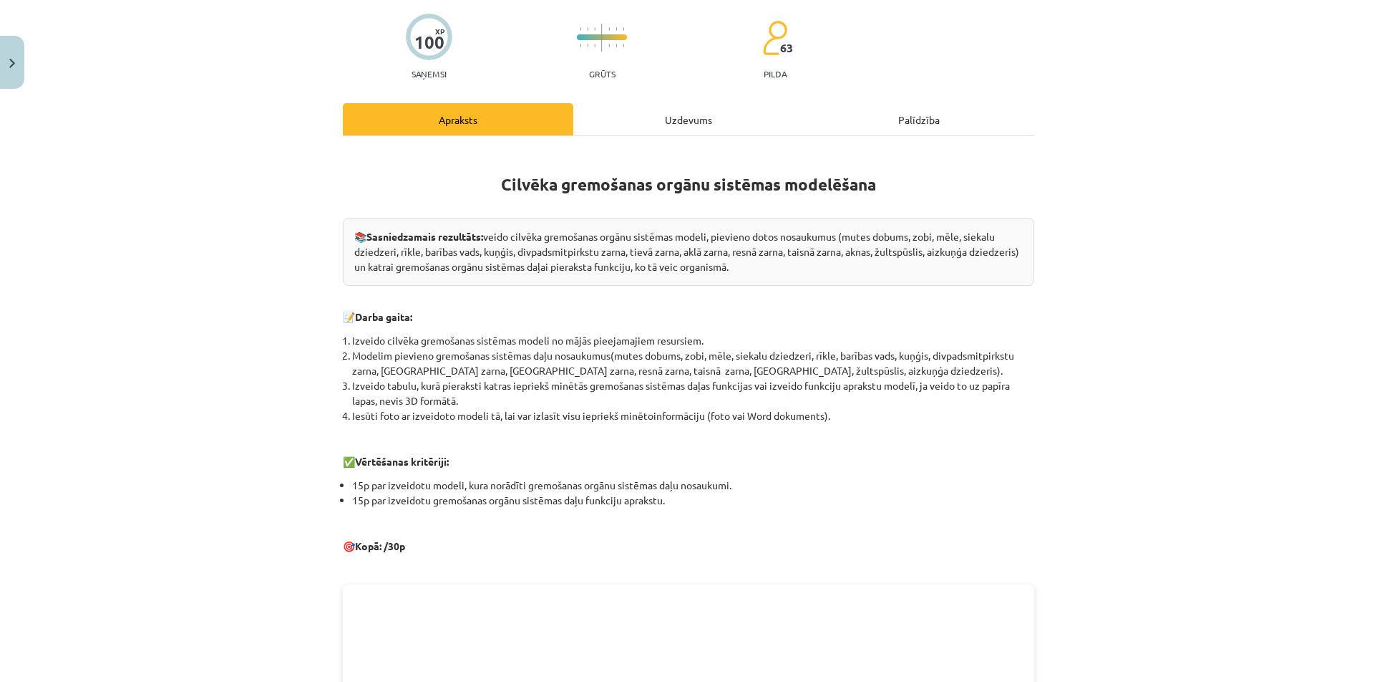
click at [352, 415] on li "Iesūti foto ar izveidoto modeli tā, lai var izlasīt visu iepriekš minētoinformā…" at bounding box center [693, 415] width 682 height 15
click at [334, 415] on div "100 XP Saņemsi Grūts 63 pilda Apraksts Uzdevums Palīdzība Cilvēka gremošanas or…" at bounding box center [688, 581] width 709 height 1186
drag, startPoint x: 336, startPoint y: 415, endPoint x: 324, endPoint y: 412, distance: 11.7
click at [324, 412] on div "Mācību tēma: Bioloģijas 8. klases 1. ieskaites mācību materiāls - laboratorijas…" at bounding box center [688, 341] width 1377 height 682
click at [352, 415] on li "Iesūti foto ar izveidoto modeli tā, lai var izlasīt visu iepriekš minētoinformā…" at bounding box center [693, 415] width 682 height 15
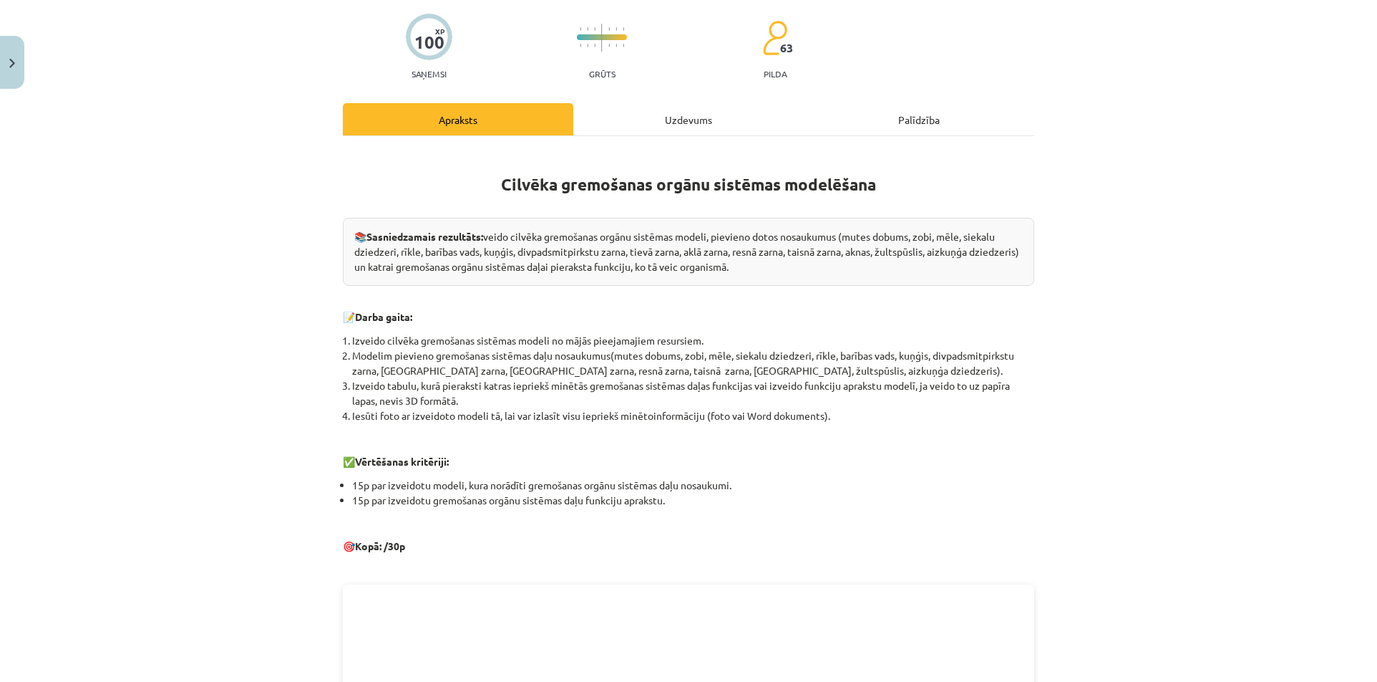
click at [352, 412] on li "Iesūti foto ar izveidoto modeli tā, lai var izlasīt visu iepriekš minētoinformā…" at bounding box center [693, 415] width 682 height 15
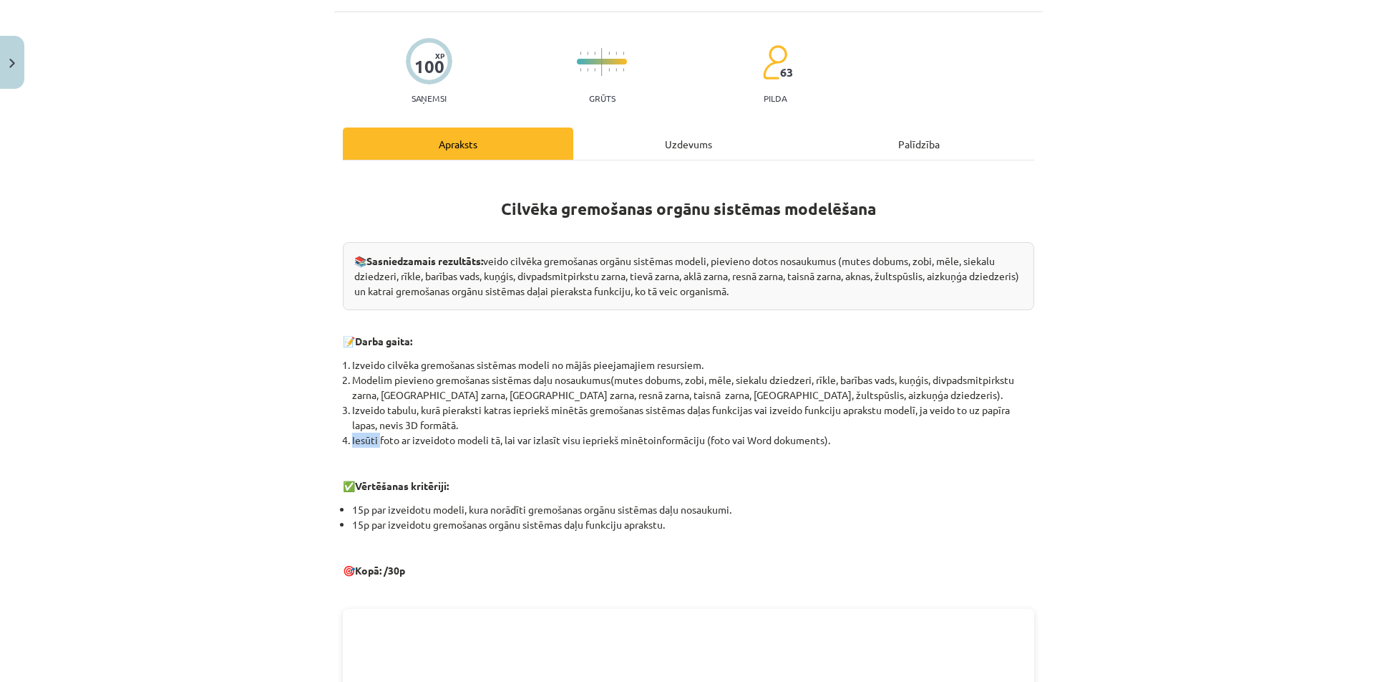
scroll to position [0, 0]
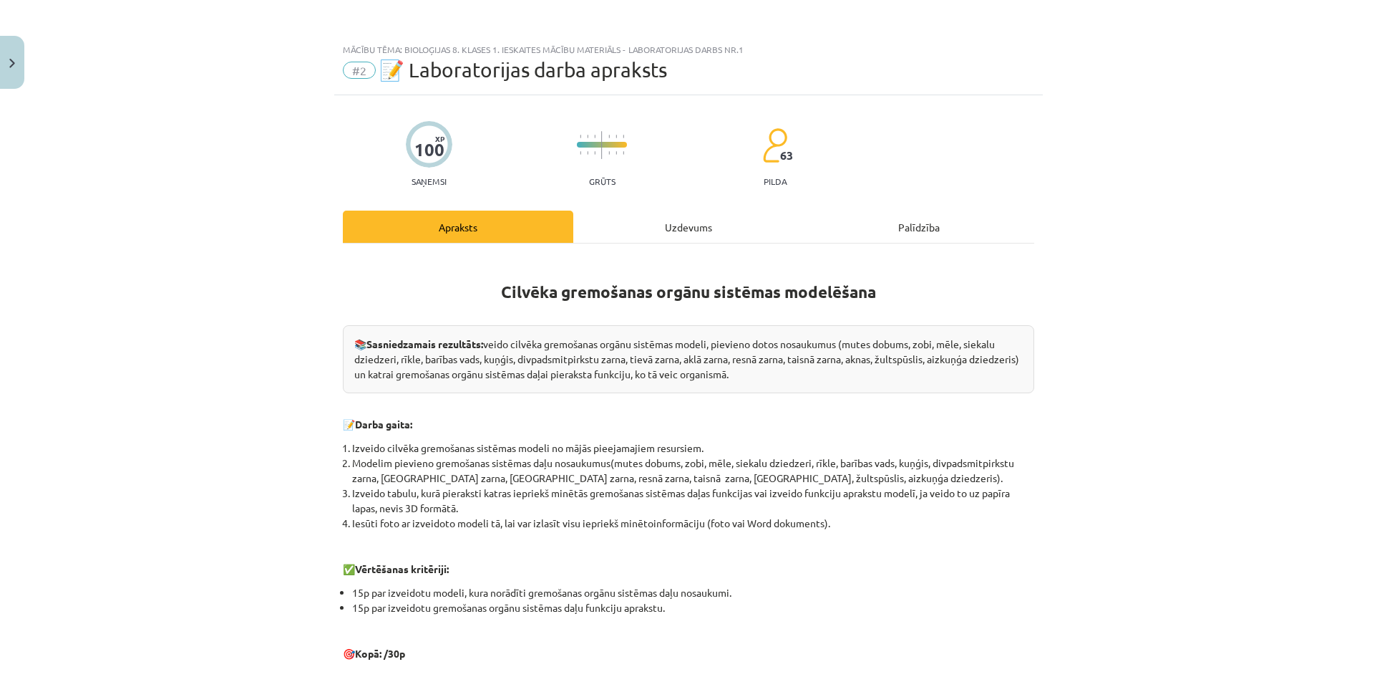
click at [644, 229] on div "Uzdevums" at bounding box center [688, 226] width 231 height 32
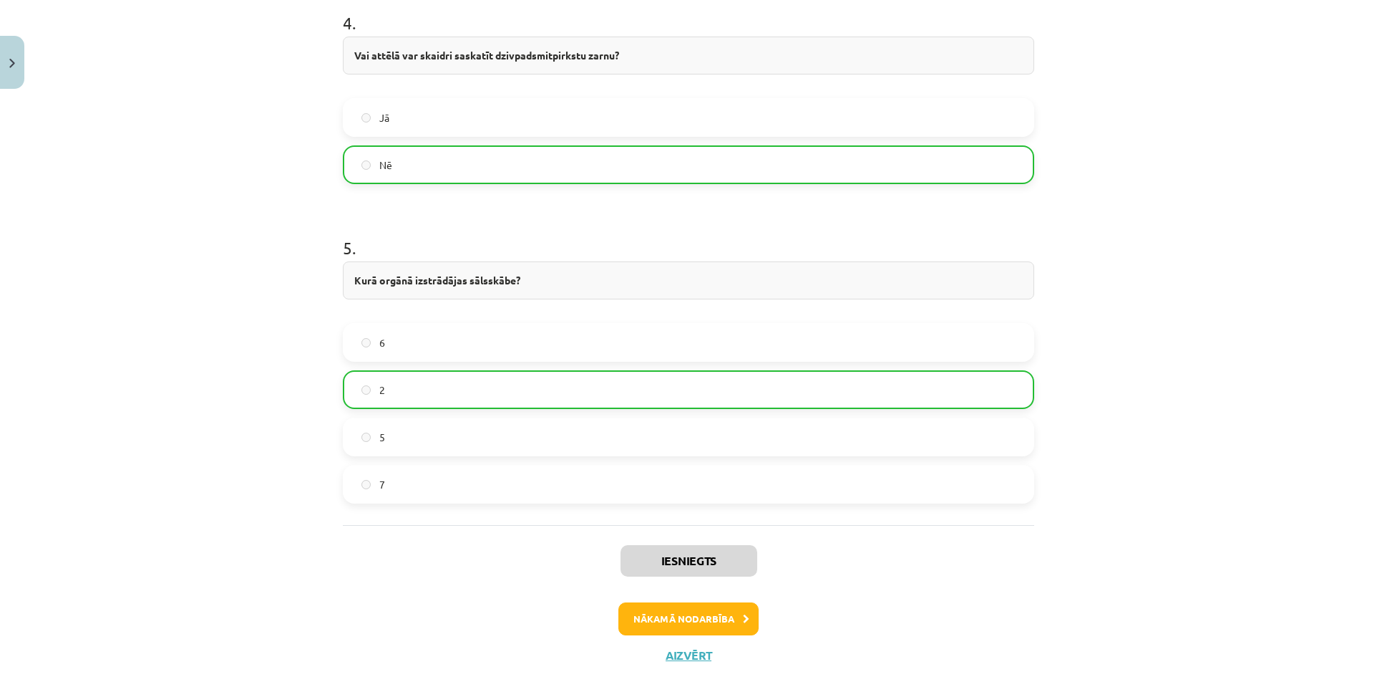
scroll to position [1544, 0]
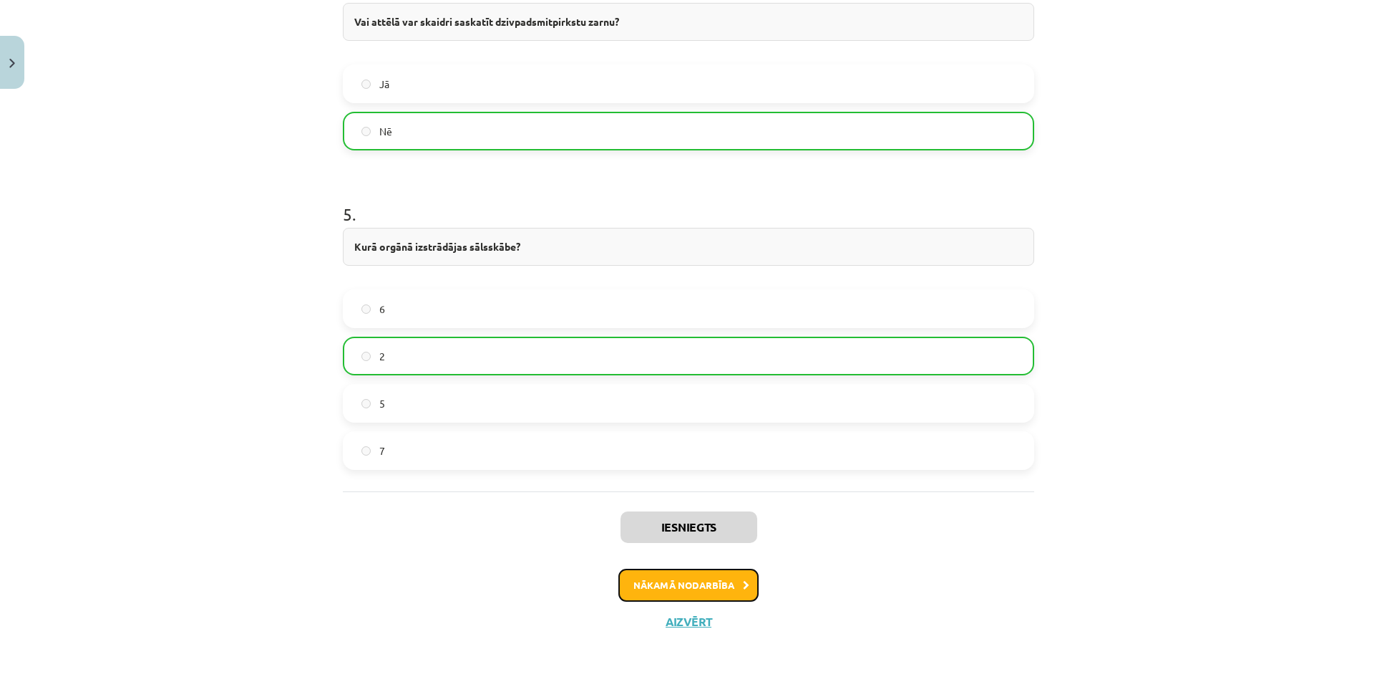
click at [676, 583] on button "Nākamā nodarbība" at bounding box center [689, 584] width 140 height 33
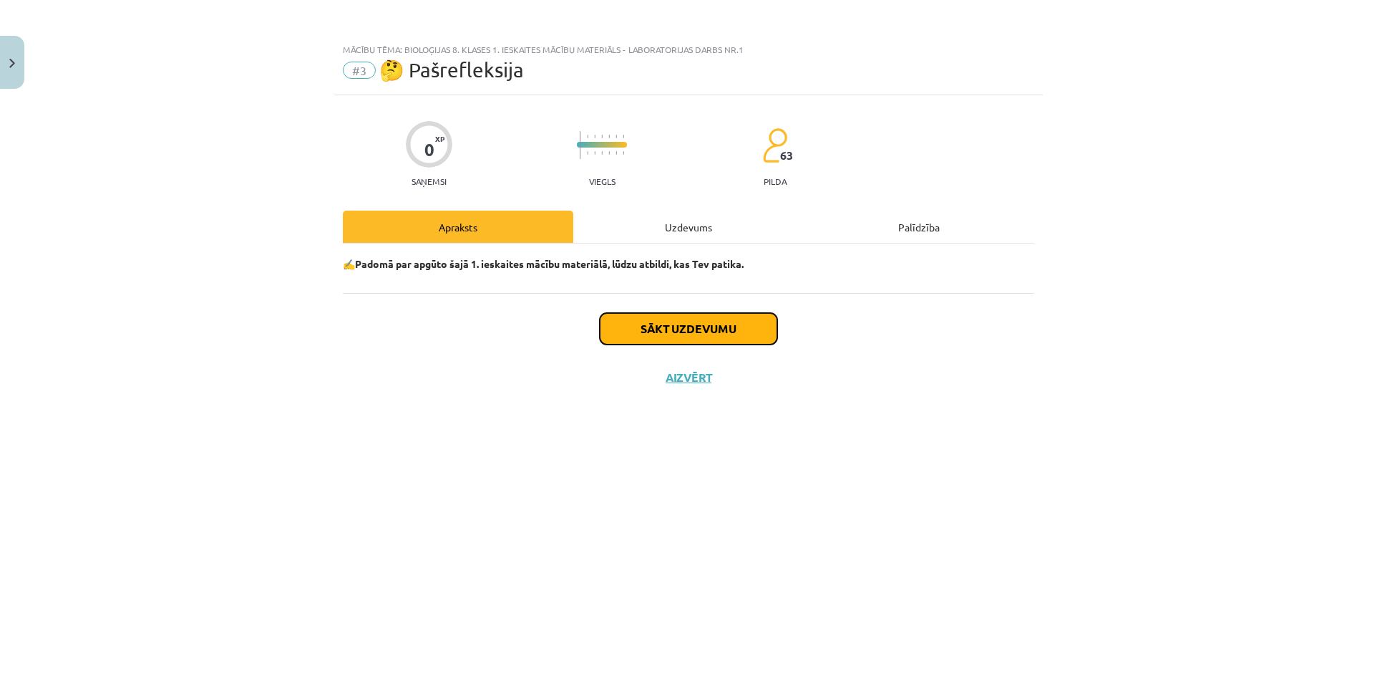
click at [680, 336] on button "Sākt uzdevumu" at bounding box center [689, 329] width 178 height 32
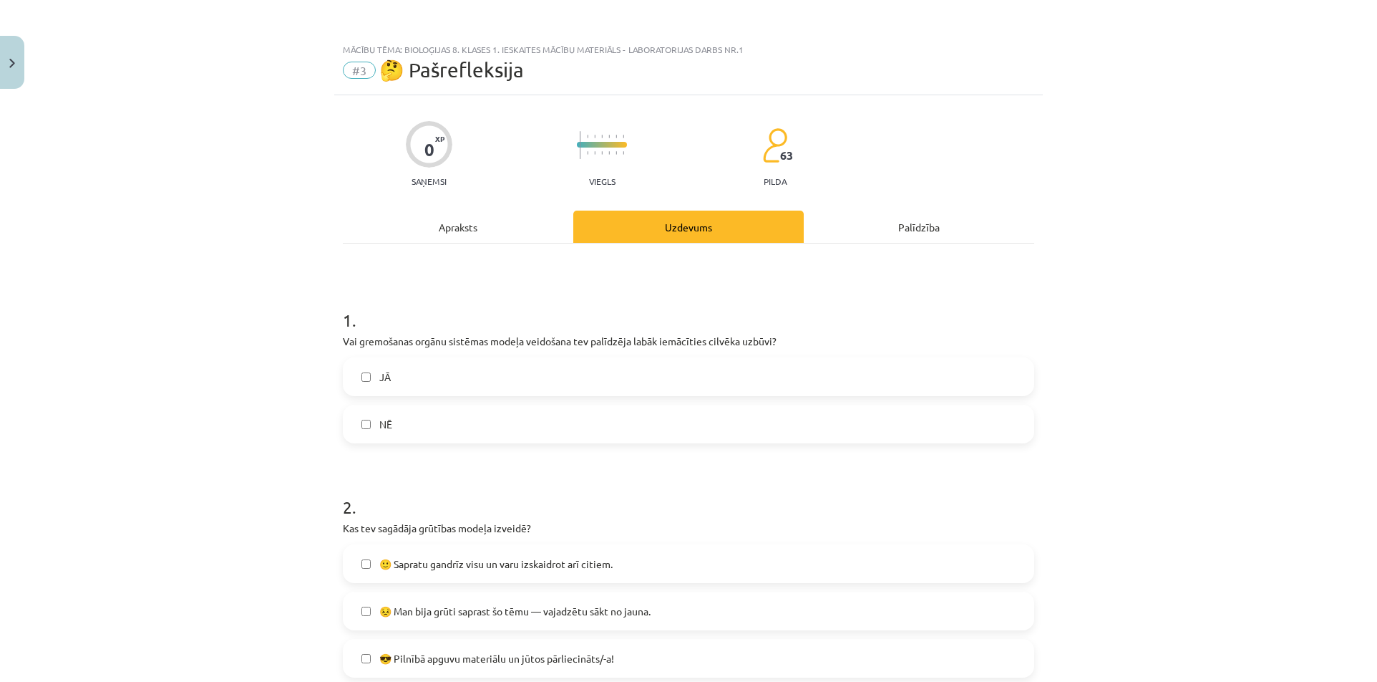
click at [551, 378] on label "JĀ" at bounding box center [688, 377] width 689 height 36
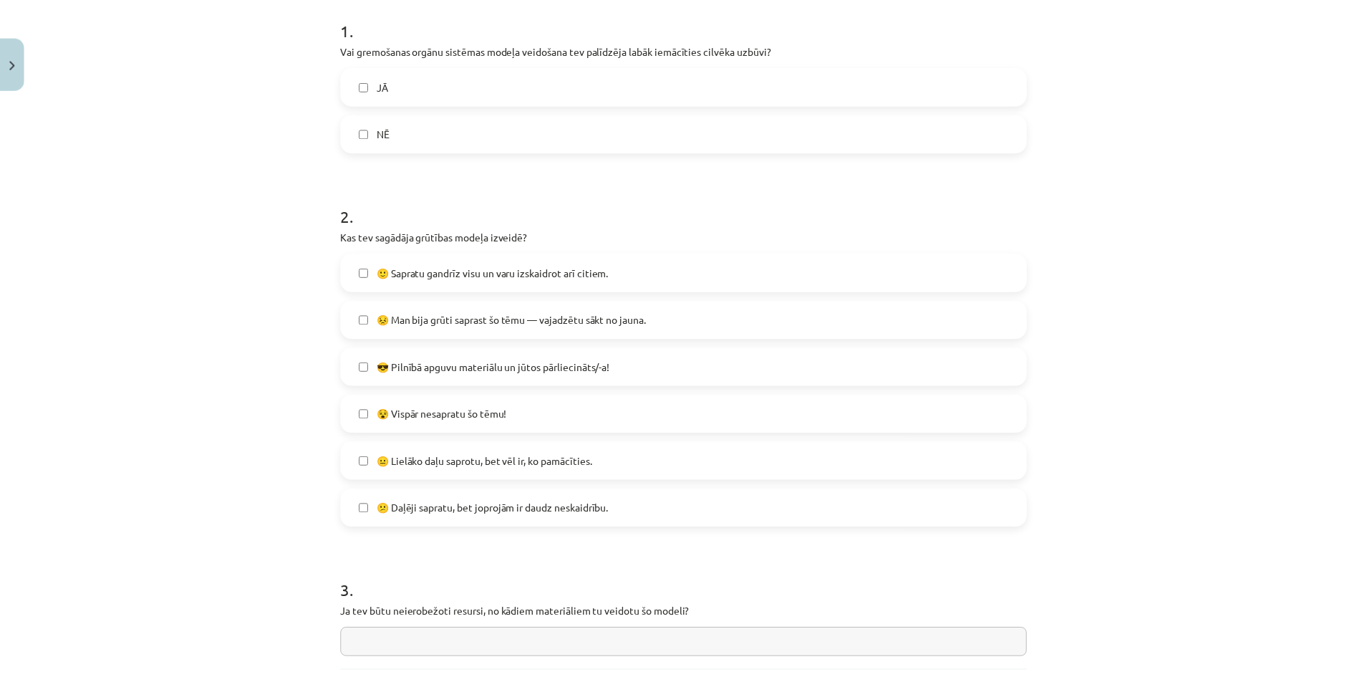
scroll to position [425, 0]
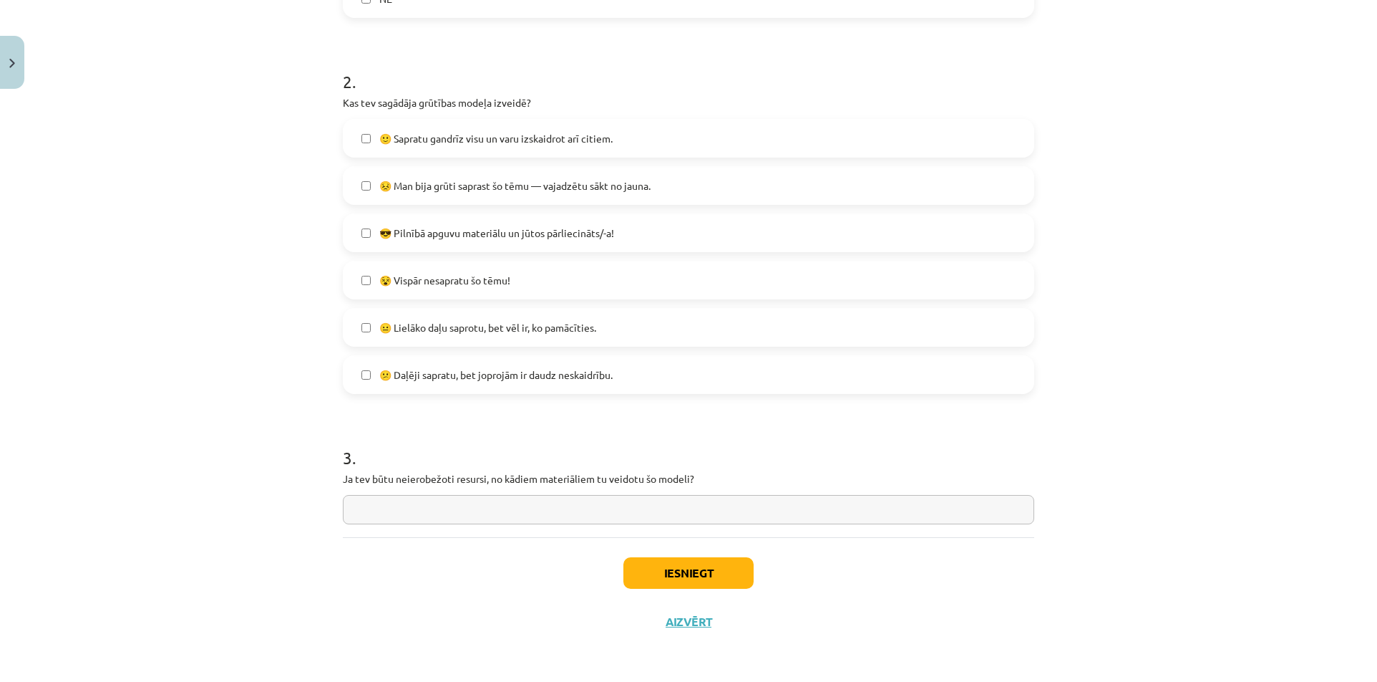
click at [667, 551] on div "Iesniegt Aizvērt" at bounding box center [689, 587] width 692 height 100
click at [670, 567] on button "Iesniegt" at bounding box center [689, 573] width 130 height 32
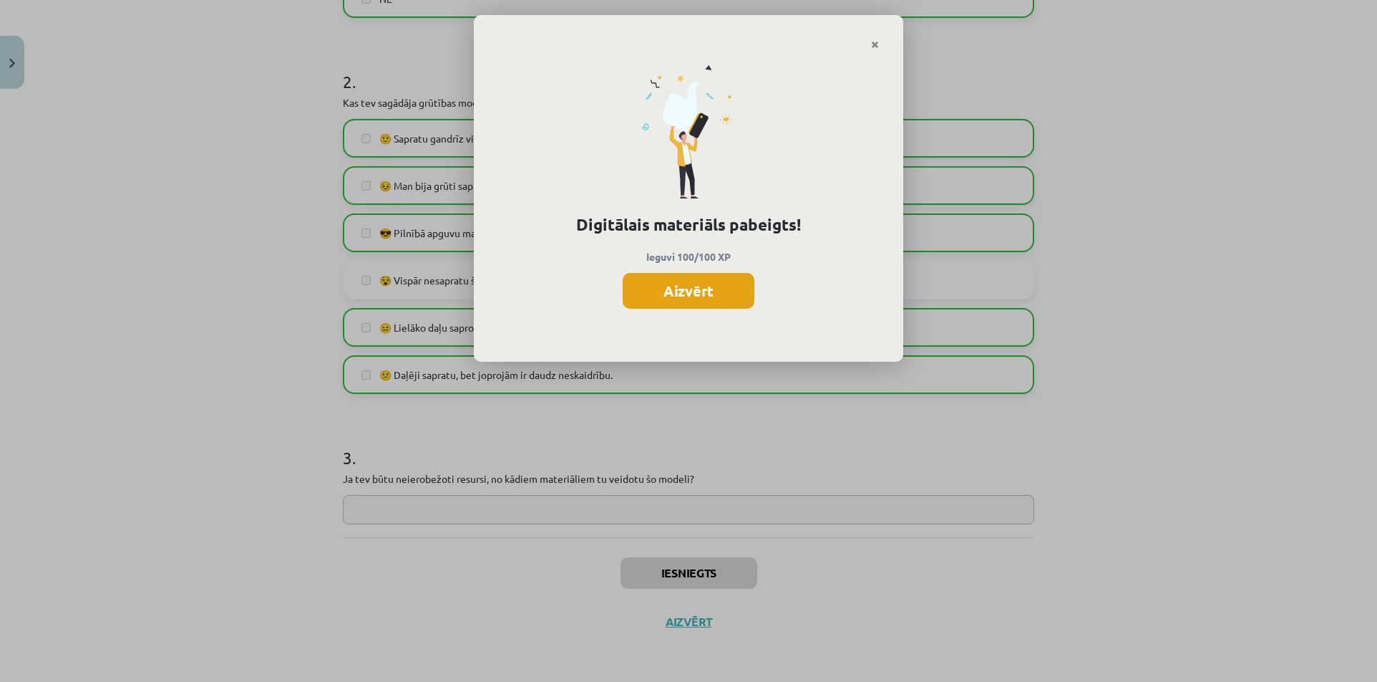
click at [683, 296] on button "Aizvērt" at bounding box center [689, 291] width 132 height 36
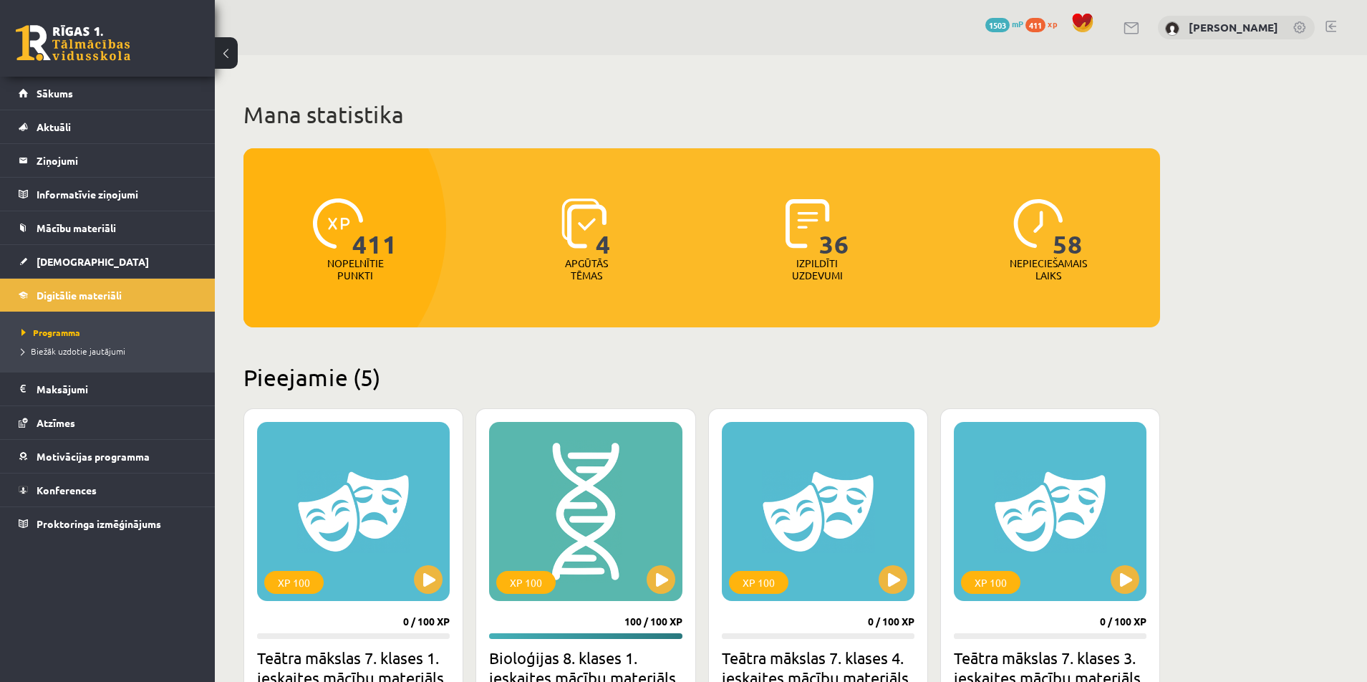
scroll to position [384, 0]
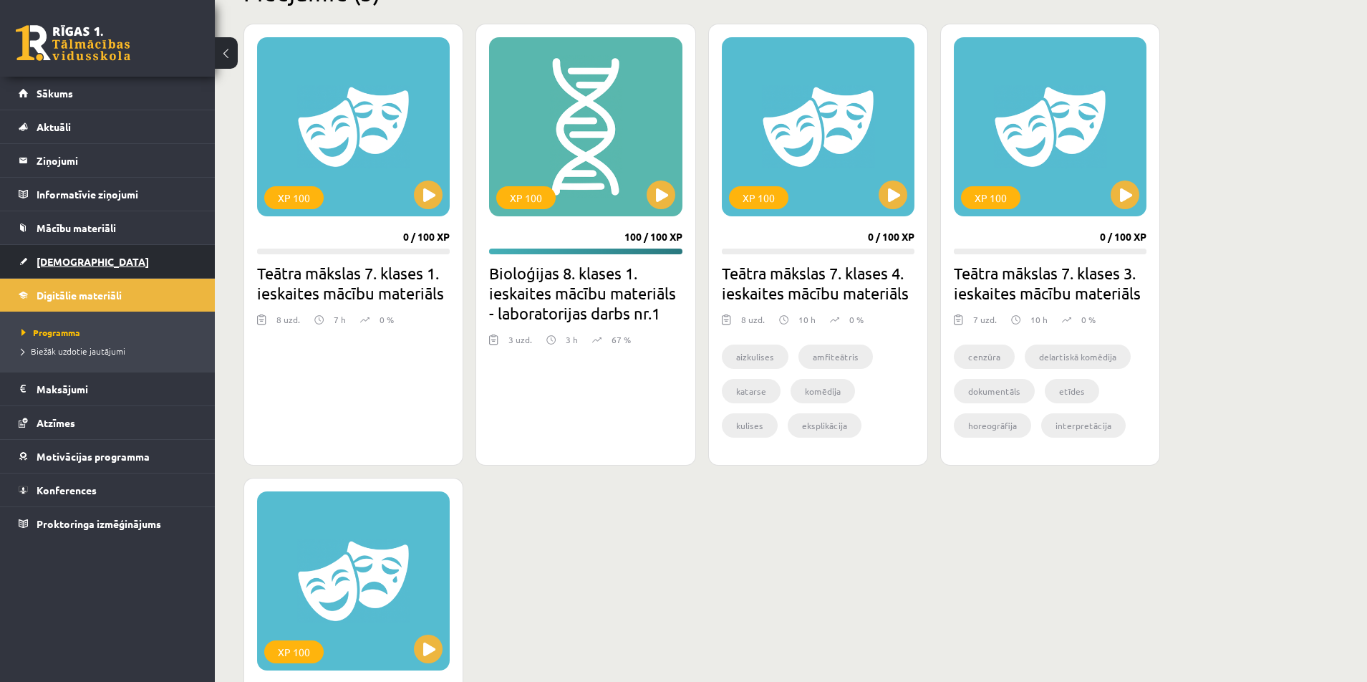
click at [147, 255] on link "[DEMOGRAPHIC_DATA]" at bounding box center [108, 261] width 178 height 33
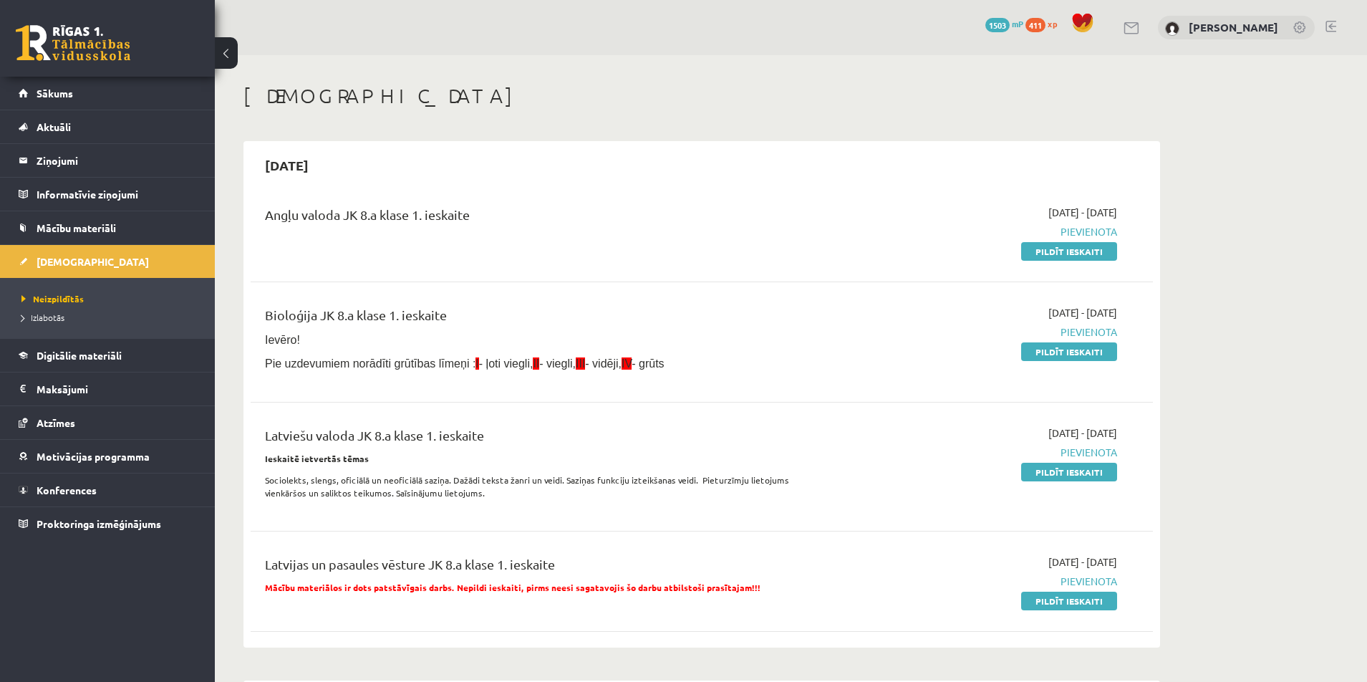
drag, startPoint x: 309, startPoint y: 357, endPoint x: 766, endPoint y: 425, distance: 462.4
click at [752, 425] on div "Angļu valoda JK 8.a klase 1. ieskaite [DATE] - [DATE] [GEOGRAPHIC_DATA] Pildīt …" at bounding box center [702, 415] width 902 height 450
click at [801, 387] on div "Bioloģija JK 8.a klase 1. ieskaite Ievēro! Pie uzdevumiem norādīti grūtības līm…" at bounding box center [702, 342] width 902 height 102
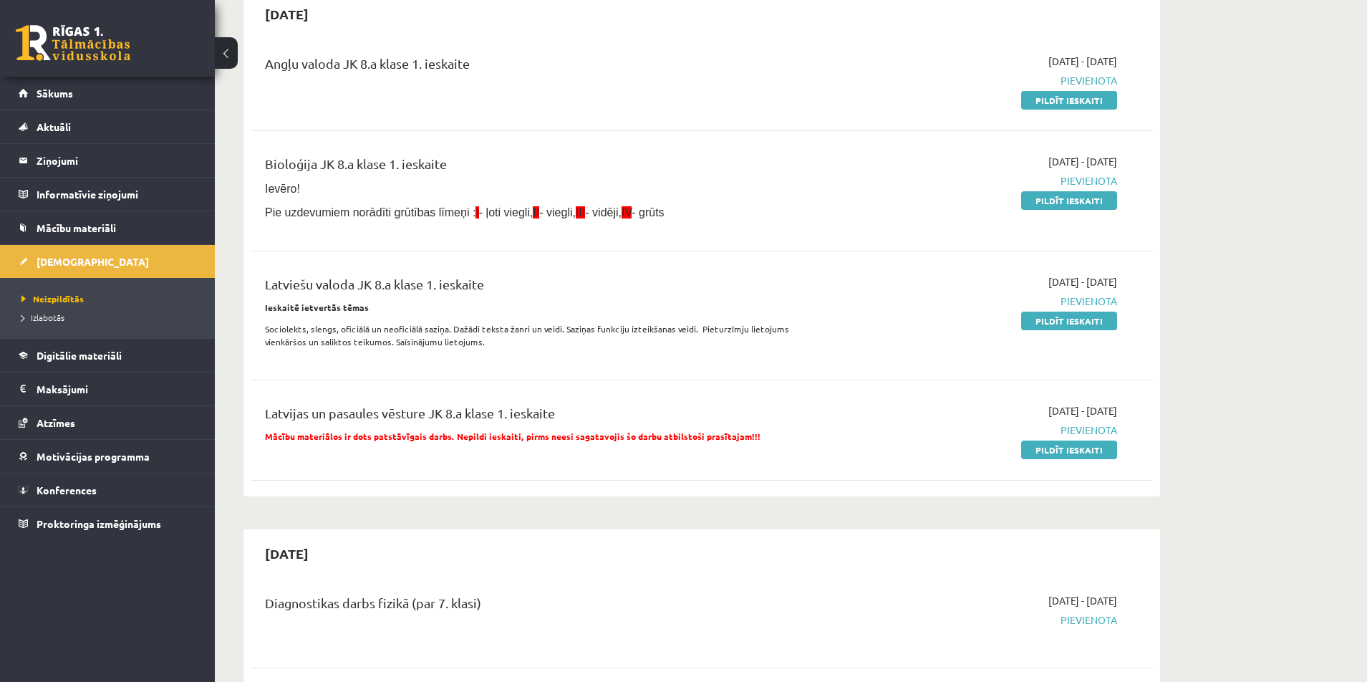
drag, startPoint x: 412, startPoint y: 689, endPoint x: 382, endPoint y: 696, distance: 30.8
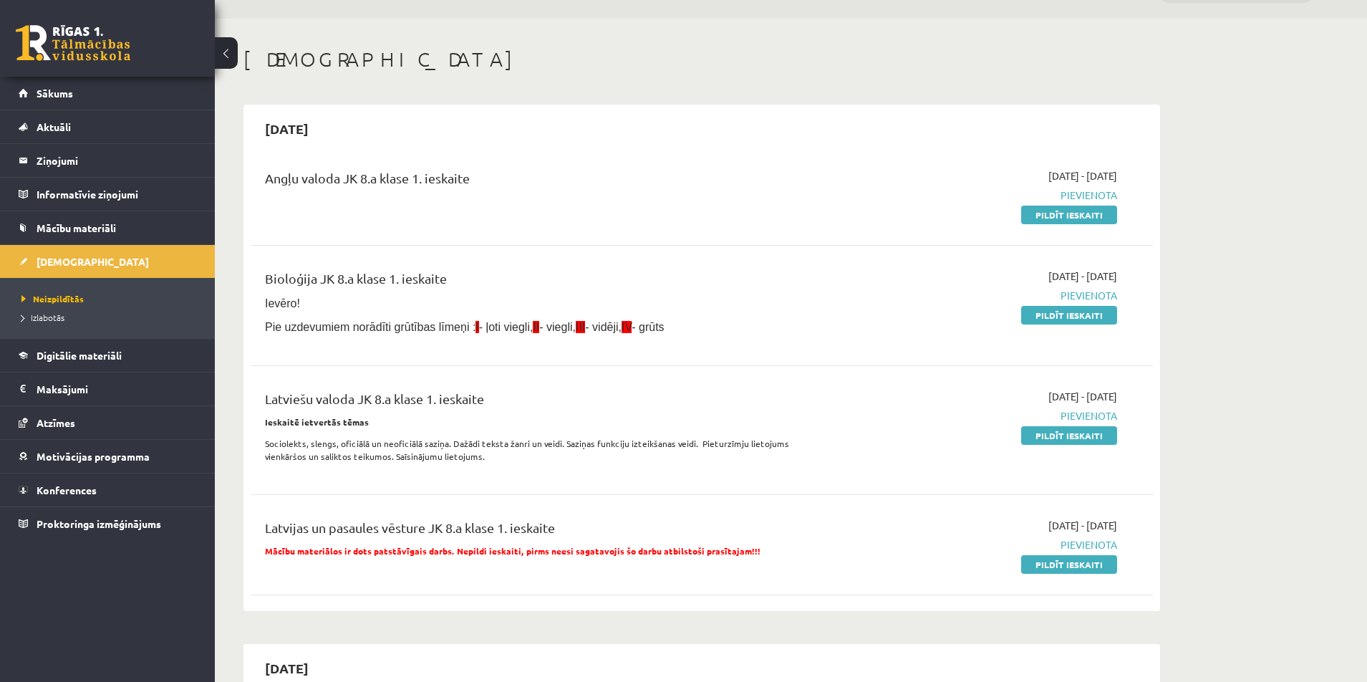
scroll to position [11, 0]
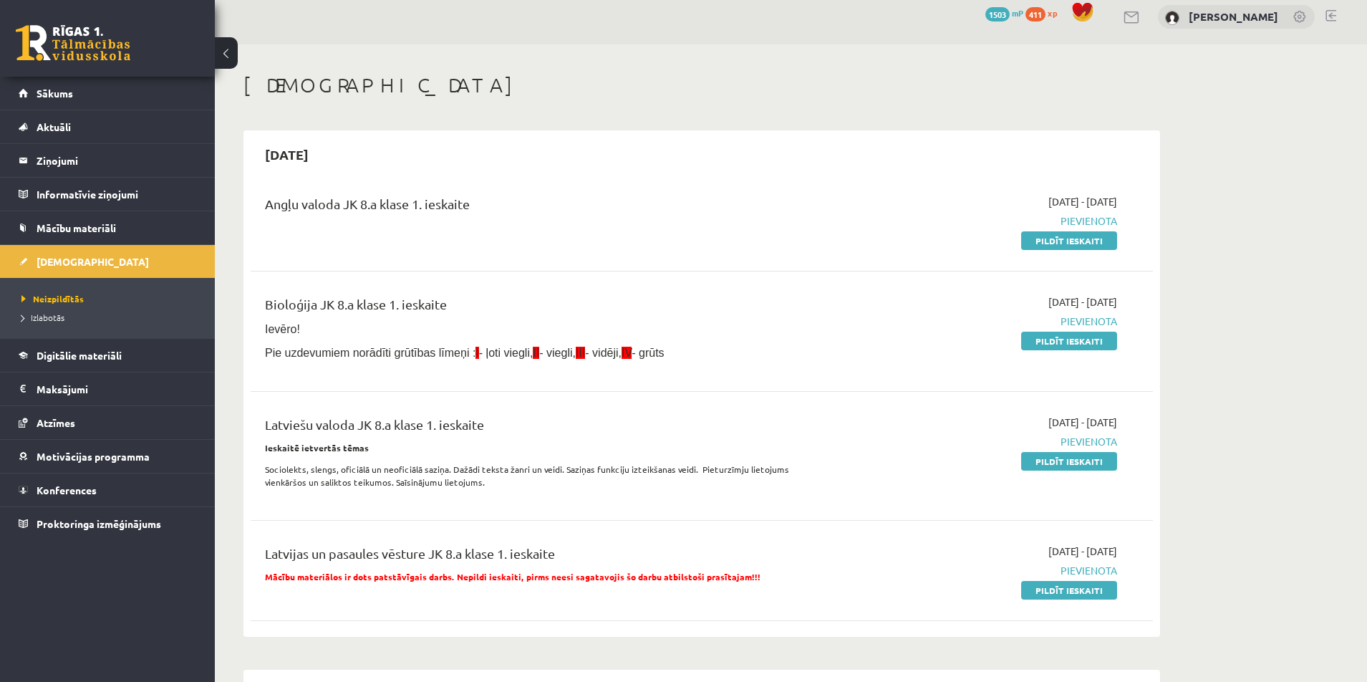
click at [790, 216] on div "Angļu valoda JK 8.a klase 1. ieskaite" at bounding box center [545, 207] width 561 height 26
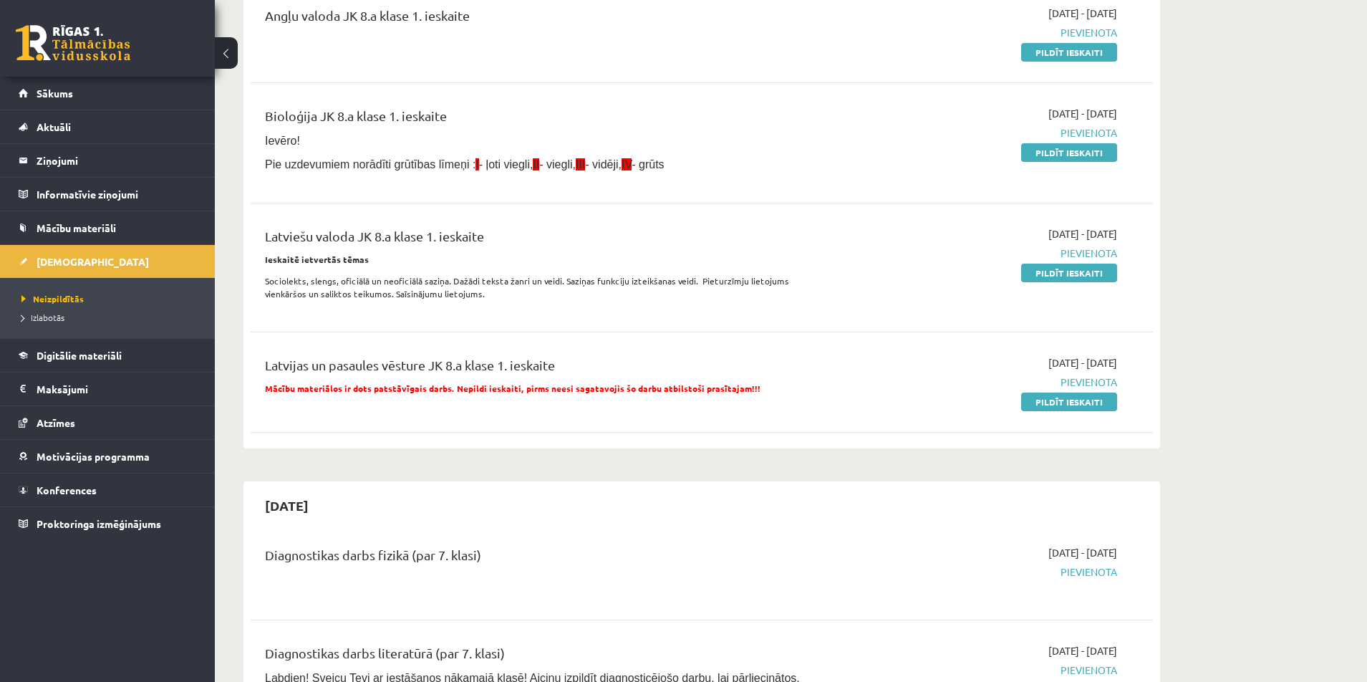
scroll to position [0, 0]
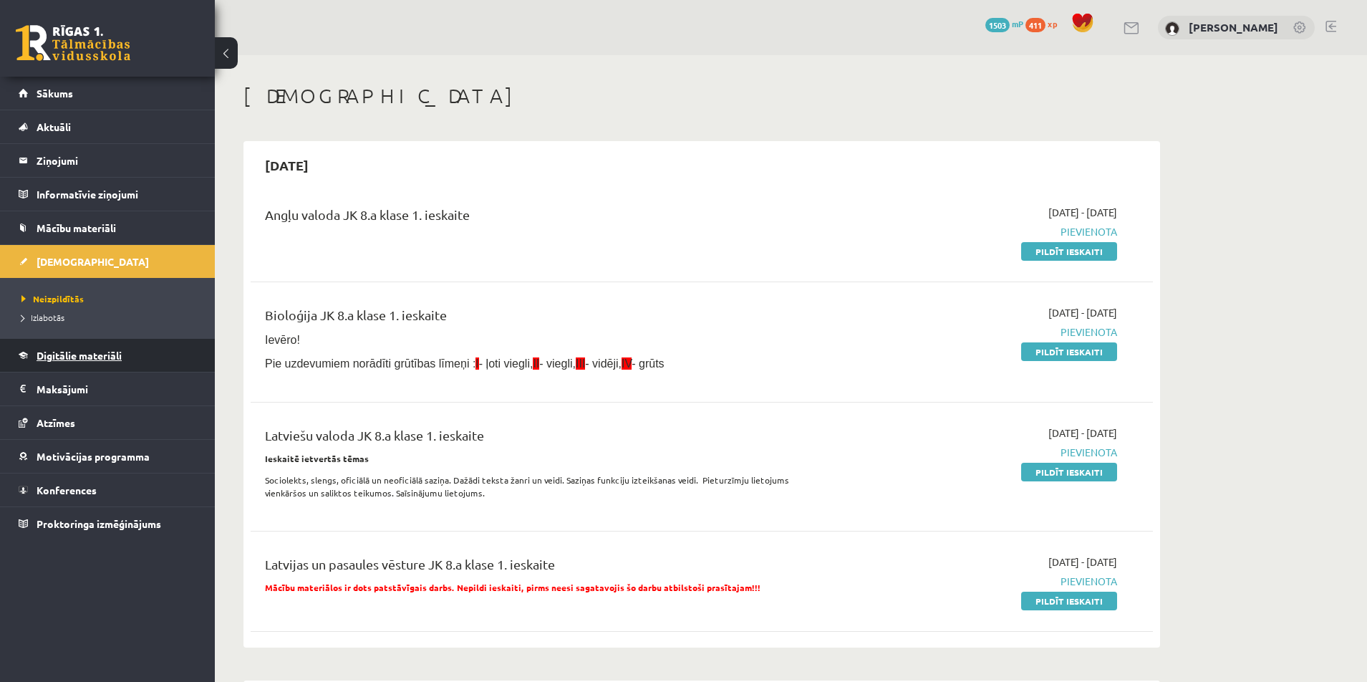
click at [180, 367] on link "Digitālie materiāli" at bounding box center [108, 355] width 178 height 33
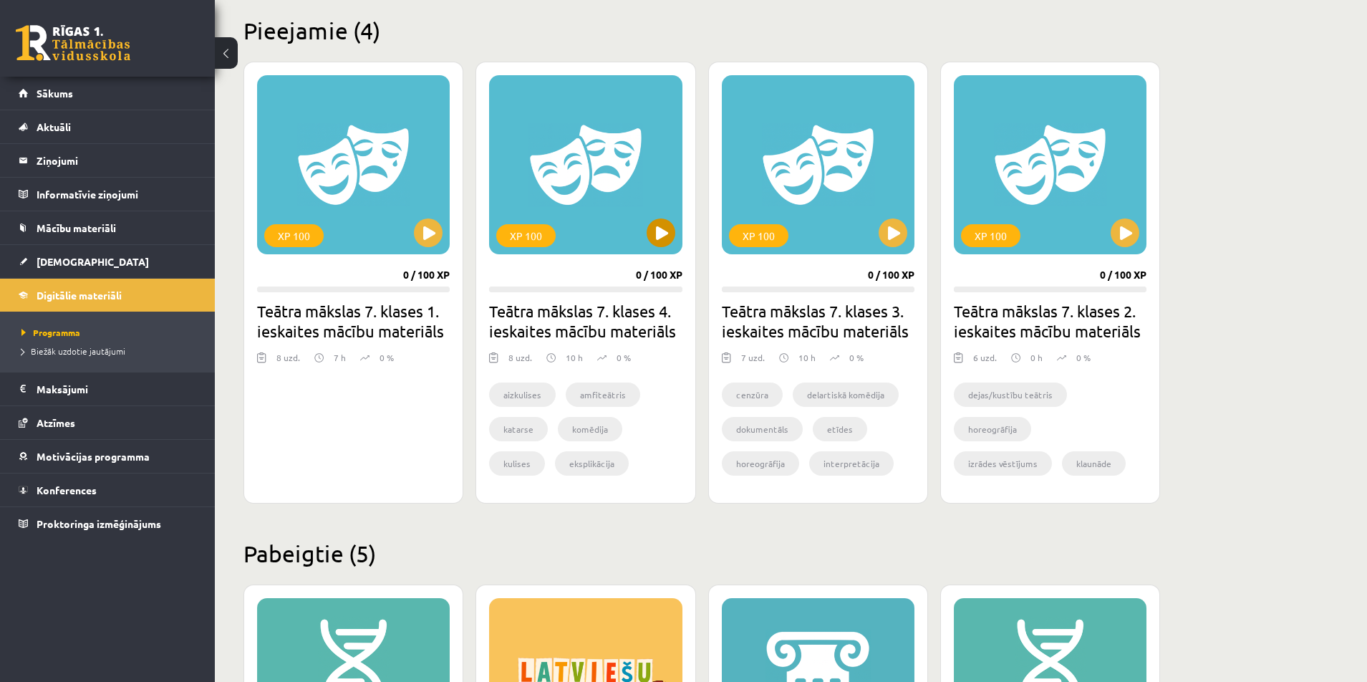
scroll to position [358, 0]
